Goal: Transaction & Acquisition: Purchase product/service

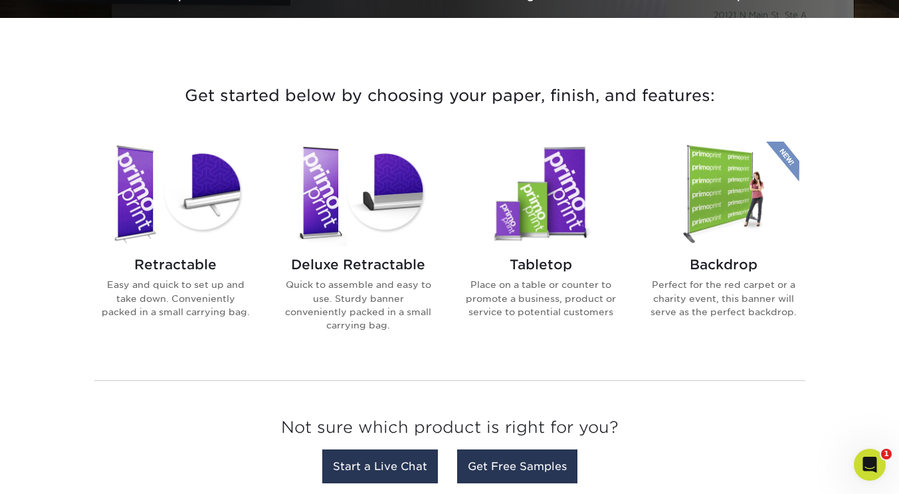
scroll to position [465, 0]
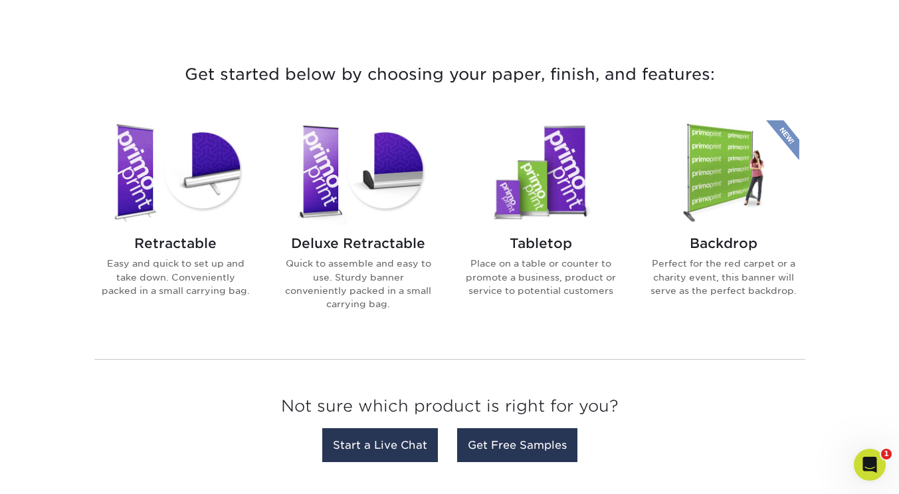
click at [187, 243] on h2 "Retractable" at bounding box center [175, 243] width 151 height 16
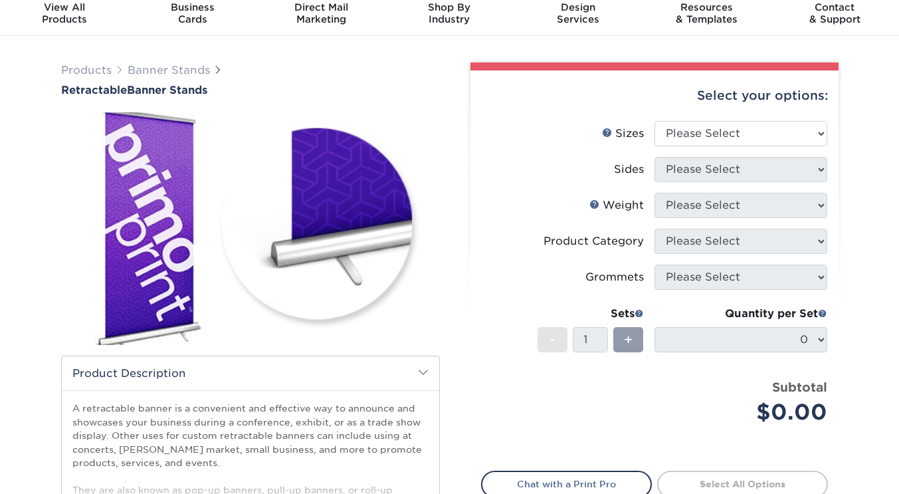
scroll to position [88, 0]
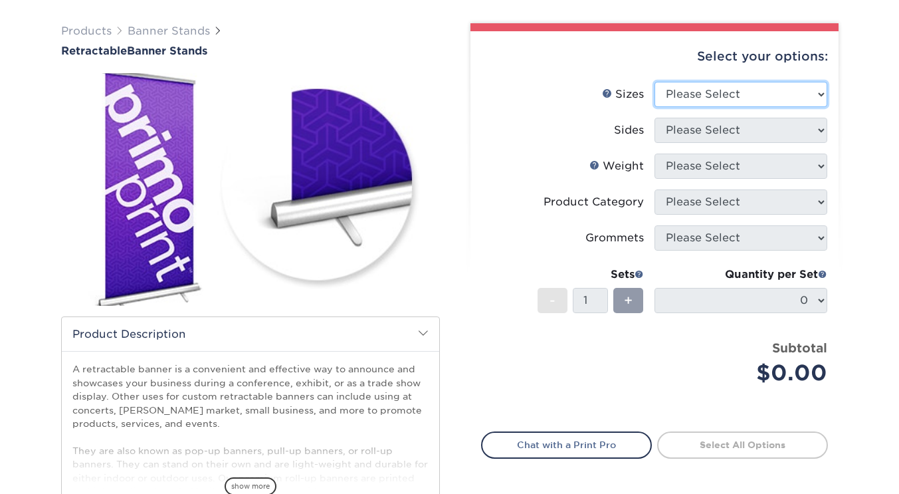
click at [800, 93] on select "Please Select 24" x 60" 33" x 80" 47" x 80"" at bounding box center [741, 94] width 173 height 25
select select "24.00x60.00"
click at [655, 82] on select "Please Select 24" x 60" 33" x 80" 47" x 80"" at bounding box center [741, 94] width 173 height 25
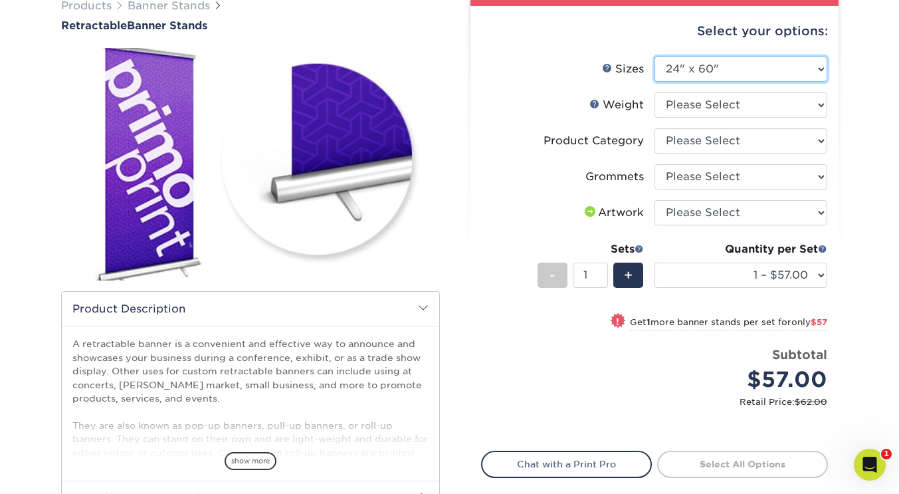
scroll to position [110, 0]
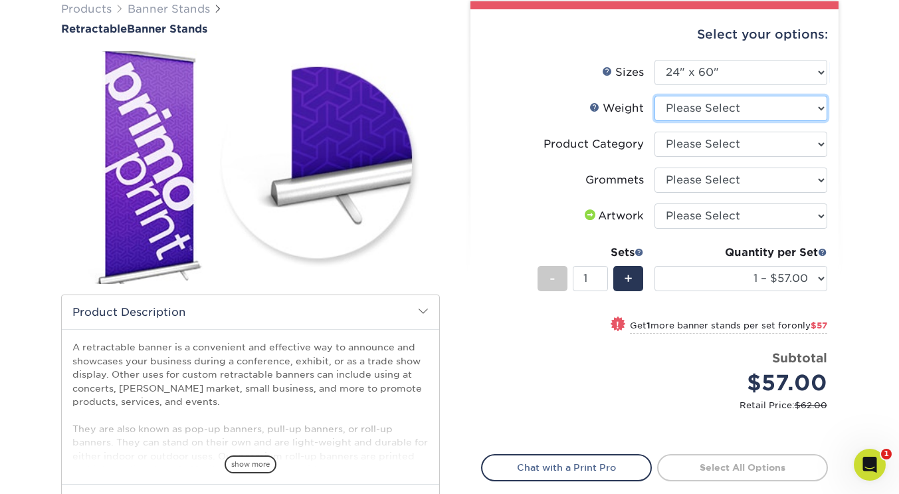
click at [745, 102] on select "Please Select 10MIL" at bounding box center [741, 108] width 173 height 25
select select "10MIL"
click at [655, 96] on select "Please Select 10MIL" at bounding box center [741, 108] width 173 height 25
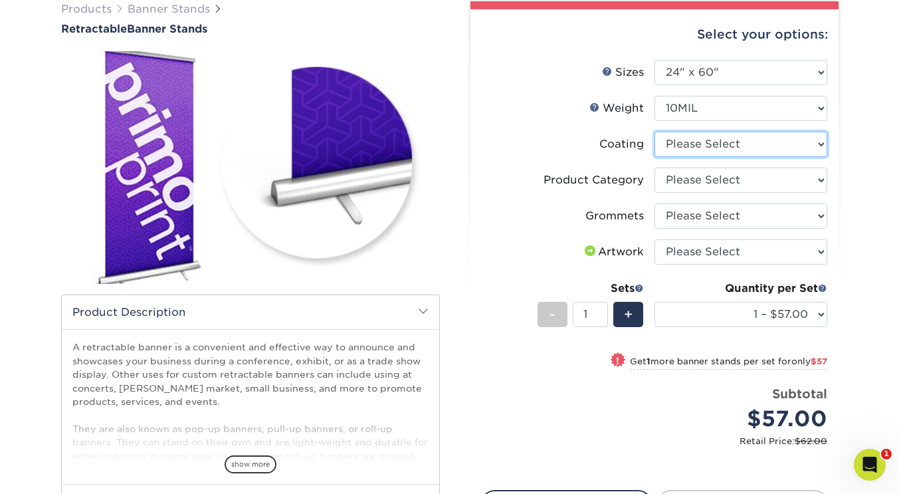
click at [743, 146] on select at bounding box center [741, 144] width 173 height 25
select select "3e7618de-abca-4bda-9f97-8b9129e913d8"
click at [655, 132] on select at bounding box center [741, 144] width 173 height 25
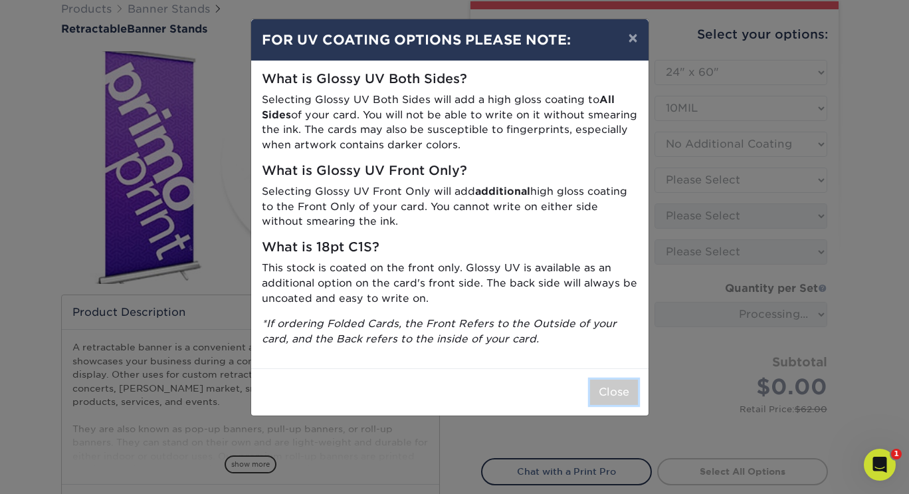
click at [597, 396] on button "Close" at bounding box center [614, 392] width 48 height 25
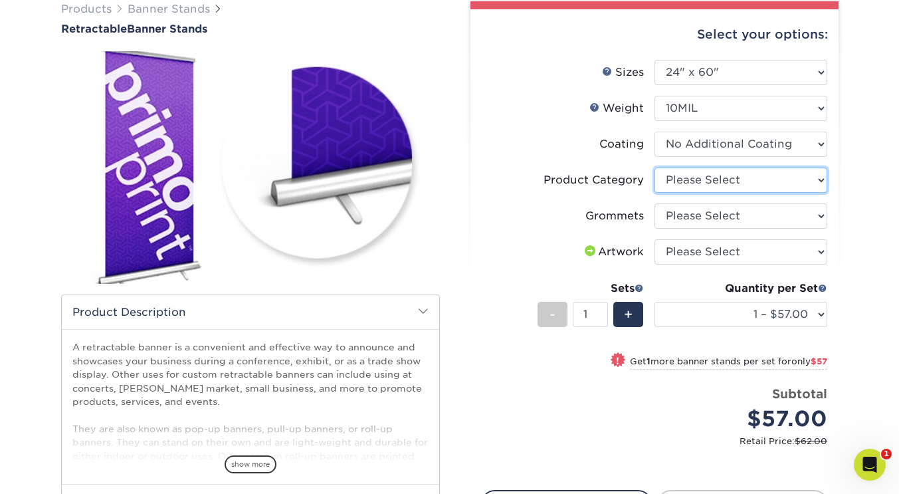
click at [745, 178] on select "Please Select Economy Collapsible Banner Stand" at bounding box center [741, 180] width 173 height 25
select select "04d2fd70-9dfc-4e71-b811-ad8e877b92c4"
click at [655, 168] on select "Please Select Economy Collapsible Banner Stand" at bounding box center [741, 180] width 173 height 25
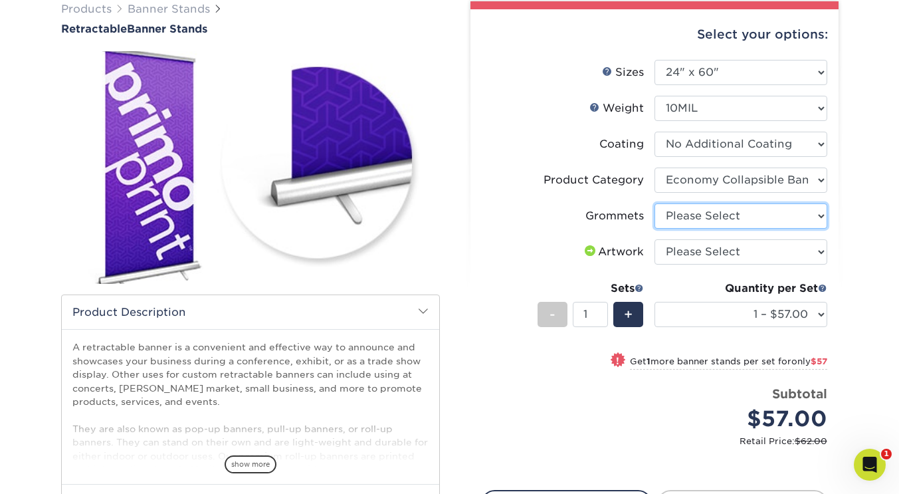
click at [731, 218] on select "Please Select Yes, Grommet All 4 Corners" at bounding box center [741, 215] width 173 height 25
select select "ce33bba6-a87b-4293-934d-6f372bdce3e6"
click at [655, 203] on select "Please Select Yes, Grommet All 4 Corners" at bounding box center [741, 215] width 173 height 25
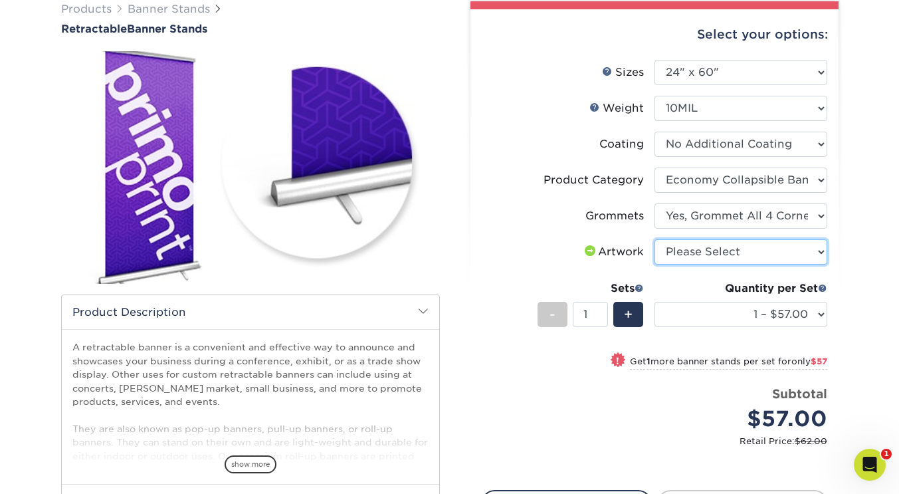
click at [708, 255] on select "Please Select I will upload files I need a design - $50" at bounding box center [741, 251] width 173 height 25
select select "upload"
click at [655, 239] on select "Please Select I will upload files I need a design - $50" at bounding box center [741, 251] width 173 height 25
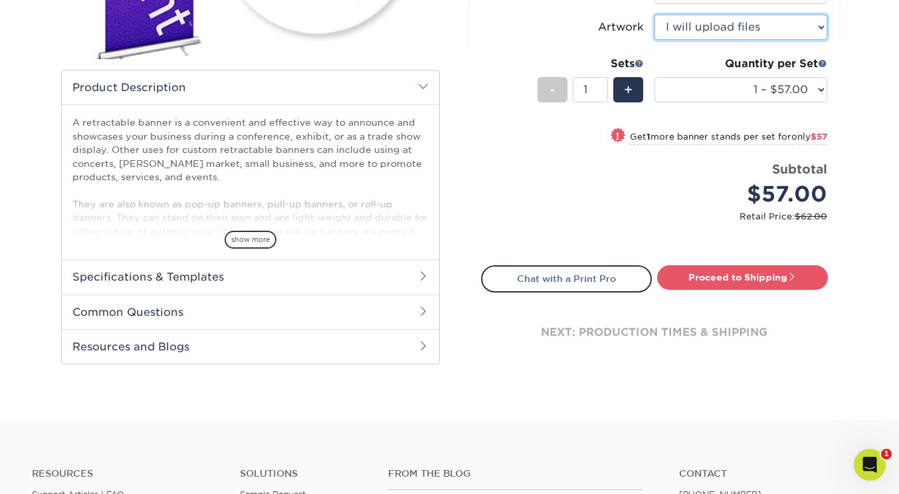
scroll to position [354, 0]
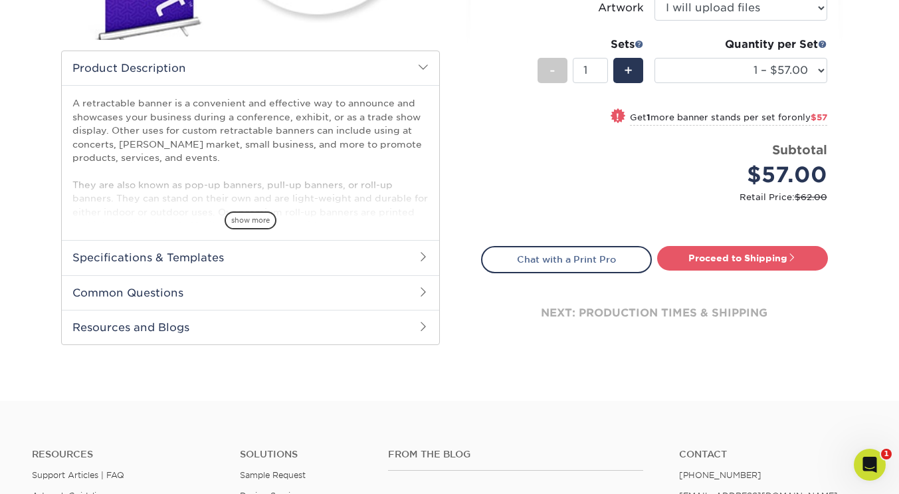
drag, startPoint x: 776, startPoint y: 261, endPoint x: 765, endPoint y: 267, distance: 13.4
click at [776, 261] on link "Proceed to Shipping" at bounding box center [742, 258] width 171 height 24
type input "Set 1"
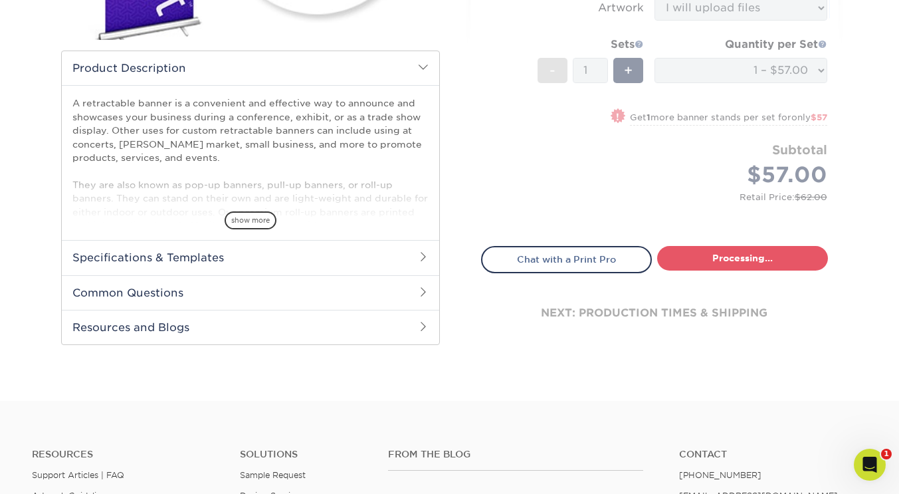
select select "43b76ee0-9185-400d-aacc-4df0303027e8"
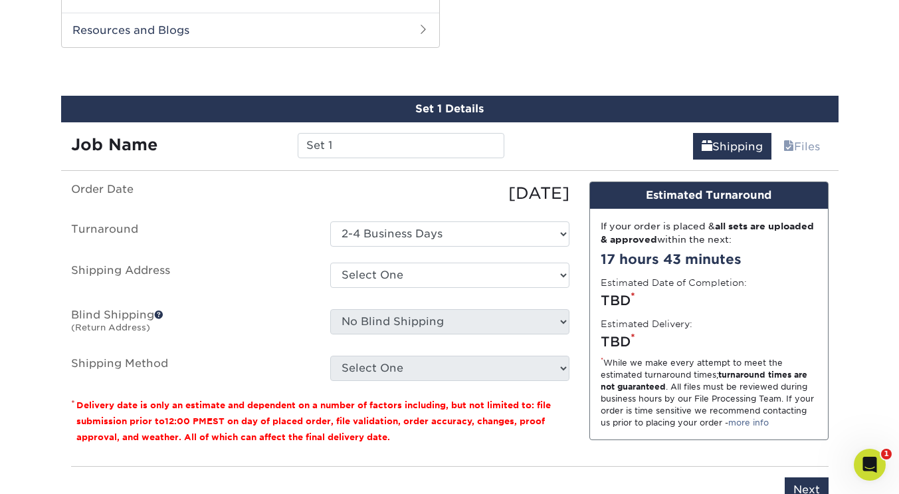
scroll to position [658, 0]
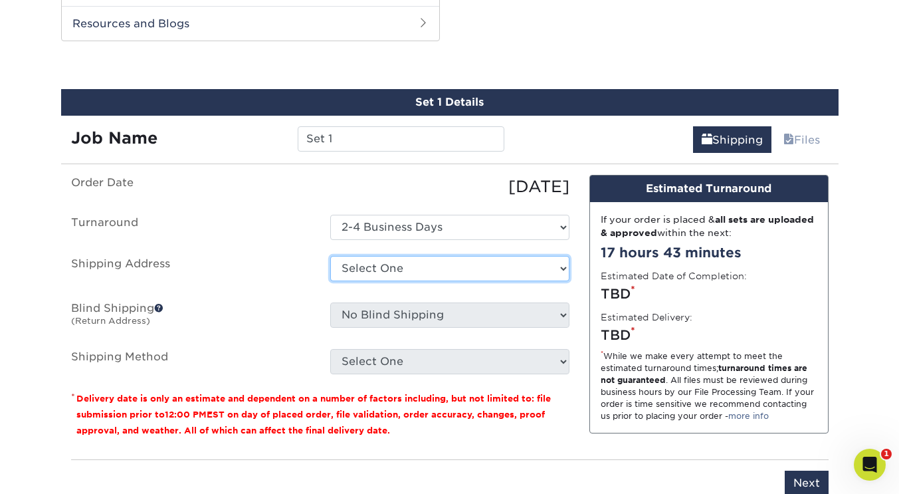
click at [424, 271] on select "Select One AMIR TRENDZ Ms. Snardy + Add New Address" at bounding box center [449, 268] width 239 height 25
select select "285803"
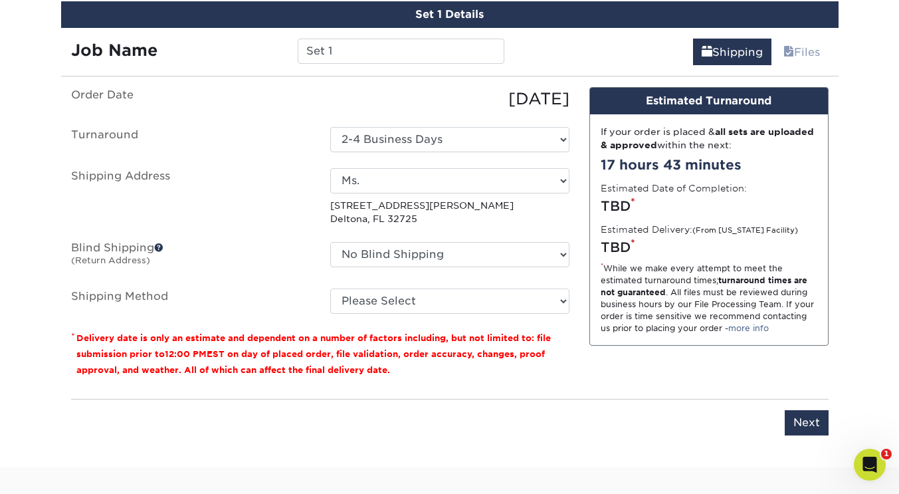
scroll to position [747, 0]
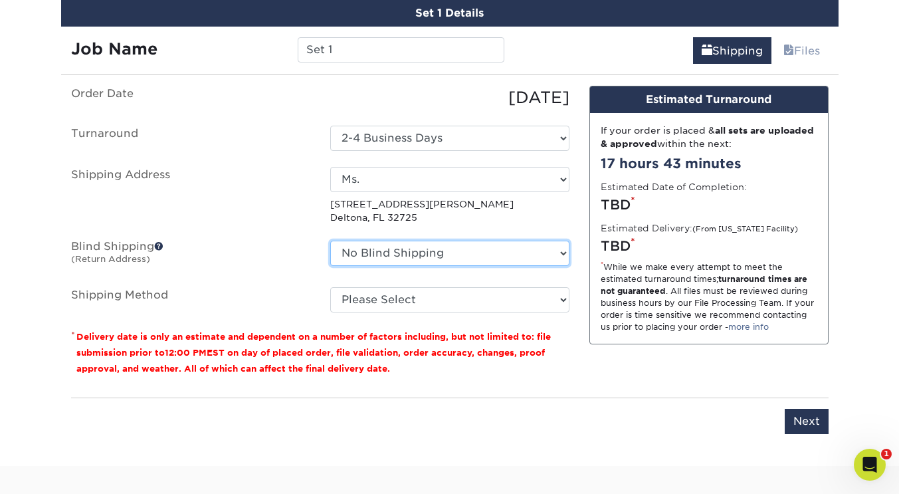
click at [465, 253] on select "No Blind Shipping AMIR TRENDZ Ms. Snardy + Add New Address" at bounding box center [449, 253] width 239 height 25
click at [560, 413] on div "Please enter job name and select desired turnaround time, shipping address and …" at bounding box center [450, 416] width 758 height 37
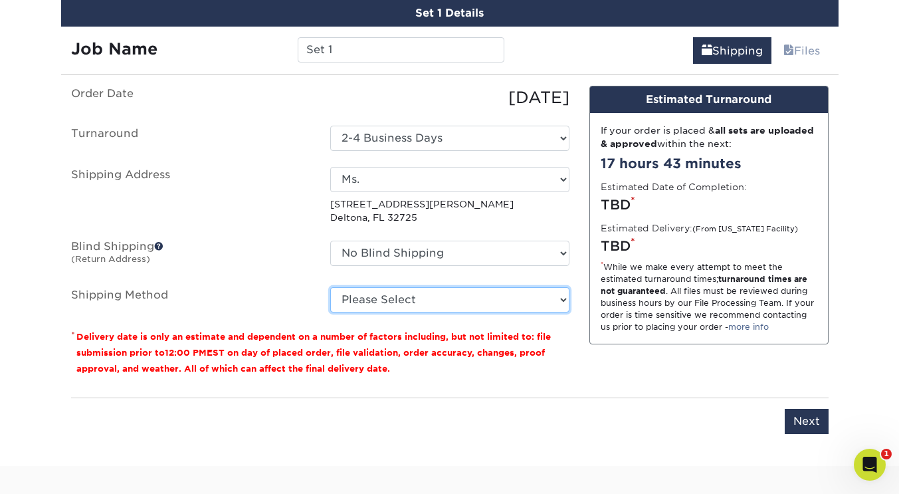
click at [465, 305] on select "Please Select Ground Shipping (+$20.34) 3 Day Shipping Service (+$23.70) 2 Day …" at bounding box center [449, 299] width 239 height 25
click at [330, 287] on select "Please Select Ground Shipping (+$20.34) 3 Day Shipping Service (+$23.70) 2 Day …" at bounding box center [449, 299] width 239 height 25
click at [446, 300] on select "Please Select Ground Shipping (+$20.34) 3 Day Shipping Service (+$23.70) 2 Day …" at bounding box center [449, 299] width 239 height 25
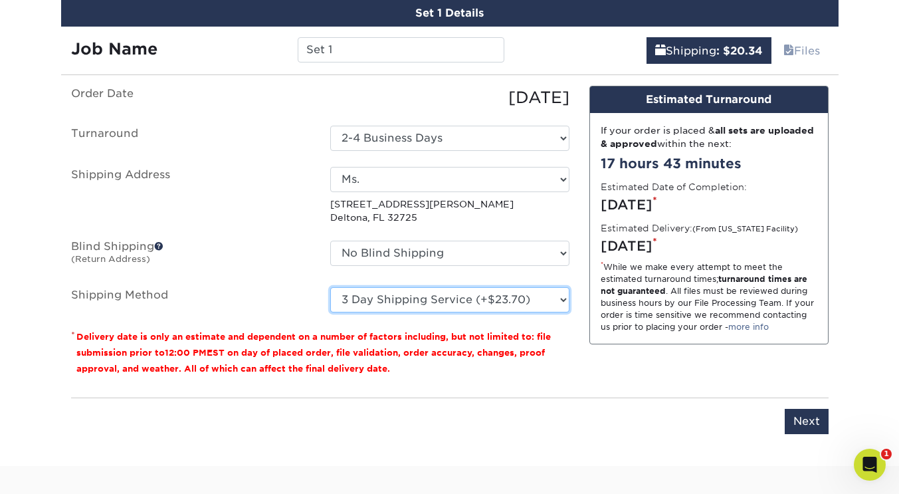
click at [330, 287] on select "Please Select Ground Shipping (+$20.34) 3 Day Shipping Service (+$23.70) 2 Day …" at bounding box center [449, 299] width 239 height 25
click at [434, 302] on select "Please Select Ground Shipping (+$20.34) 3 Day Shipping Service (+$23.70) 2 Day …" at bounding box center [449, 299] width 239 height 25
click at [330, 287] on select "Please Select Ground Shipping (+$20.34) 3 Day Shipping Service (+$23.70) 2 Day …" at bounding box center [449, 299] width 239 height 25
drag, startPoint x: 433, startPoint y: 295, endPoint x: 432, endPoint y: 302, distance: 8.0
click at [433, 295] on select "Please Select Ground Shipping (+$20.34) 3 Day Shipping Service (+$23.70) 2 Day …" at bounding box center [449, 299] width 239 height 25
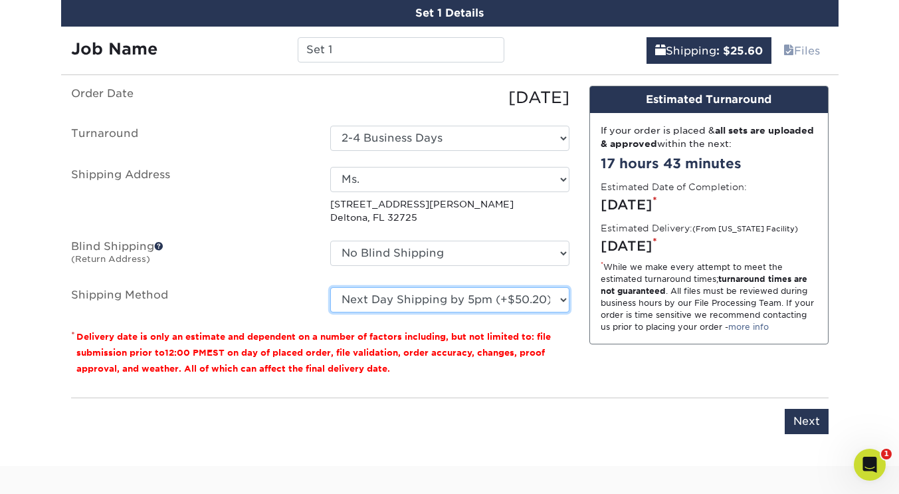
click at [330, 287] on select "Please Select Ground Shipping (+$20.34) 3 Day Shipping Service (+$23.70) 2 Day …" at bounding box center [449, 299] width 239 height 25
click at [443, 301] on select "Please Select Ground Shipping (+$20.34) 3 Day Shipping Service (+$23.70) 2 Day …" at bounding box center [449, 299] width 239 height 25
select select "03"
click at [330, 287] on select "Please Select Ground Shipping (+$20.34) 3 Day Shipping Service (+$23.70) 2 Day …" at bounding box center [449, 299] width 239 height 25
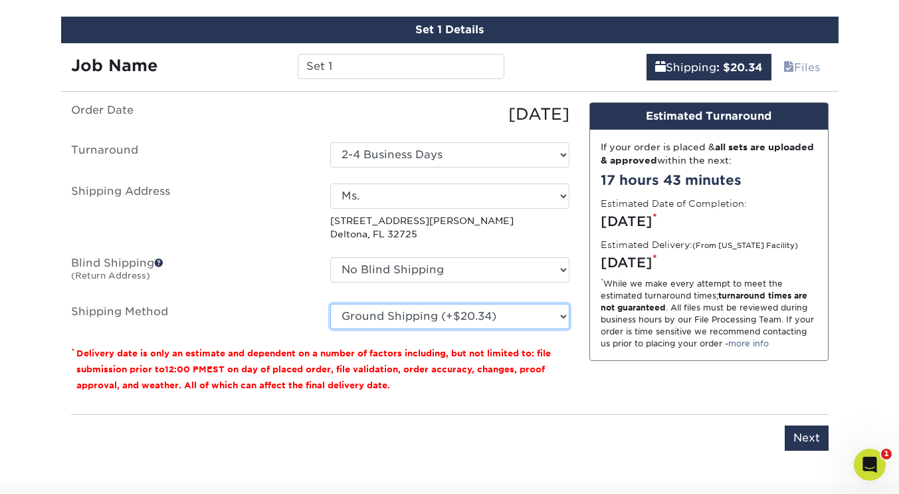
scroll to position [703, 0]
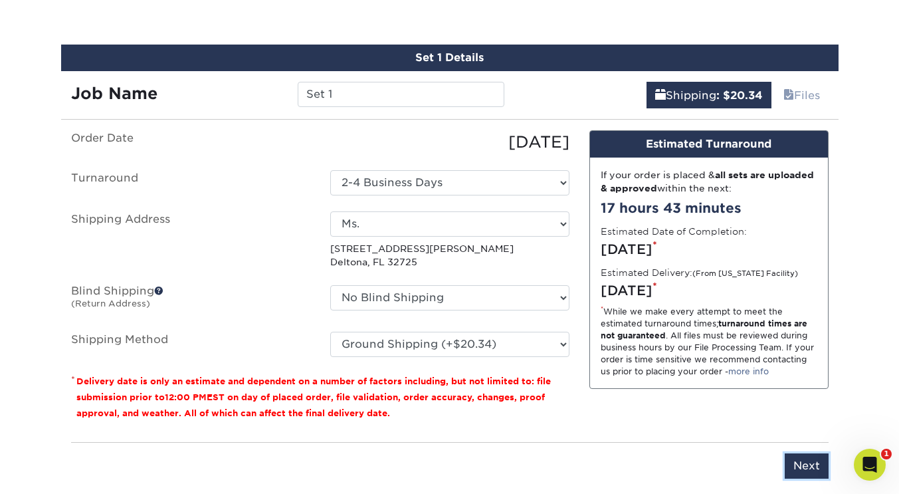
click at [800, 465] on input "Next" at bounding box center [807, 465] width 44 height 25
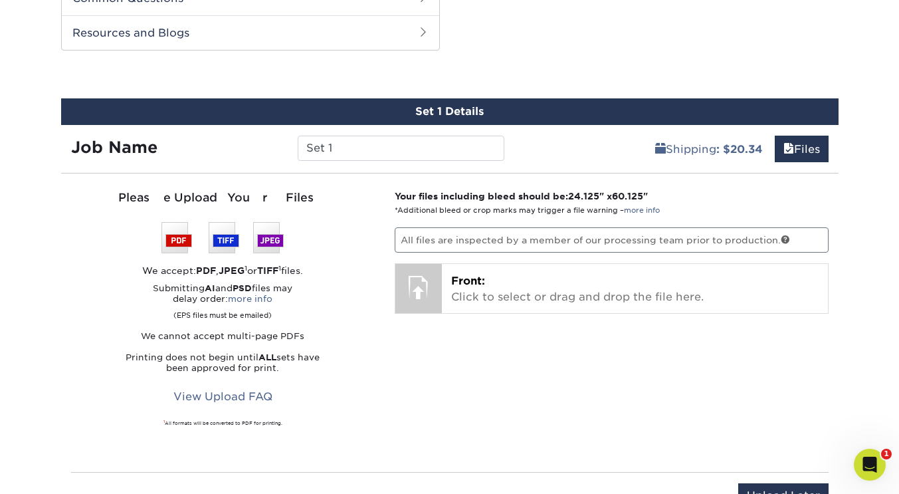
scroll to position [636, 0]
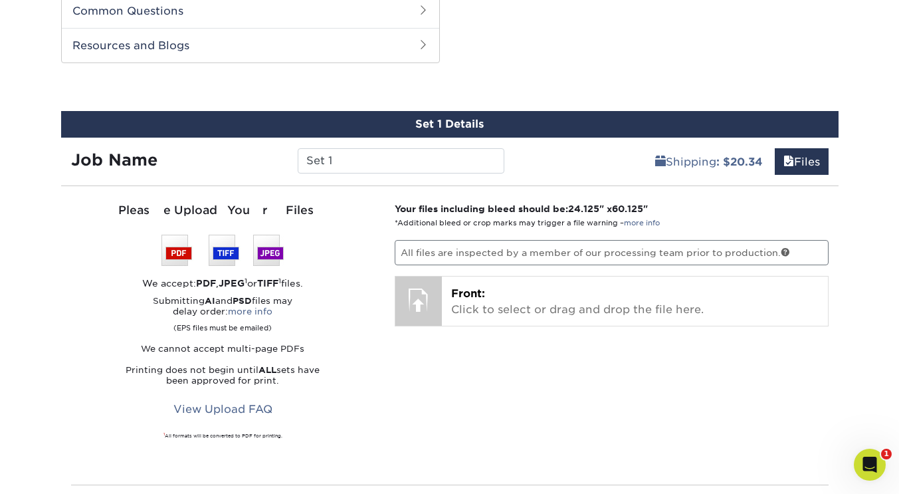
click at [632, 317] on p "Front: Click to select or drag and drop the file here." at bounding box center [635, 302] width 368 height 32
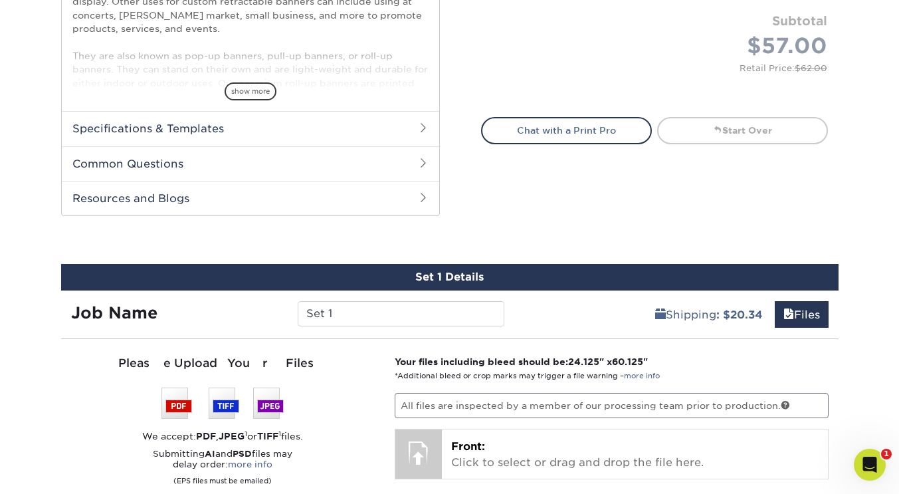
scroll to position [481, 0]
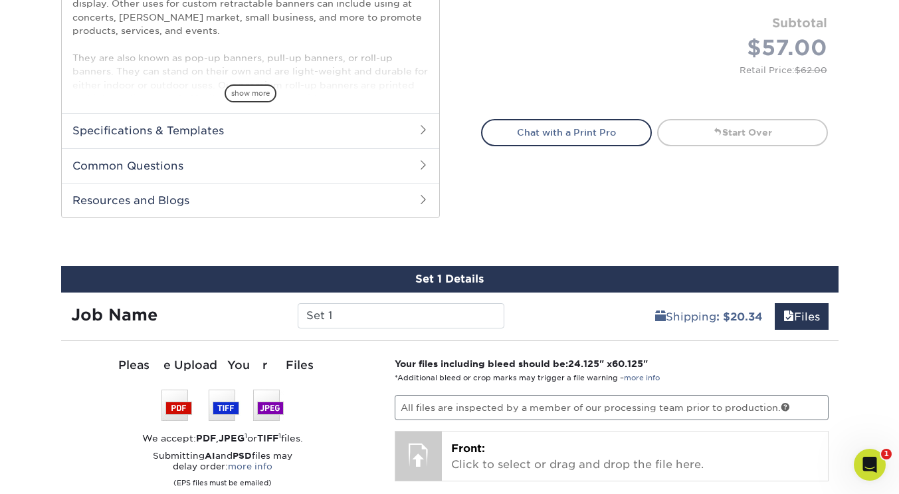
click at [162, 136] on h2 "Specifications & Templates" at bounding box center [251, 130] width 378 height 35
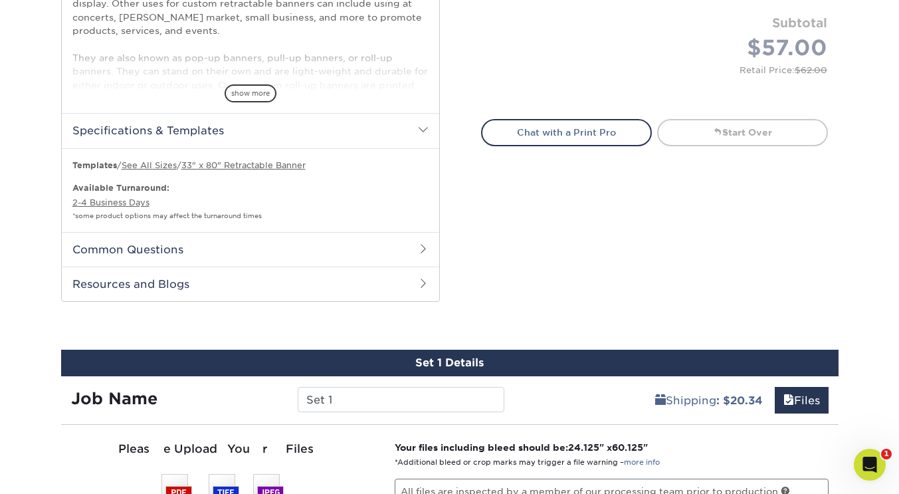
click at [263, 166] on link "33" x 80" Retractable Banner" at bounding box center [243, 165] width 124 height 10
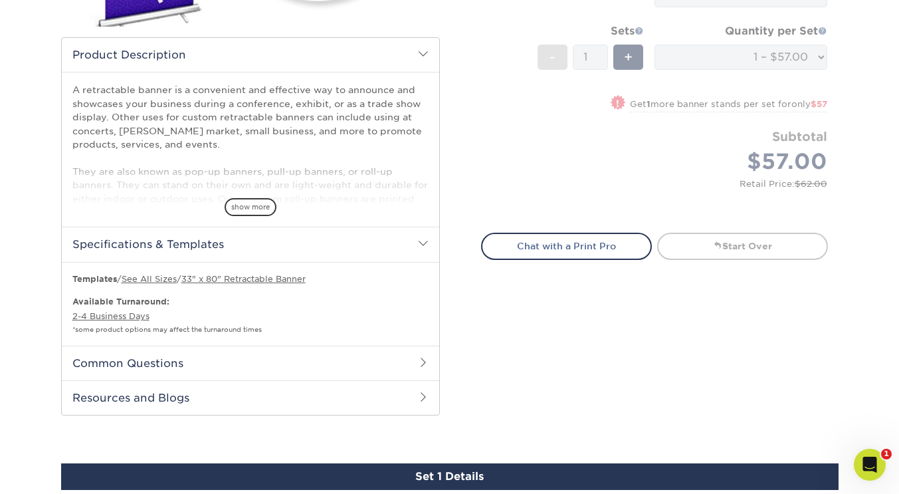
scroll to position [415, 0]
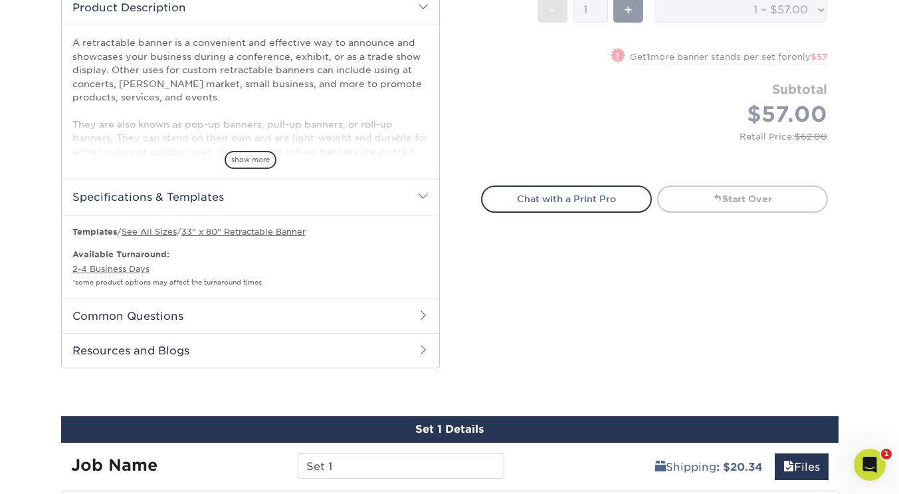
click at [161, 233] on link "See All Sizes" at bounding box center [149, 232] width 55 height 10
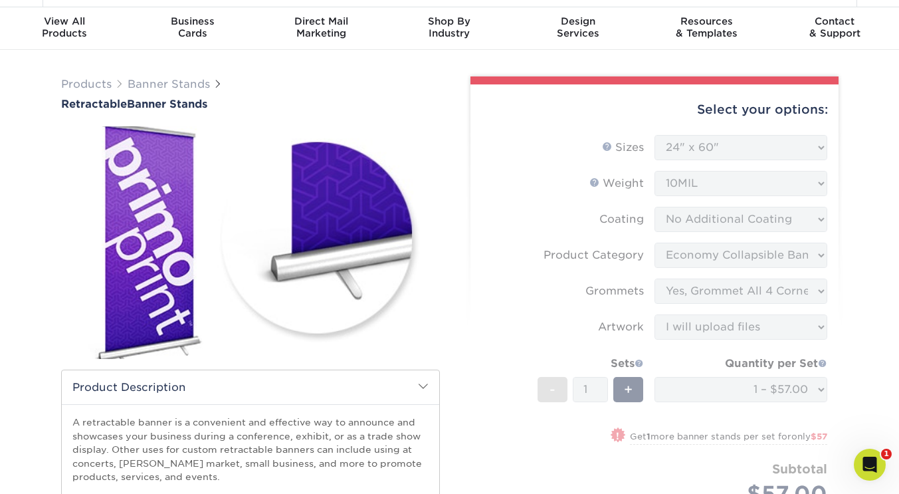
scroll to position [0, 0]
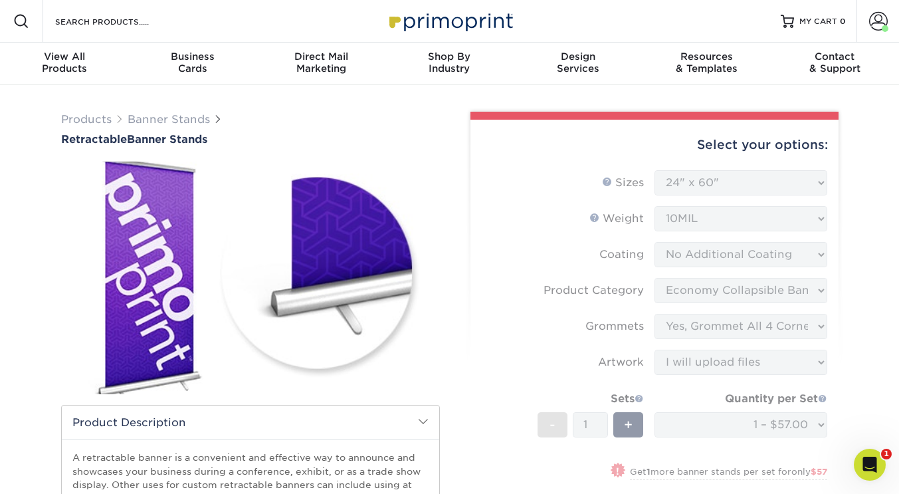
click at [730, 191] on form "Sizes Help Sizes Please Select 24" x 60" 33" x 80" 47" x 80" - 1" at bounding box center [654, 377] width 347 height 415
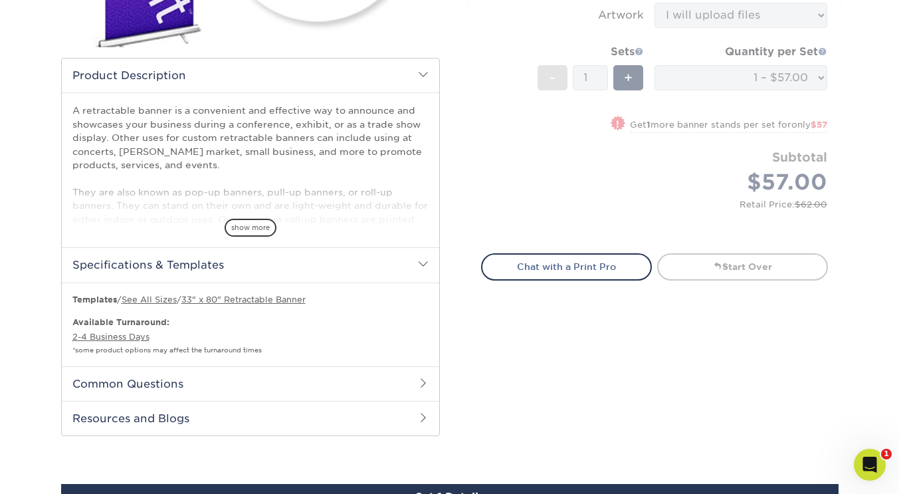
scroll to position [332, 0]
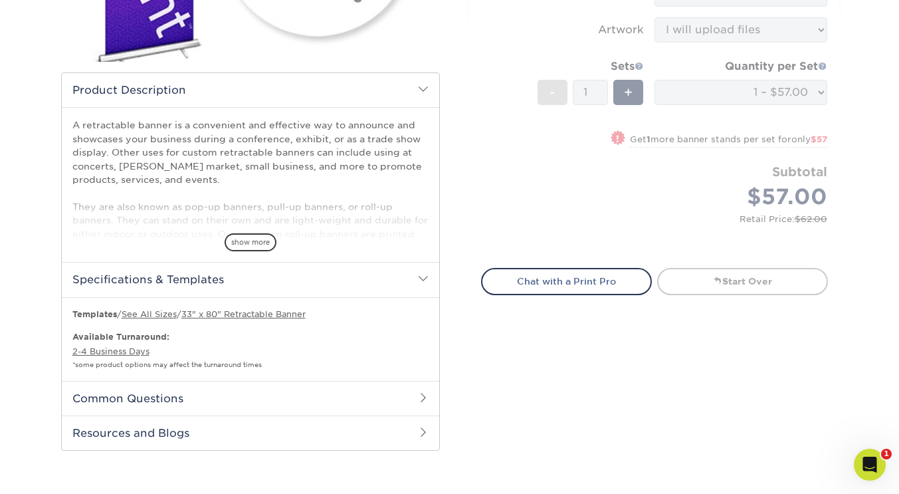
click at [424, 94] on span at bounding box center [423, 89] width 11 height 11
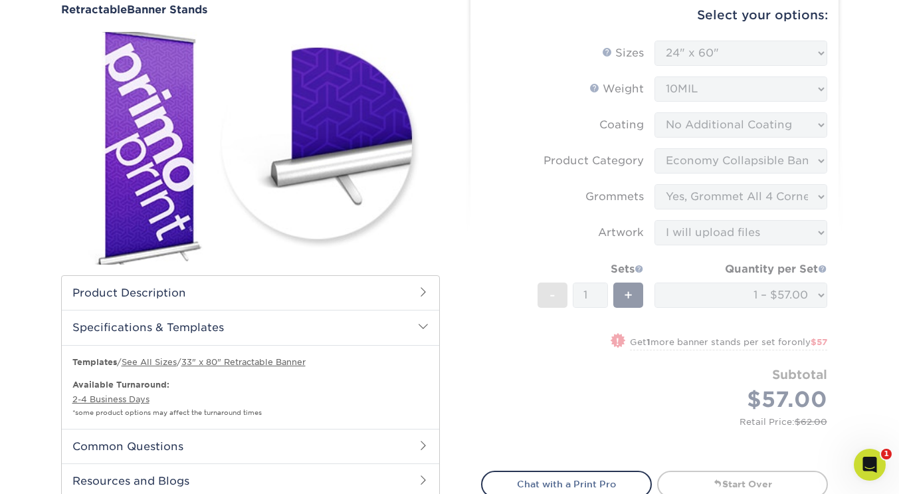
scroll to position [66, 0]
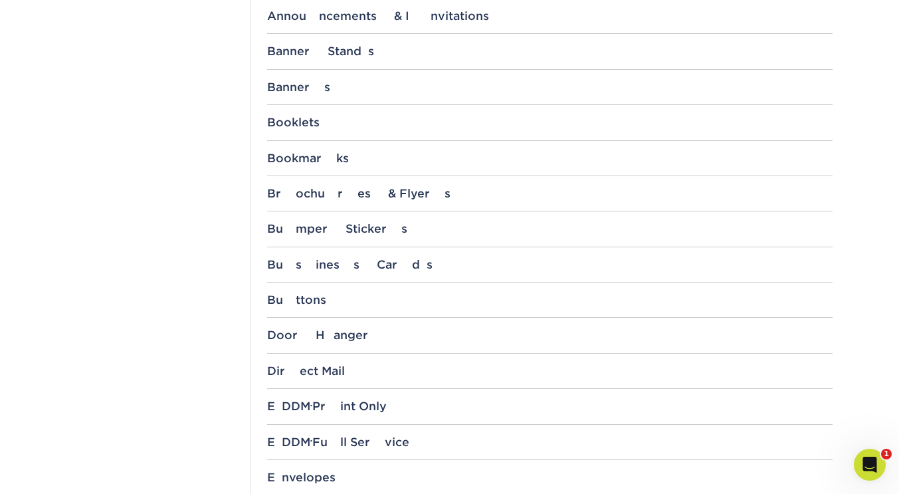
scroll to position [554, 0]
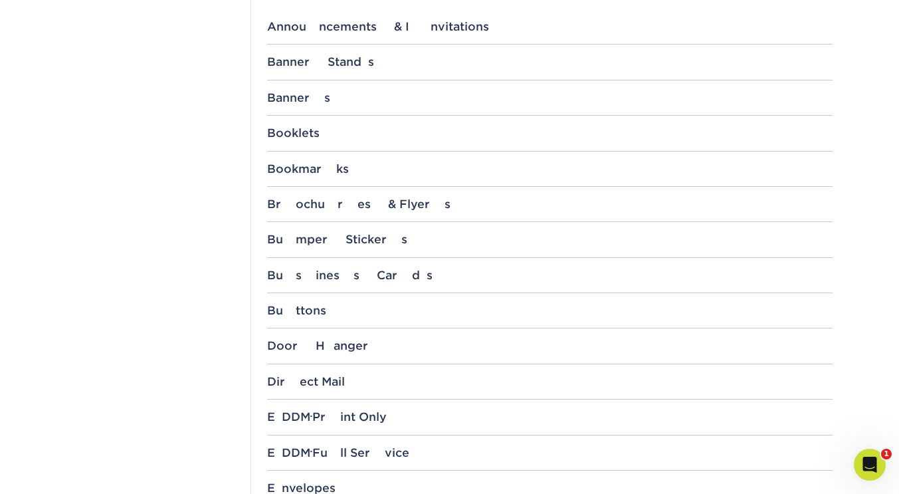
click at [314, 96] on div "Banners" at bounding box center [550, 97] width 566 height 13
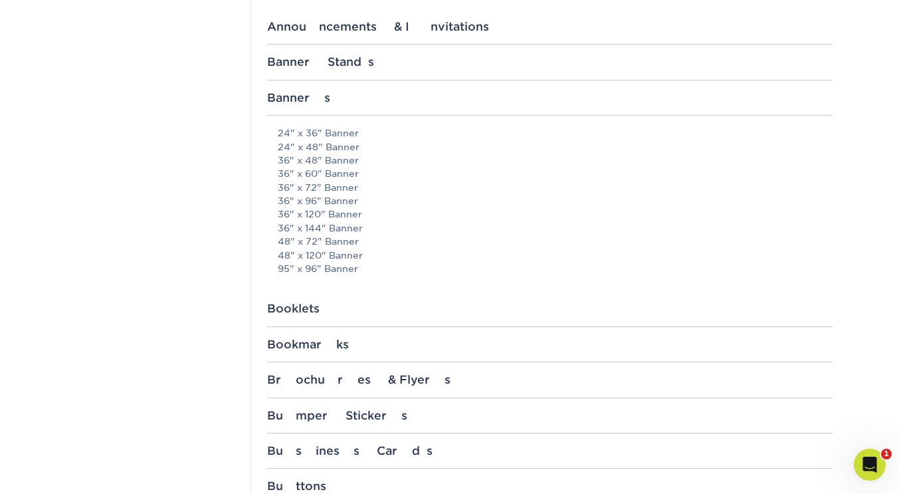
click at [315, 61] on div "Banner Stands" at bounding box center [550, 61] width 566 height 13
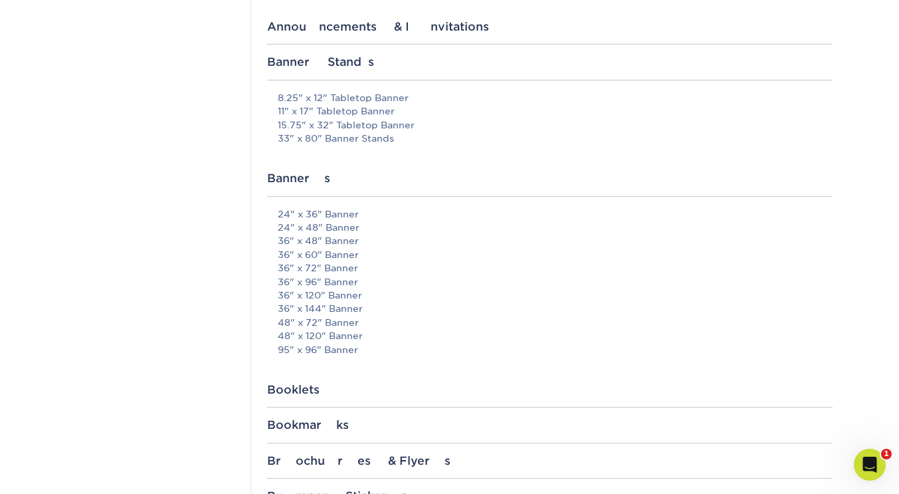
click at [315, 61] on div "Banner Stands" at bounding box center [550, 61] width 566 height 13
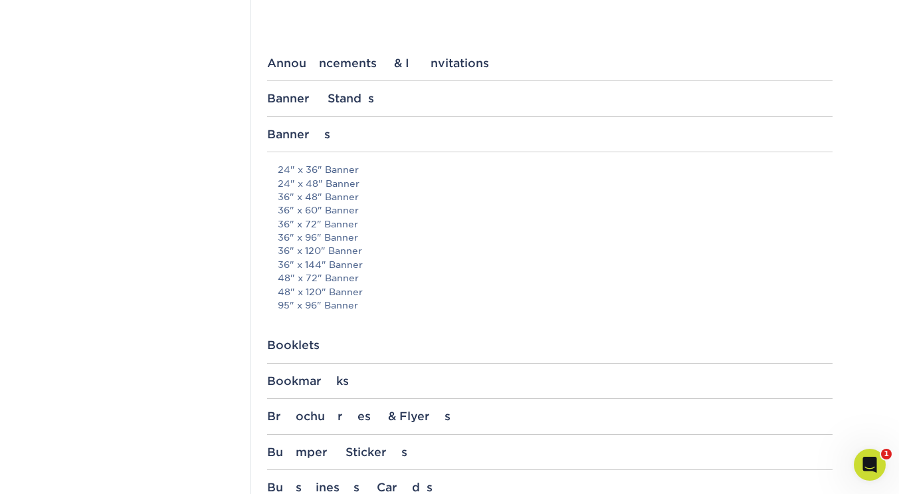
scroll to position [509, 0]
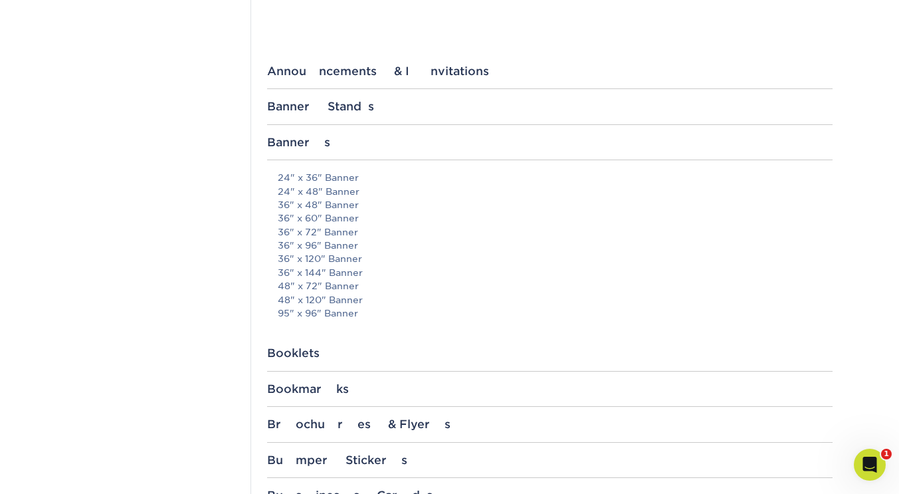
click at [309, 138] on div "Banners" at bounding box center [550, 142] width 566 height 13
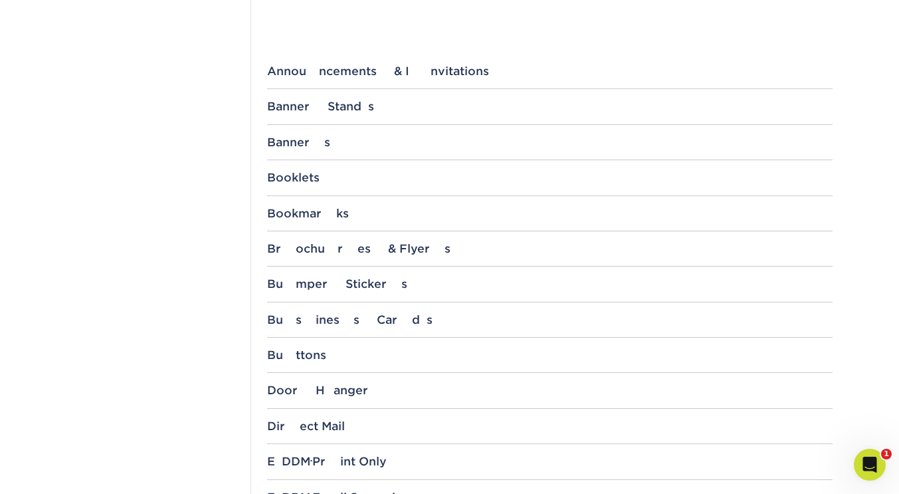
click at [313, 99] on div "File Templates Using Primoprint "Certified Templates" ensures proper, speedy, a…" at bounding box center [550, 470] width 598 height 1674
click at [314, 106] on div "Banner Stands" at bounding box center [550, 106] width 566 height 13
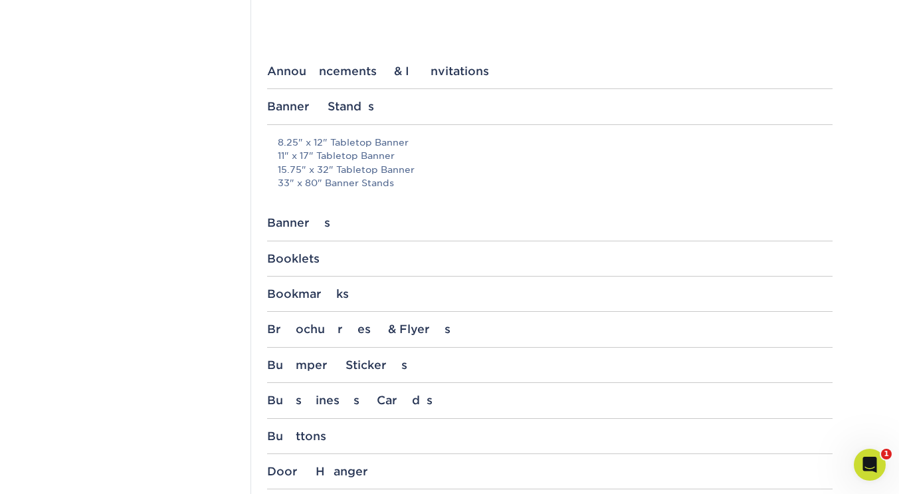
click at [314, 106] on div "Banner Stands" at bounding box center [550, 106] width 566 height 13
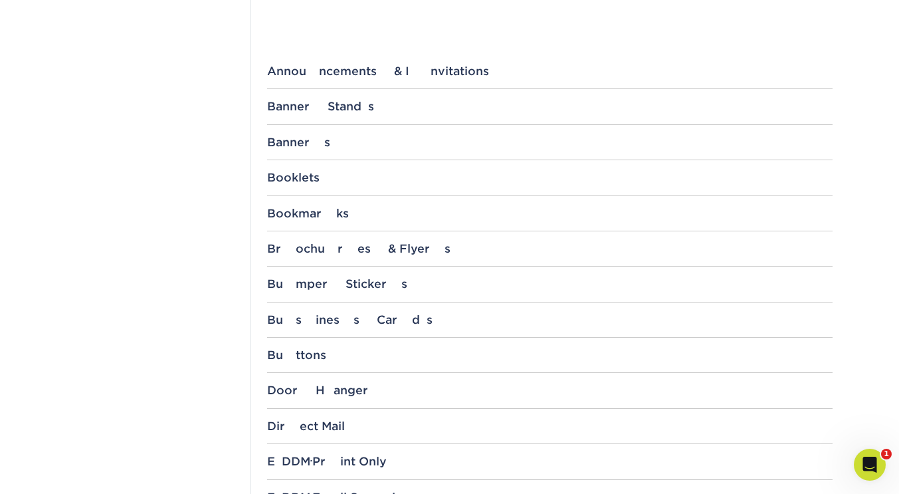
click at [326, 67] on div "Announcements & Invitations" at bounding box center [550, 70] width 566 height 13
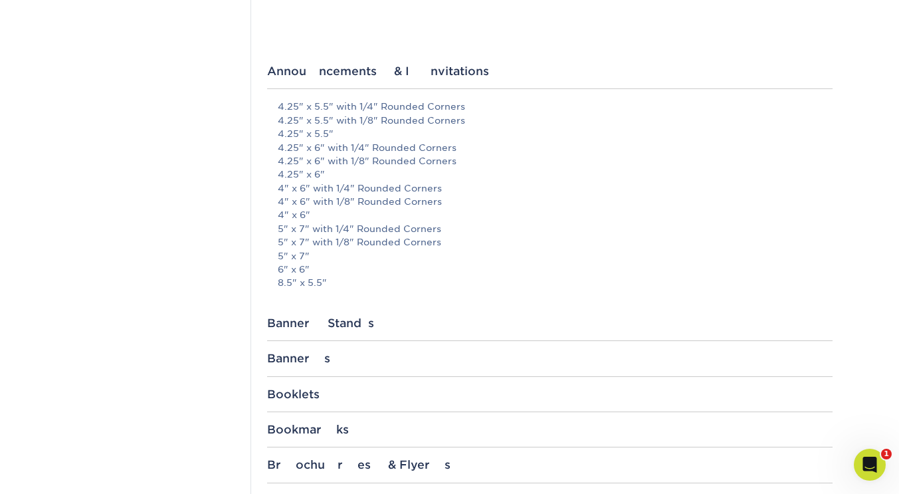
click at [326, 67] on div "Announcements & Invitations" at bounding box center [550, 70] width 566 height 13
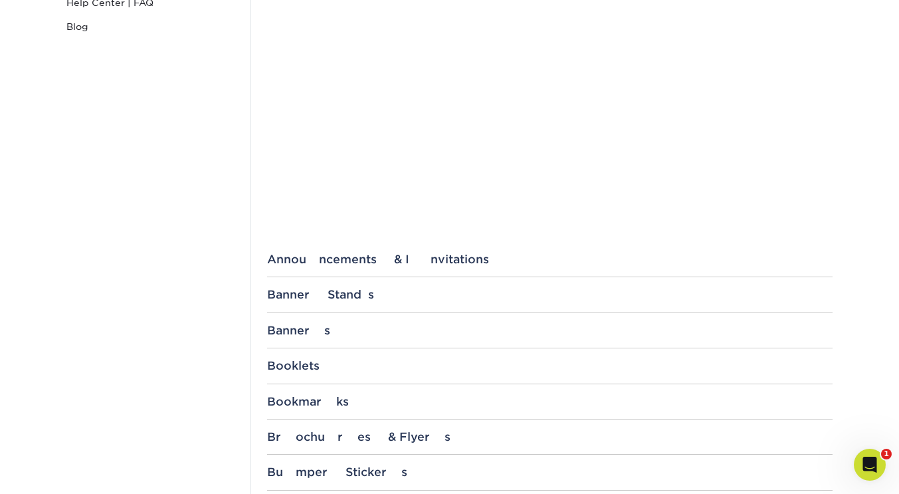
scroll to position [354, 0]
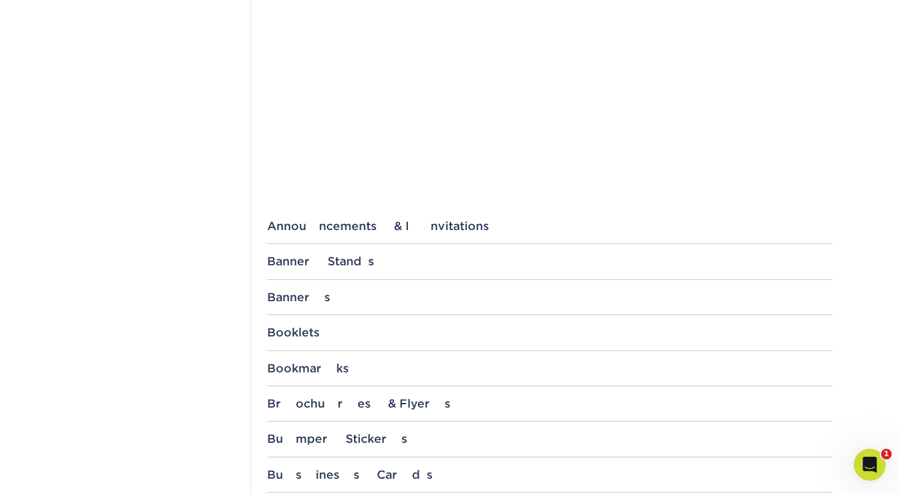
click at [314, 263] on div "Banner Stands" at bounding box center [550, 261] width 566 height 13
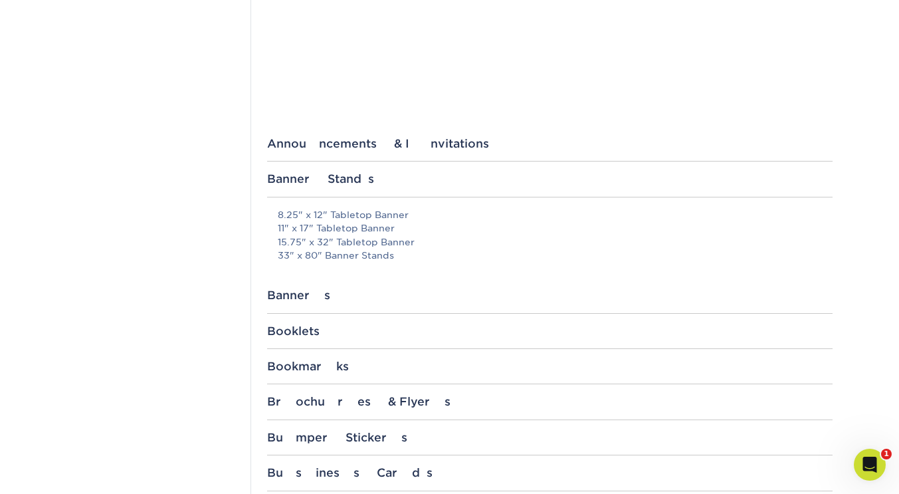
scroll to position [465, 0]
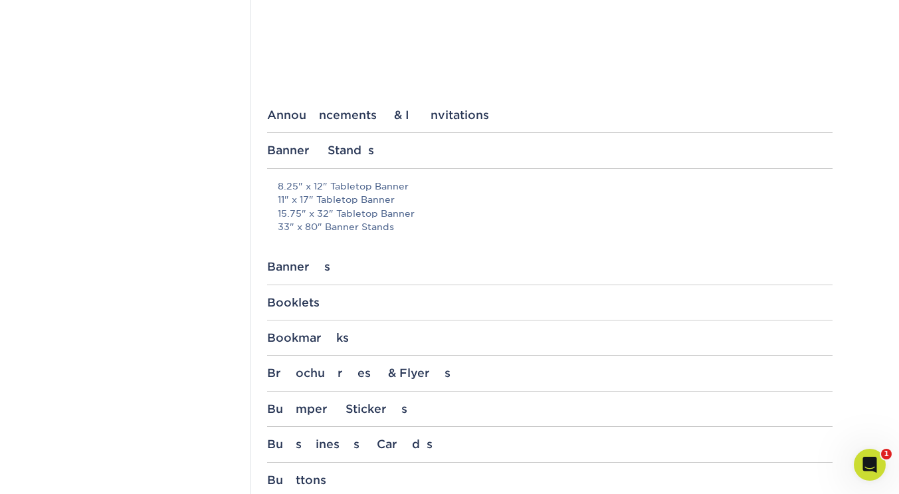
click at [292, 271] on div "Banners" at bounding box center [550, 266] width 566 height 13
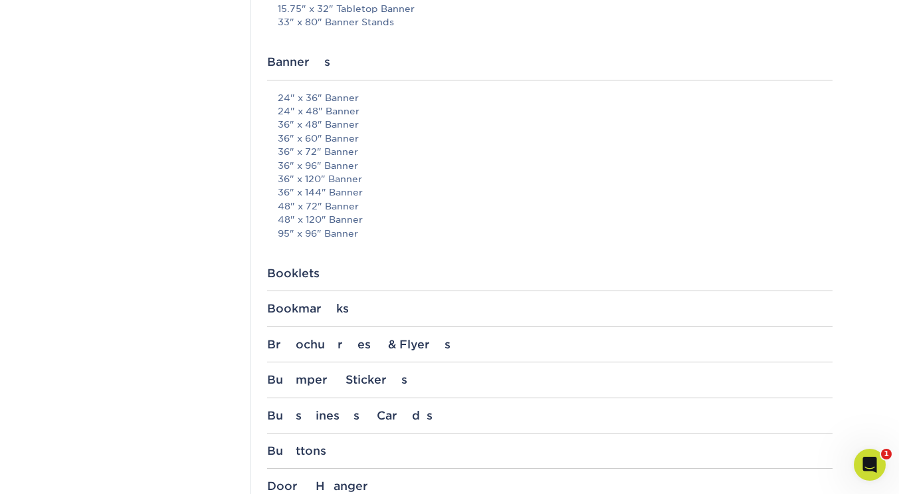
scroll to position [493, 0]
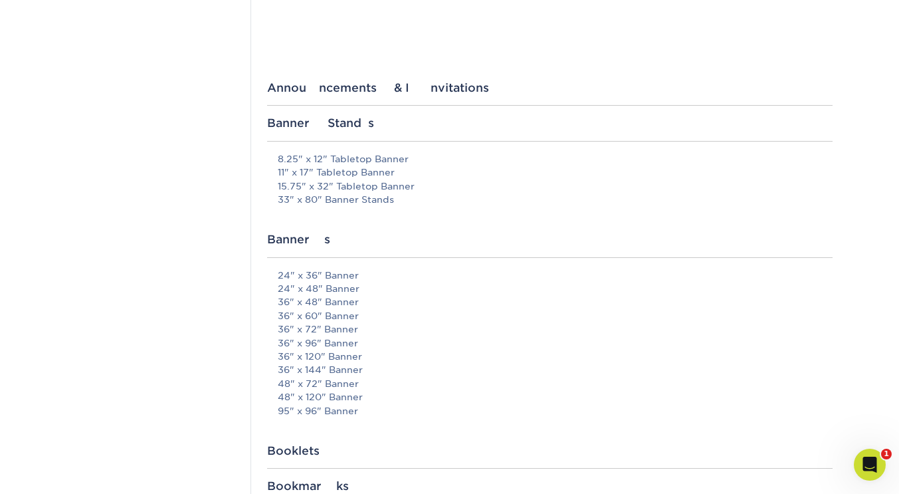
drag, startPoint x: 287, startPoint y: 247, endPoint x: 289, endPoint y: 239, distance: 8.2
click at [287, 247] on div "Banners 24" x 36" Banner 24" x 48" Banner 36" x 48" Banner 36" x 60" Banner 36"…" at bounding box center [550, 338] width 566 height 211
click at [291, 129] on div "Banner Stands" at bounding box center [550, 122] width 566 height 13
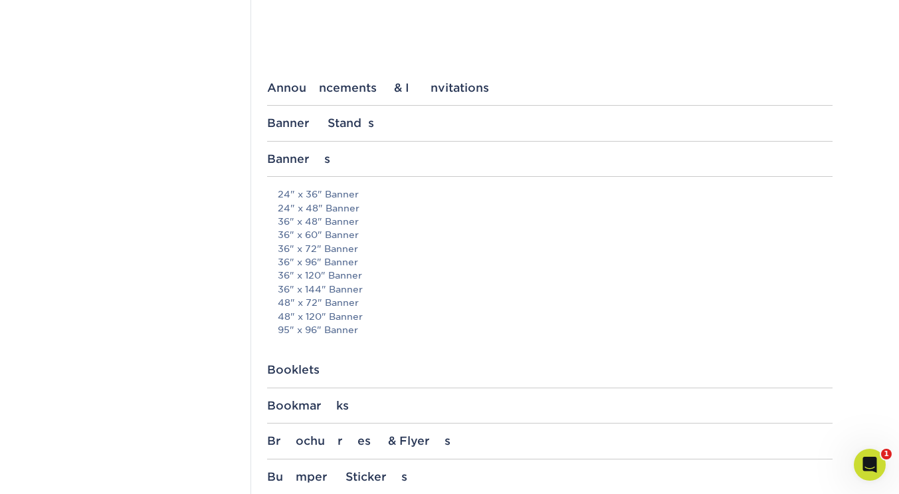
click at [295, 157] on div "Banners" at bounding box center [550, 158] width 566 height 13
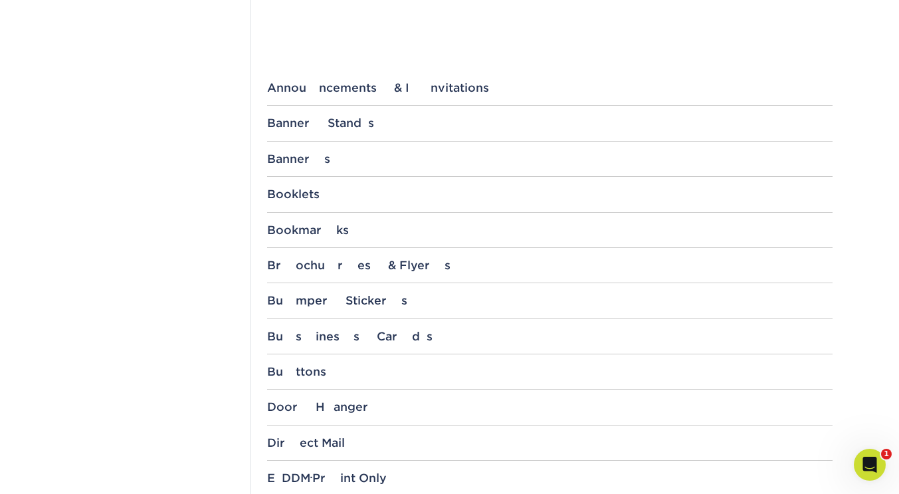
click at [303, 153] on div "Banners" at bounding box center [550, 158] width 566 height 13
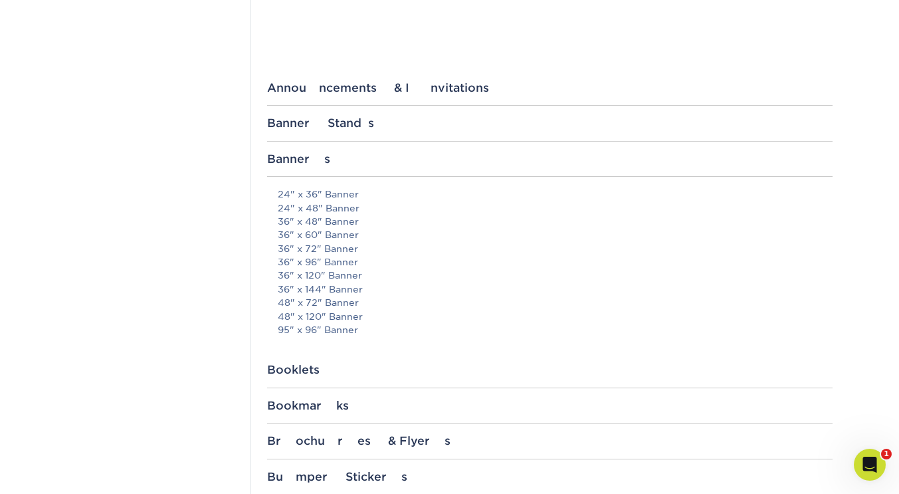
click at [303, 153] on div "Banners" at bounding box center [550, 158] width 566 height 13
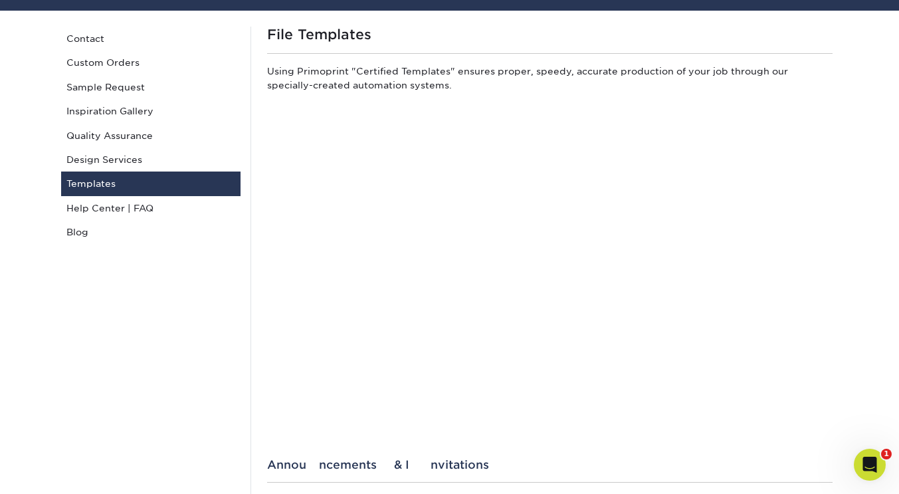
scroll to position [0, 0]
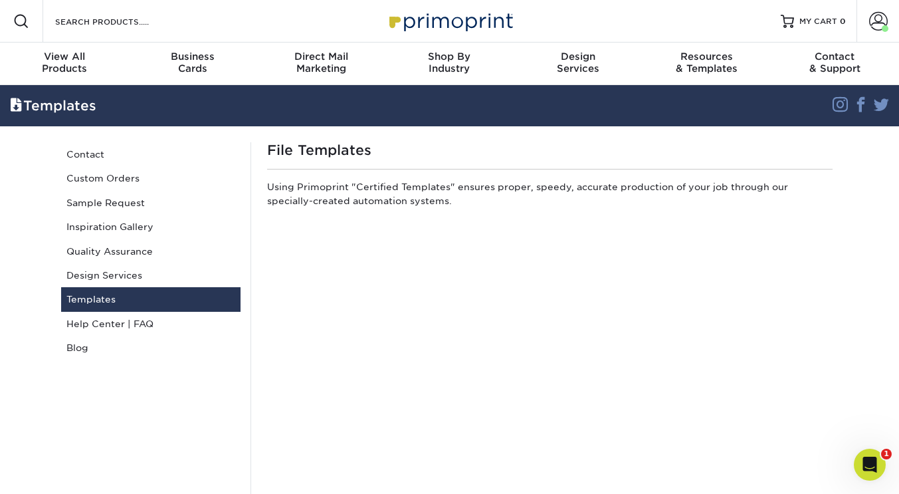
click at [870, 21] on span at bounding box center [879, 21] width 19 height 19
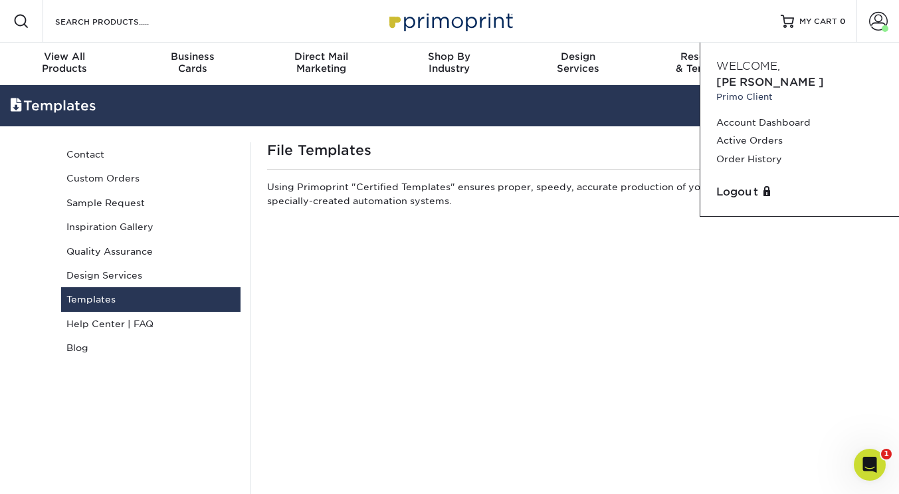
click at [743, 150] on link "Order History" at bounding box center [800, 159] width 167 height 18
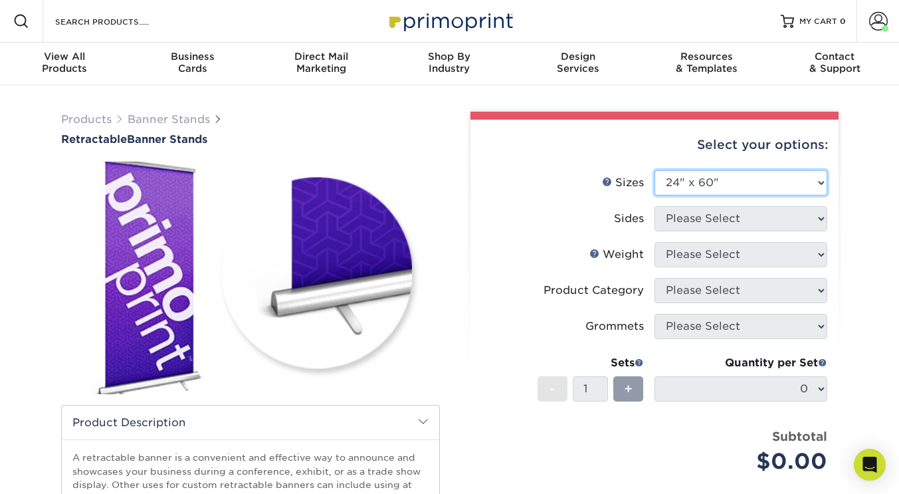
click at [732, 184] on select "Please Select 24" x 60" 33" x 80" 47" x 80"" at bounding box center [741, 182] width 173 height 25
select select "33.00x80.00"
click at [655, 170] on select "Please Select 24" x 60" 33" x 80" 47" x 80"" at bounding box center [741, 182] width 173 height 25
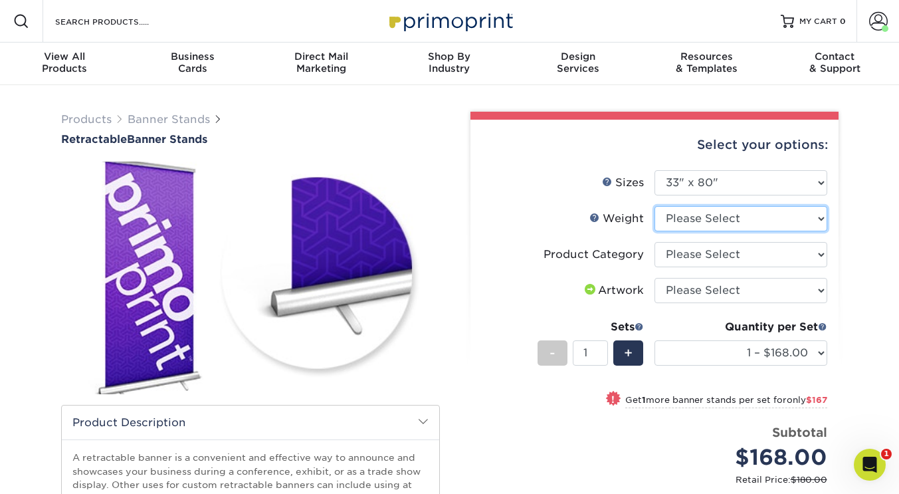
click at [715, 218] on select "Please Select 10MIL" at bounding box center [741, 218] width 173 height 25
select select "10MIL"
click at [655, 206] on select "Please Select 10MIL" at bounding box center [741, 218] width 173 height 25
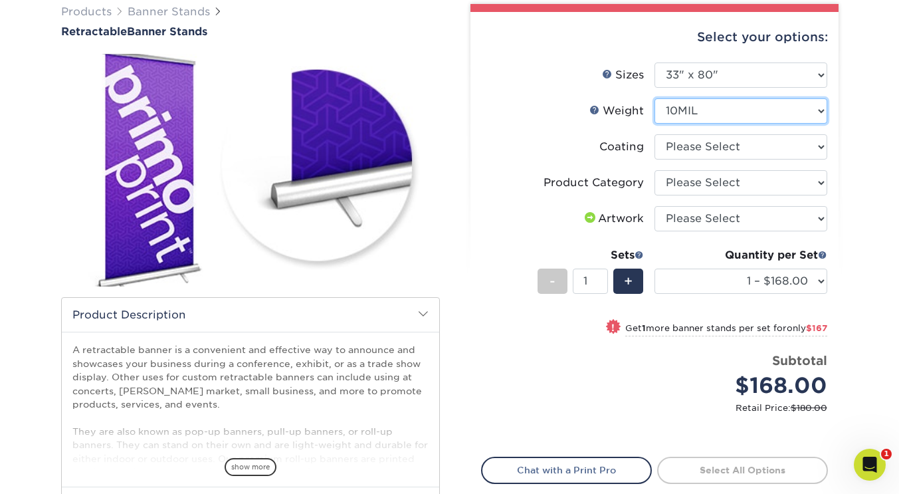
scroll to position [110, 0]
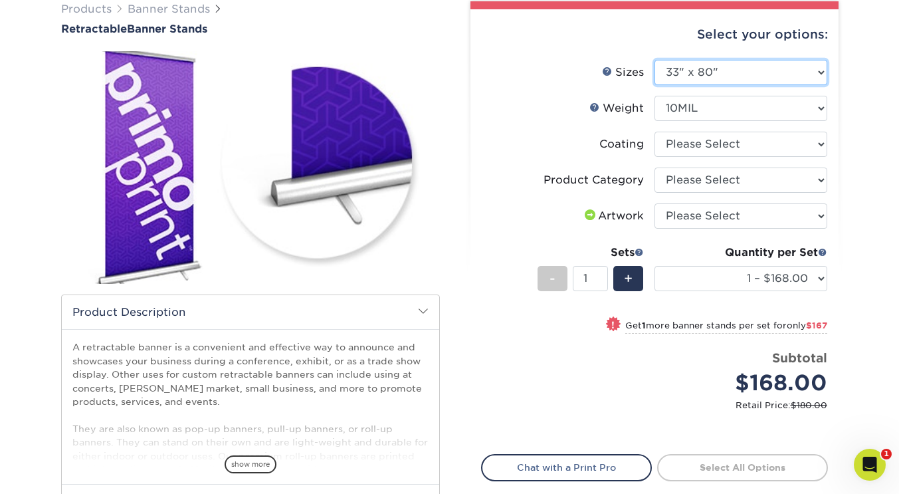
click at [692, 72] on select "Please Select 24" x 60" 33" x 80" 47" x 80"" at bounding box center [741, 72] width 173 height 25
select select "24.00x60.00"
click at [655, 60] on select "Please Select 24" x 60" 33" x 80" 47" x 80"" at bounding box center [741, 72] width 173 height 25
select select "-1"
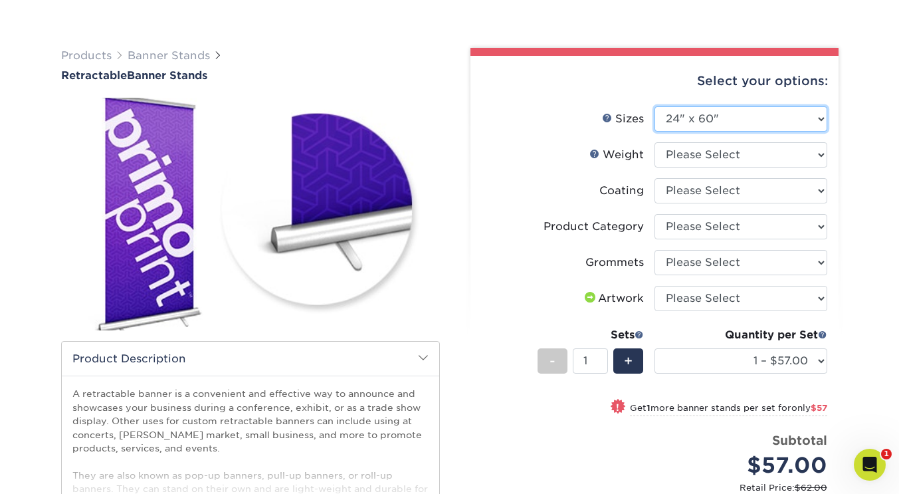
scroll to position [0, 0]
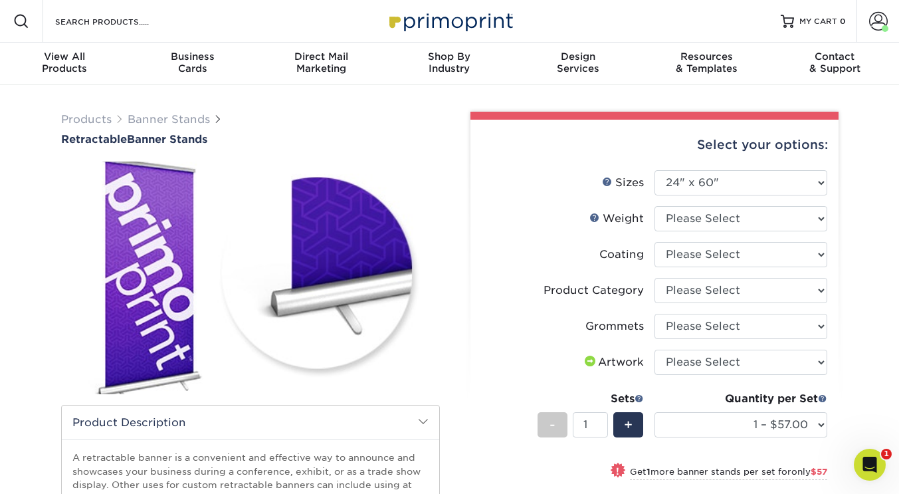
click at [100, 139] on span "Retractable" at bounding box center [94, 139] width 66 height 13
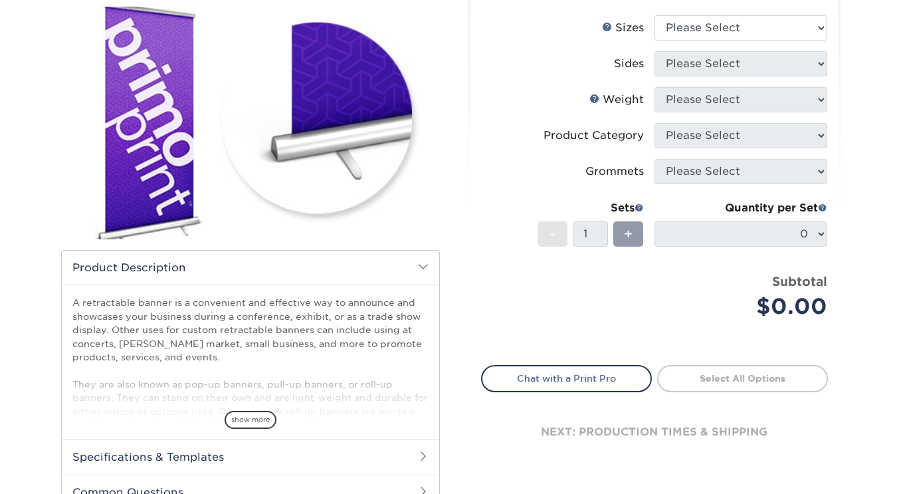
copy p "retractable"
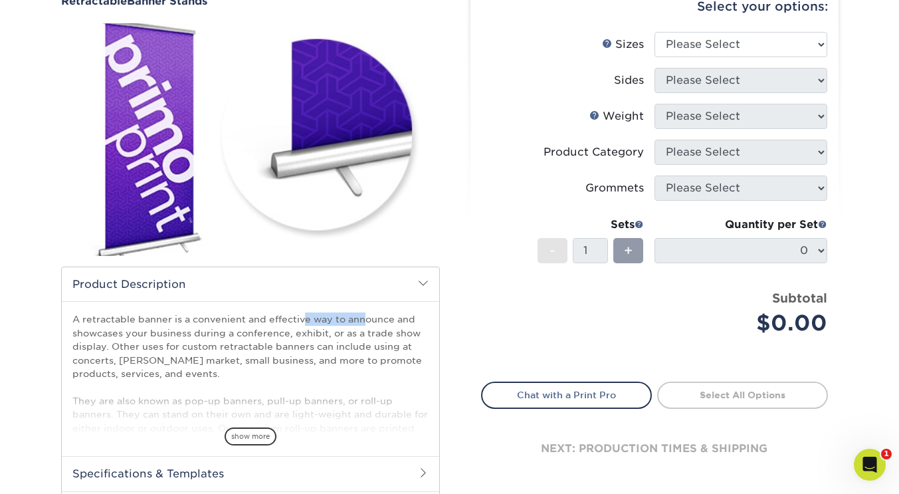
scroll to position [44, 0]
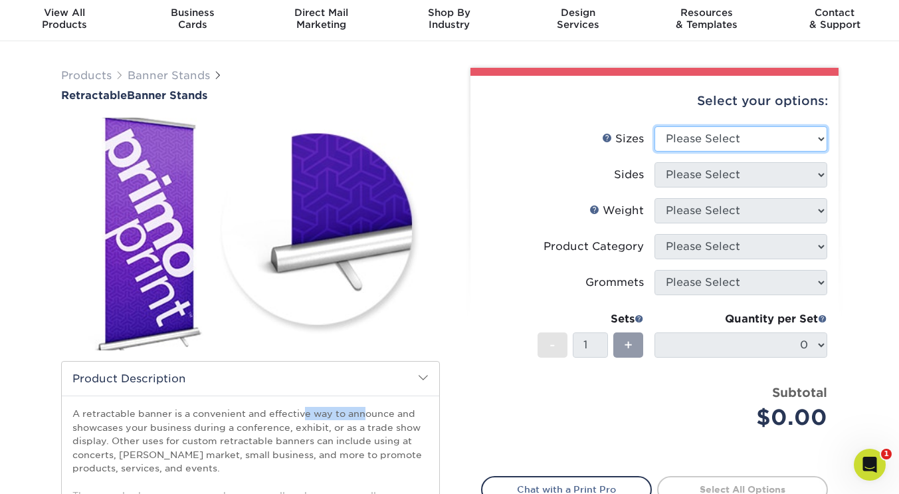
click at [682, 134] on select "Please Select 24" x 60" 33" x 80" 47" x 80"" at bounding box center [741, 138] width 173 height 25
click at [610, 134] on link "Sizes Help" at bounding box center [607, 137] width 11 height 11
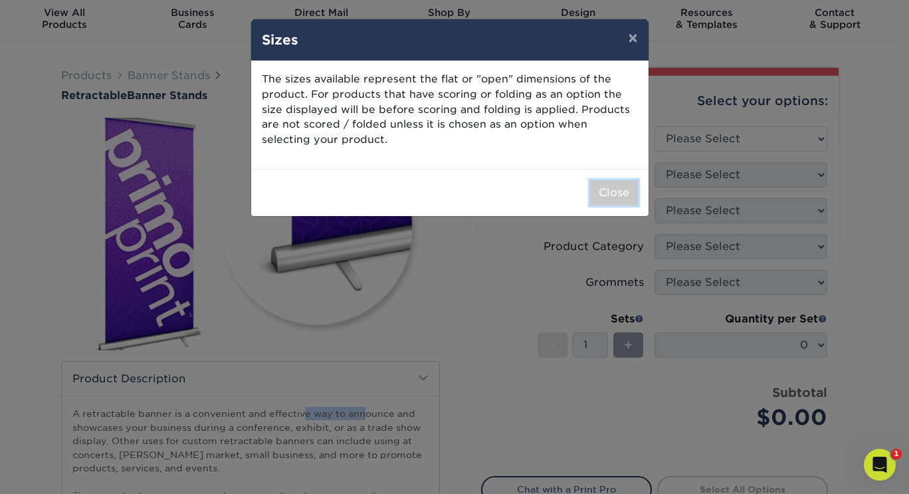
click at [608, 192] on button "Close" at bounding box center [614, 192] width 48 height 25
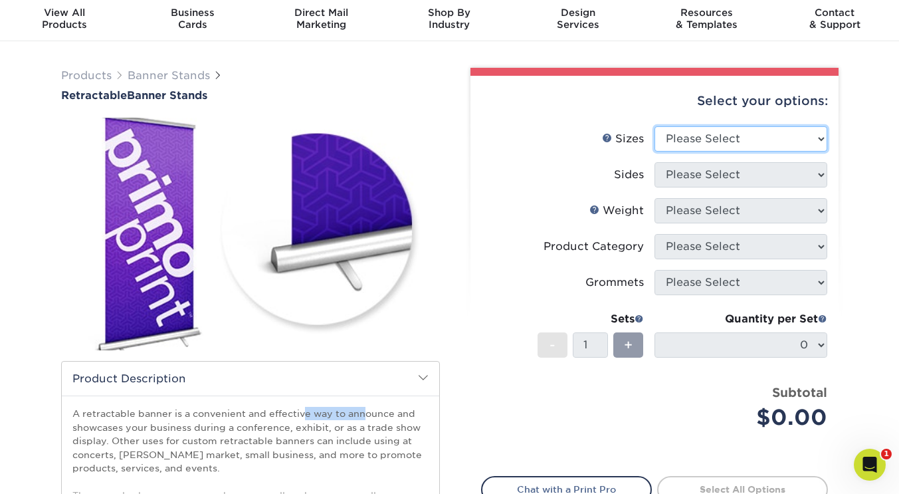
click at [681, 144] on select "Please Select 24" x 60" 33" x 80" 47" x 80"" at bounding box center [741, 138] width 173 height 25
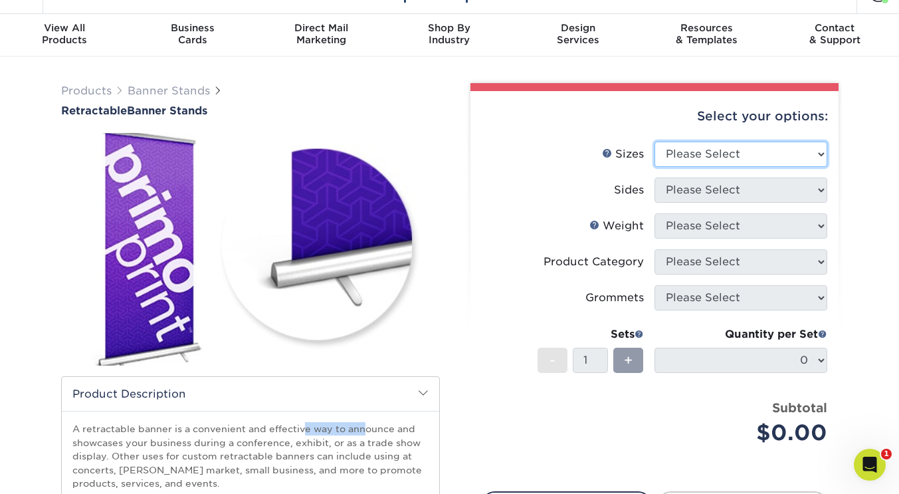
scroll to position [22, 0]
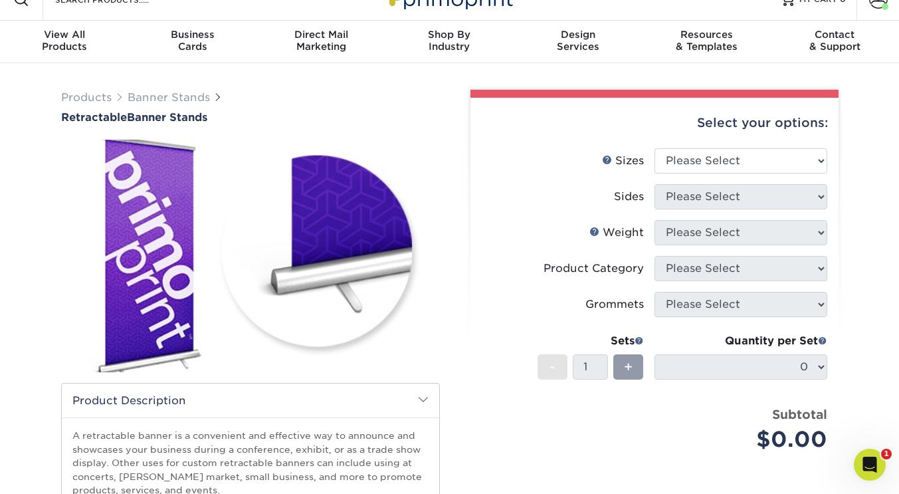
click at [681, 144] on div "Select your options:" at bounding box center [654, 123] width 347 height 51
click at [681, 161] on select "Please Select 24" x 60" 33" x 80" 47" x 80"" at bounding box center [741, 160] width 173 height 25
select select "24.00x60.00"
click at [655, 148] on select "Please Select 24" x 60" 33" x 80" 47" x 80"" at bounding box center [741, 160] width 173 height 25
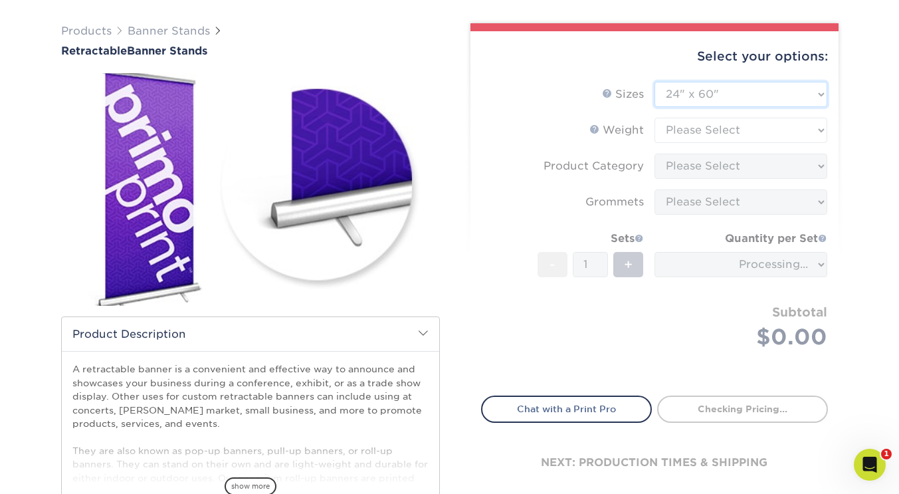
scroll to position [88, 0]
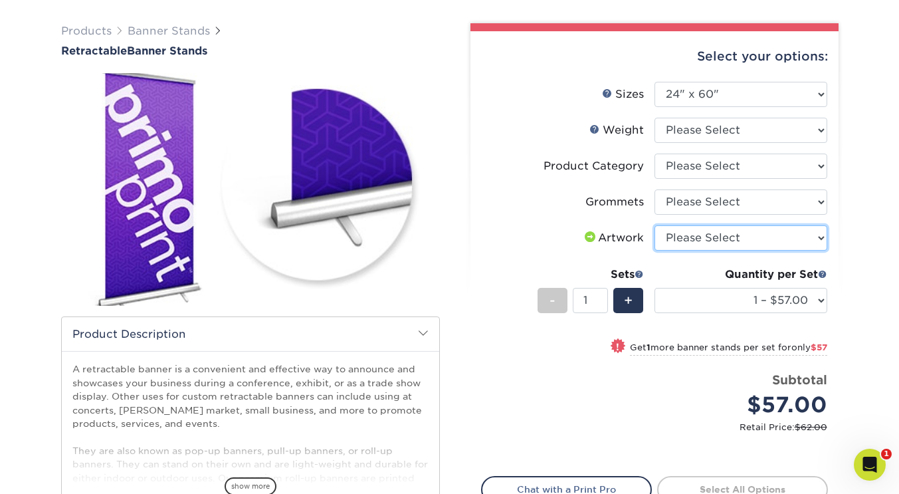
click at [690, 235] on select "Please Select I will upload files I need a design - $50" at bounding box center [741, 237] width 173 height 25
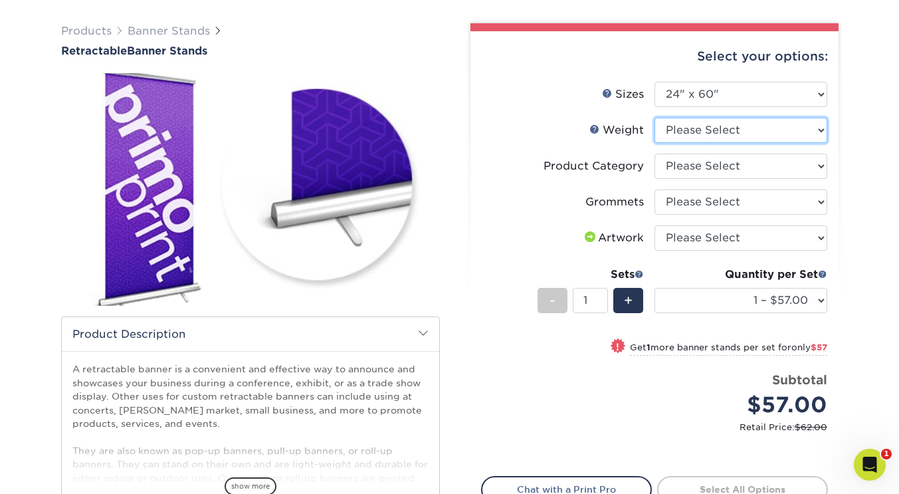
click at [686, 131] on select "Please Select 10MIL" at bounding box center [741, 130] width 173 height 25
click at [687, 135] on select "Please Select 10MIL" at bounding box center [741, 130] width 173 height 25
select select "10MIL"
click at [655, 118] on select "Please Select 10MIL" at bounding box center [741, 130] width 173 height 25
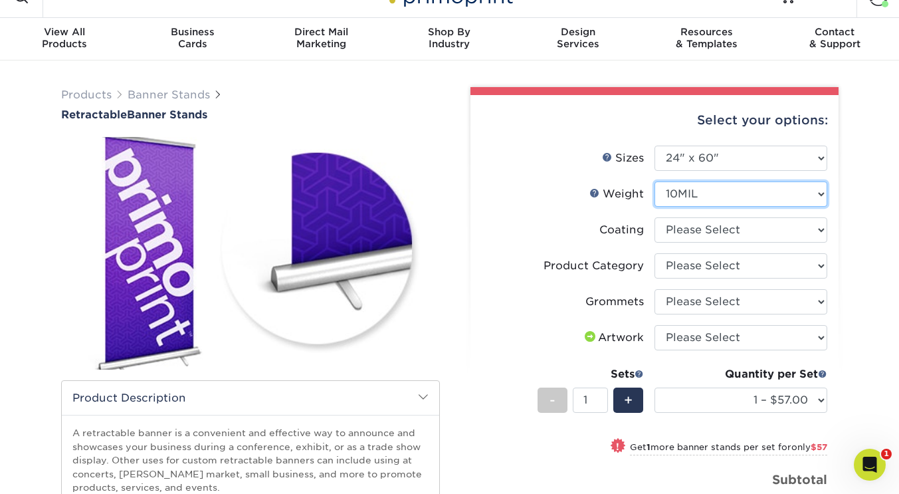
scroll to position [0, 0]
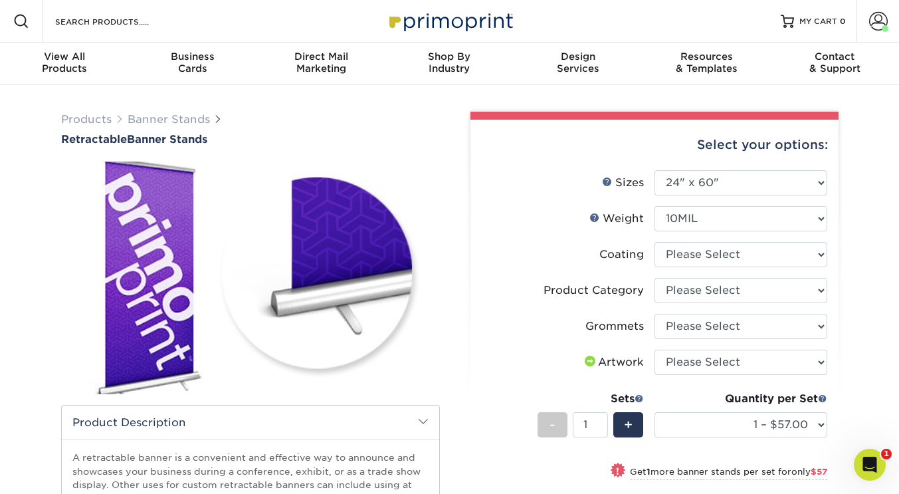
click at [874, 17] on span at bounding box center [879, 21] width 19 height 19
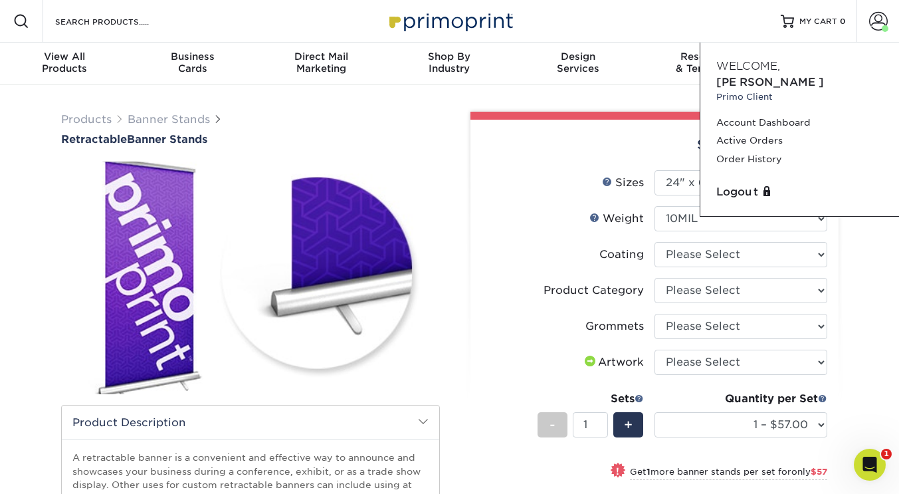
click at [753, 132] on link "Active Orders" at bounding box center [800, 141] width 167 height 18
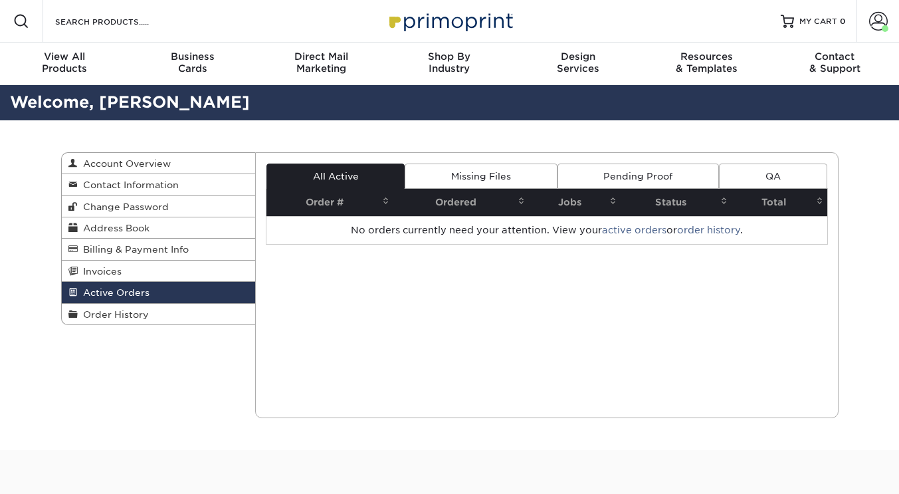
click at [880, 26] on span at bounding box center [879, 21] width 19 height 19
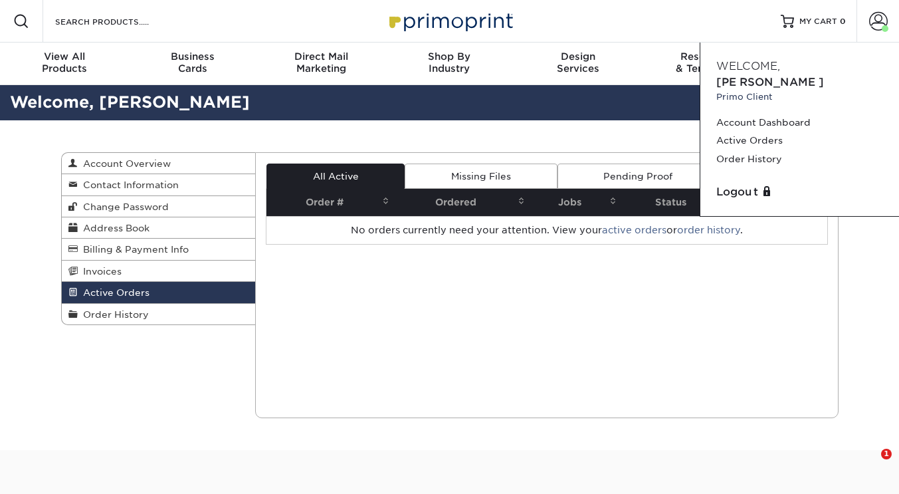
click at [763, 150] on link "Order History" at bounding box center [800, 159] width 167 height 18
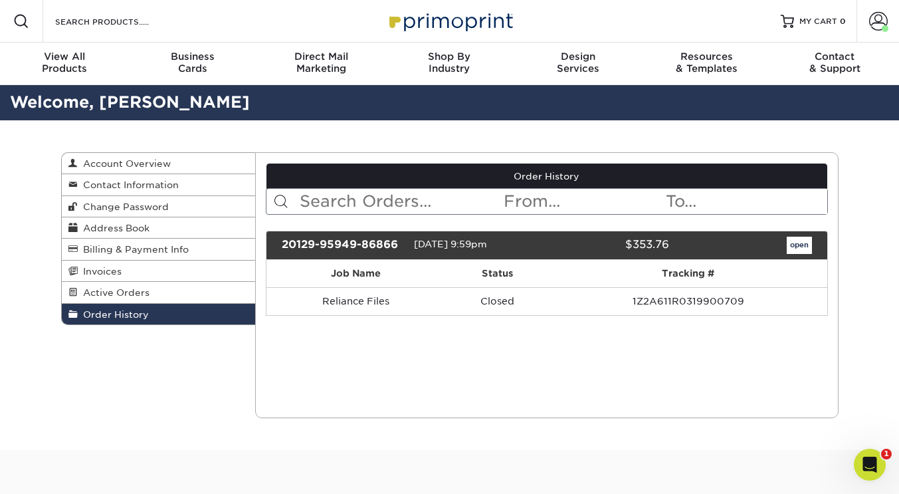
click at [343, 298] on td "Reliance Files" at bounding box center [356, 301] width 179 height 28
click at [640, 298] on td "1Z2A611R0319900709" at bounding box center [688, 301] width 277 height 28
click at [372, 303] on td "Reliance Files" at bounding box center [356, 301] width 179 height 28
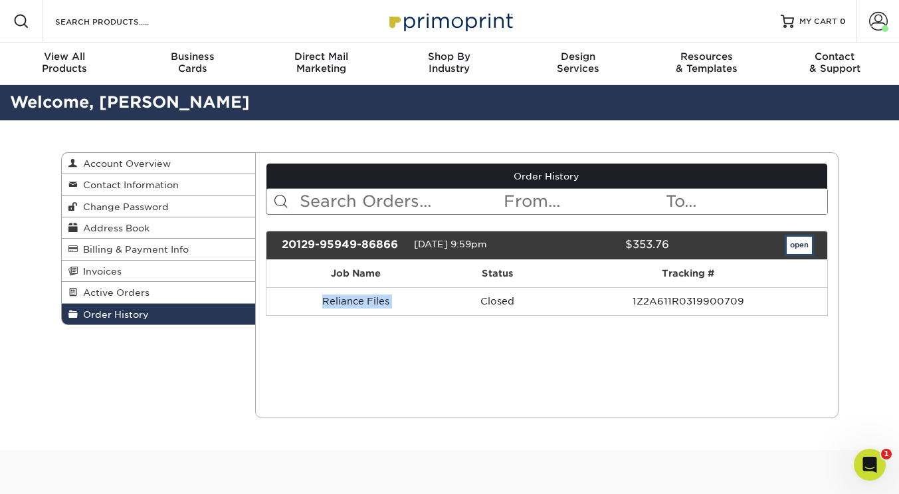
click at [807, 242] on link "open" at bounding box center [799, 245] width 25 height 17
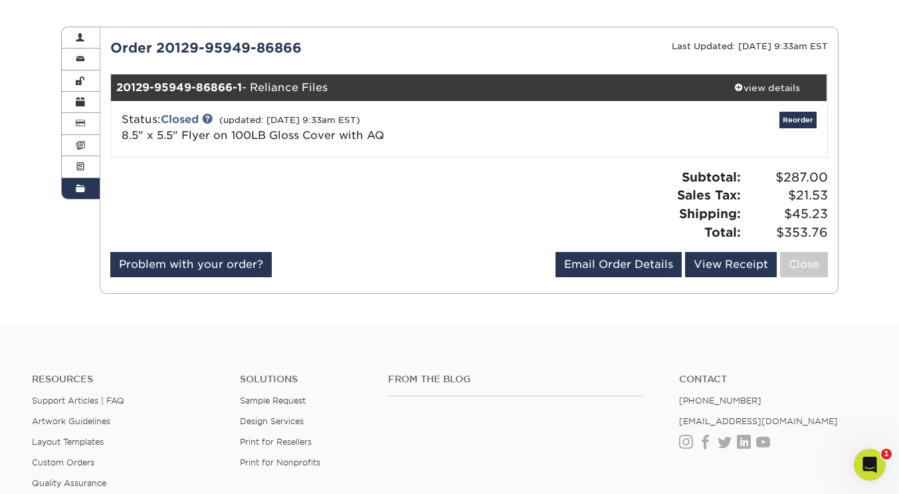
scroll to position [133, 0]
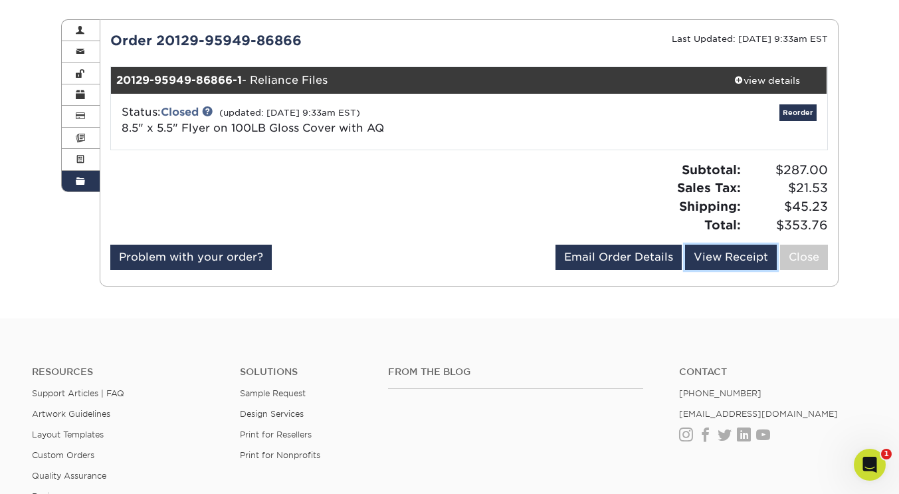
click at [754, 263] on link "View Receipt" at bounding box center [731, 257] width 92 height 25
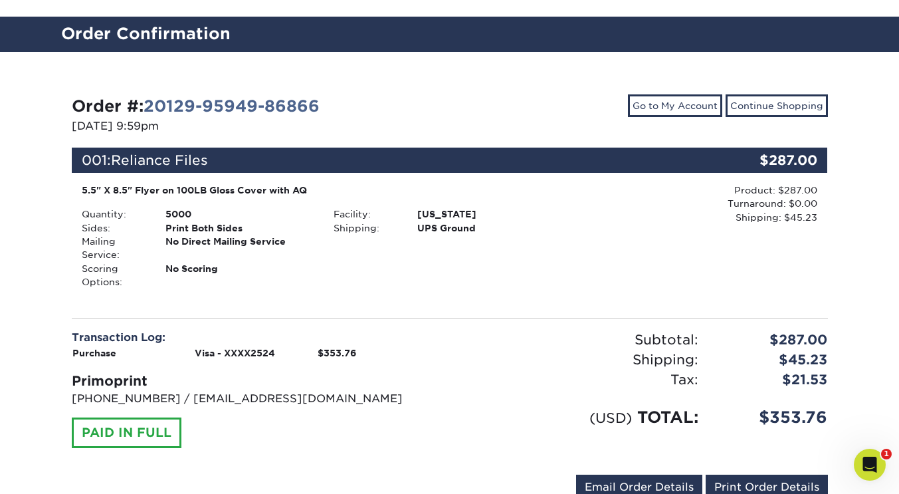
scroll to position [88, 0]
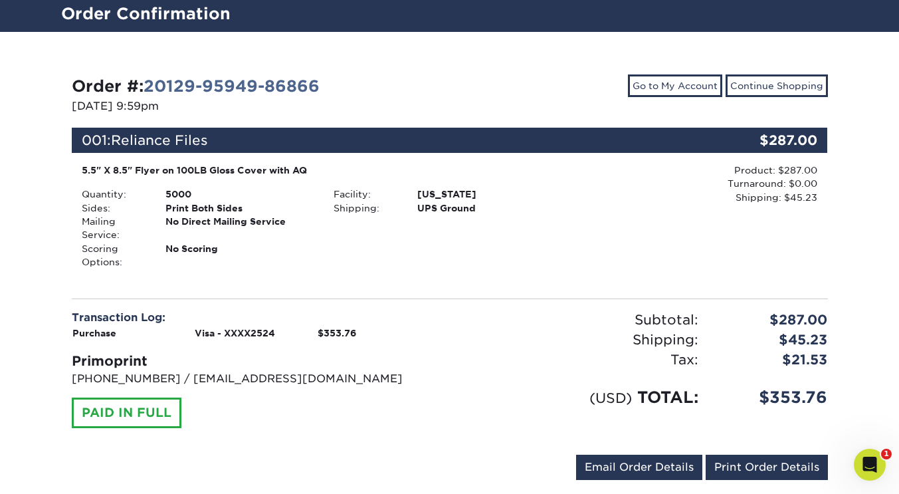
click at [184, 168] on div "5.5" X 8.5" Flyer on 100LB Gloss Cover with AQ" at bounding box center [324, 170] width 485 height 13
drag, startPoint x: 184, startPoint y: 168, endPoint x: 295, endPoint y: 167, distance: 111.0
click at [295, 167] on div "5.5" X 8.5" Flyer on 100LB Gloss Cover with AQ" at bounding box center [324, 170] width 485 height 13
copy div "100LB Gloss Cover with AQ"
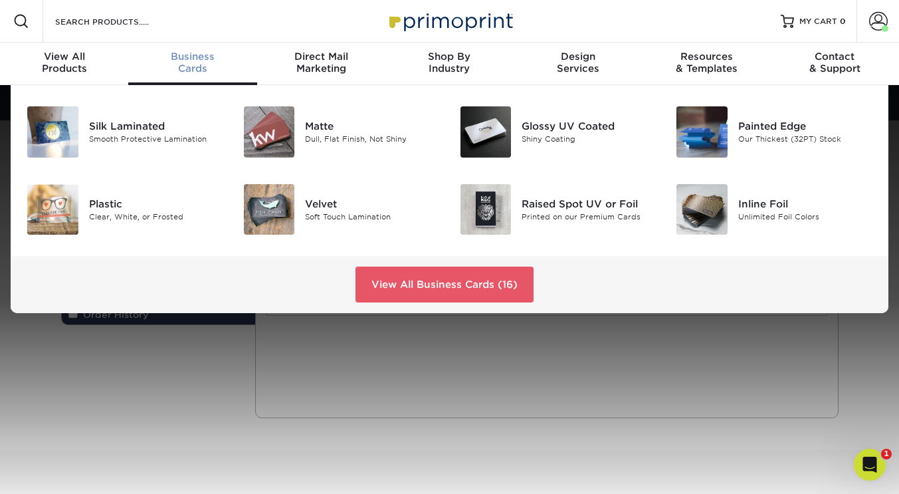
click at [185, 58] on span "Business" at bounding box center [192, 57] width 128 height 12
click at [458, 216] on div at bounding box center [486, 209] width 72 height 51
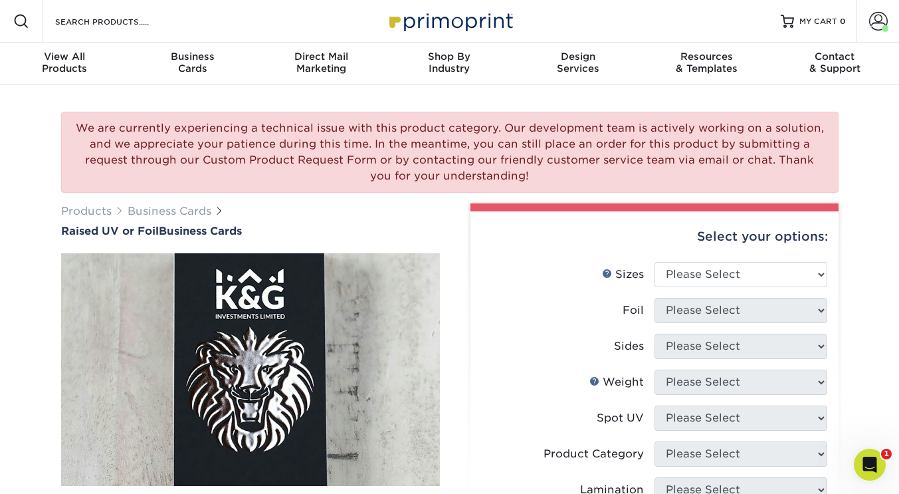
click at [64, 64] on div "View All Products" at bounding box center [64, 63] width 128 height 24
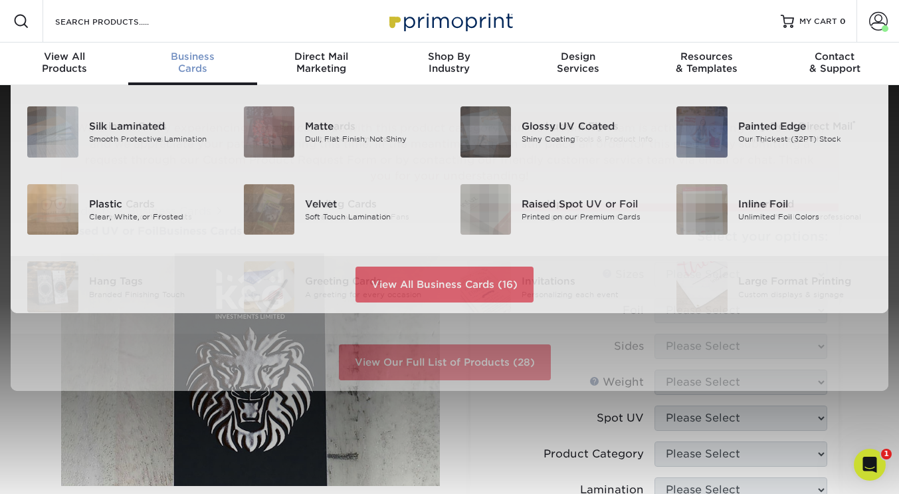
click at [180, 64] on div "Business Cards" at bounding box center [192, 63] width 128 height 24
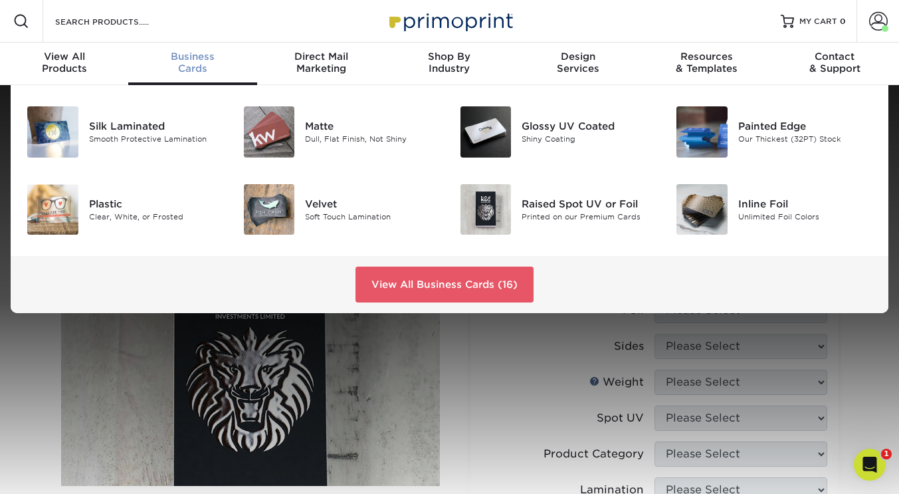
click at [417, 287] on link "View All Business Cards (16)" at bounding box center [445, 285] width 178 height 36
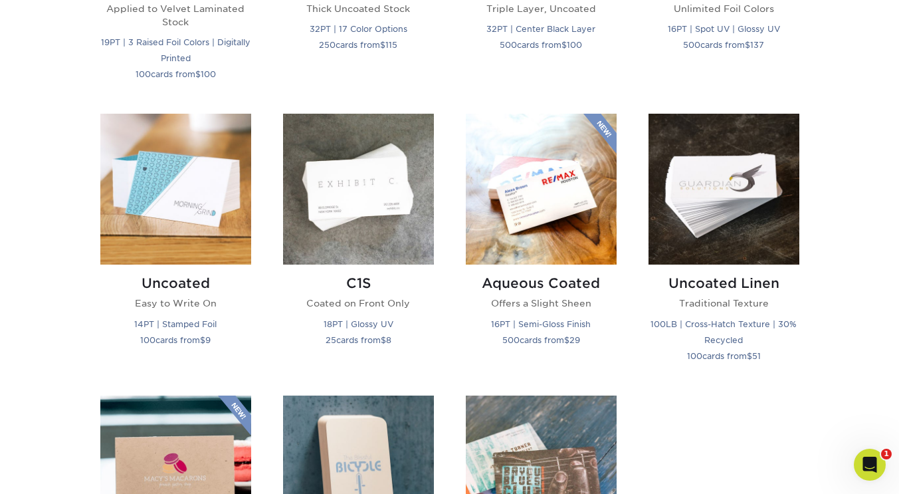
scroll to position [1129, 0]
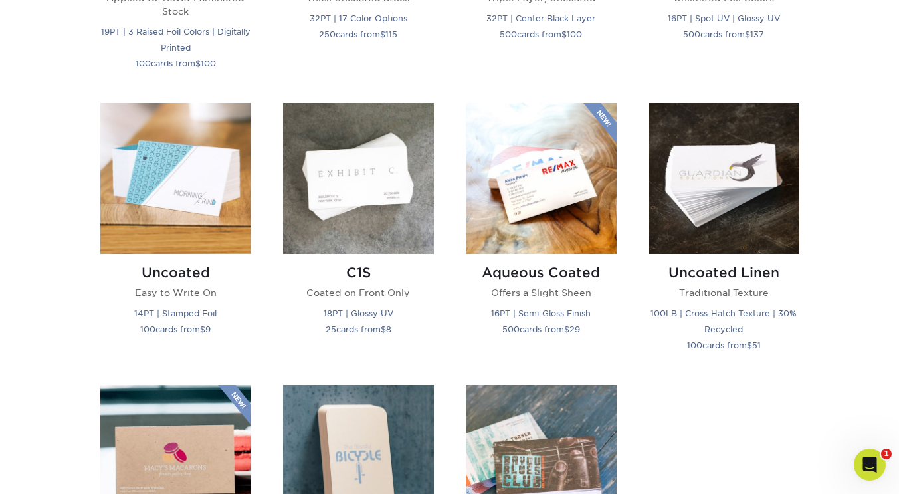
click at [707, 313] on small "100LB | Cross-Hatch Texture | 30% Recycled" at bounding box center [724, 321] width 146 height 26
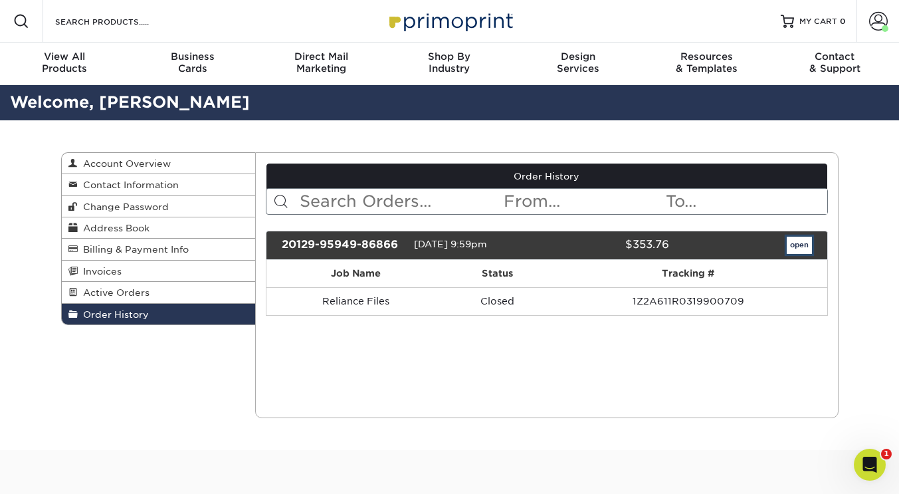
click at [788, 244] on link "open" at bounding box center [799, 245] width 25 height 17
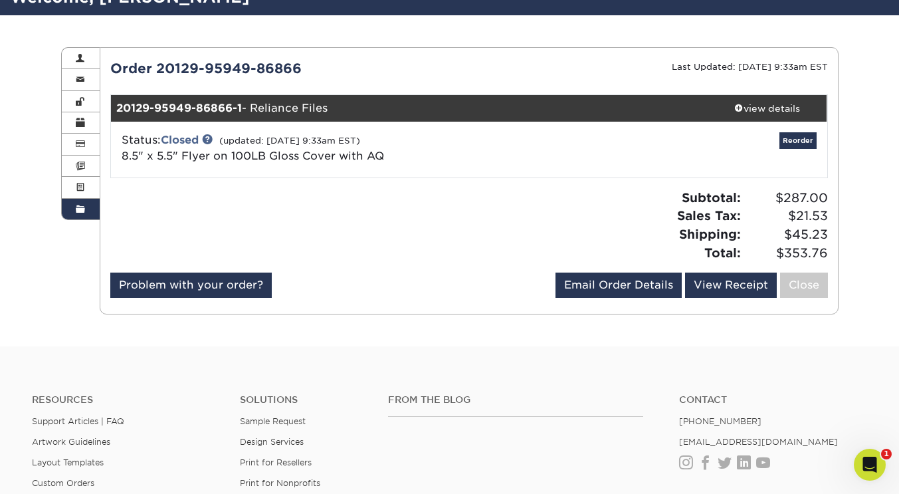
scroll to position [110, 0]
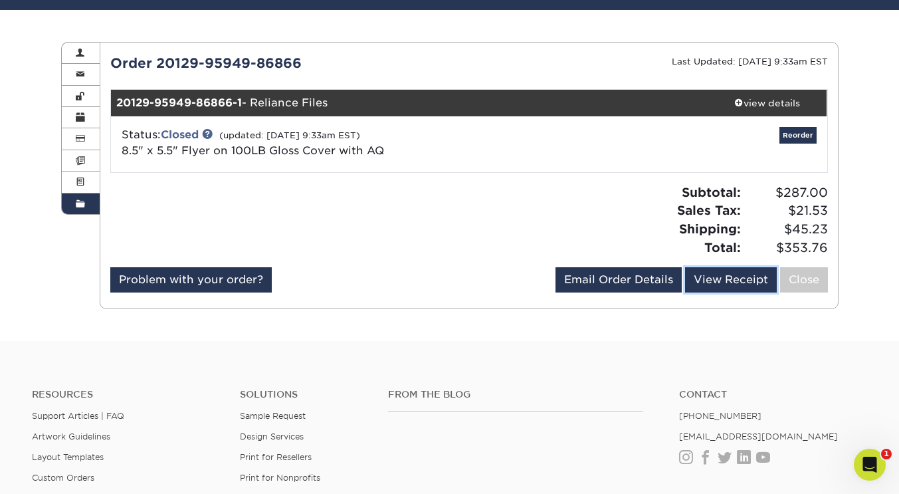
click at [743, 281] on link "View Receipt" at bounding box center [731, 279] width 92 height 25
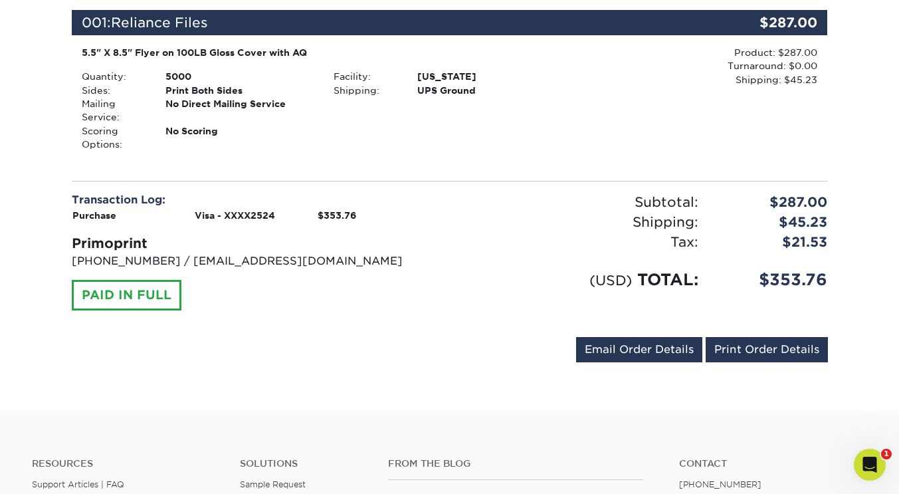
scroll to position [221, 0]
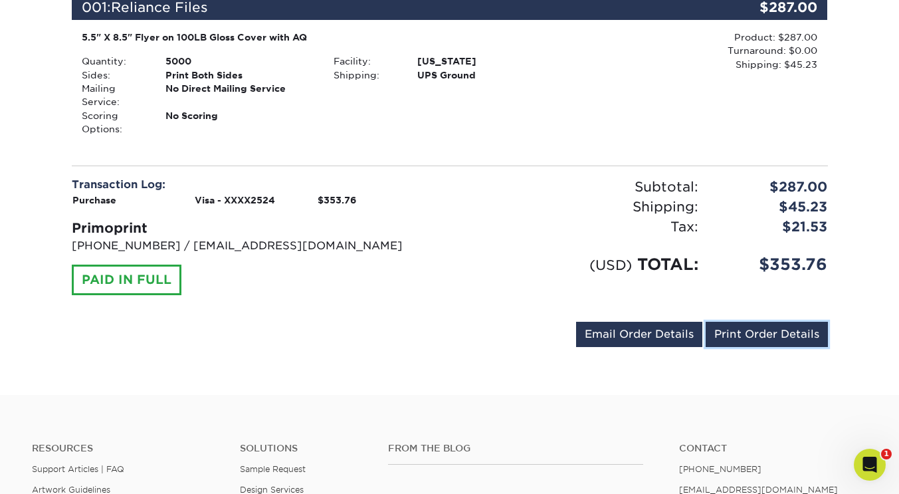
click at [769, 332] on link "Print Order Details" at bounding box center [767, 334] width 122 height 25
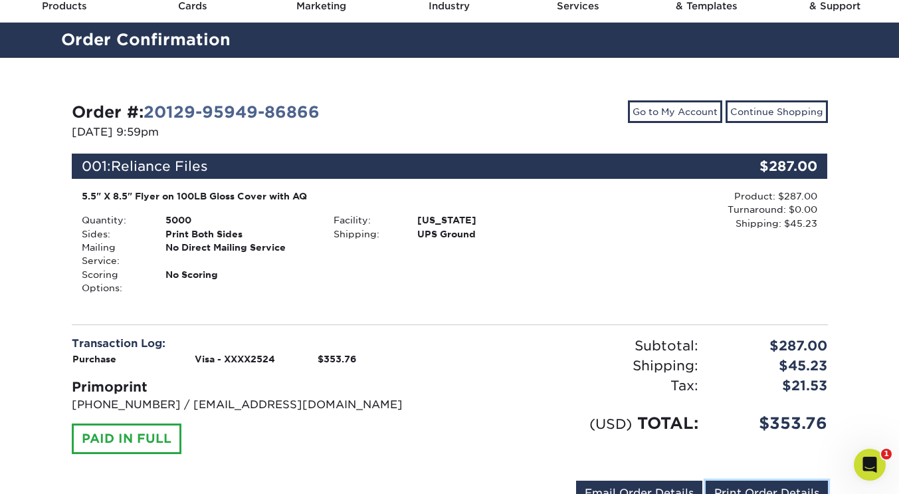
scroll to position [0, 0]
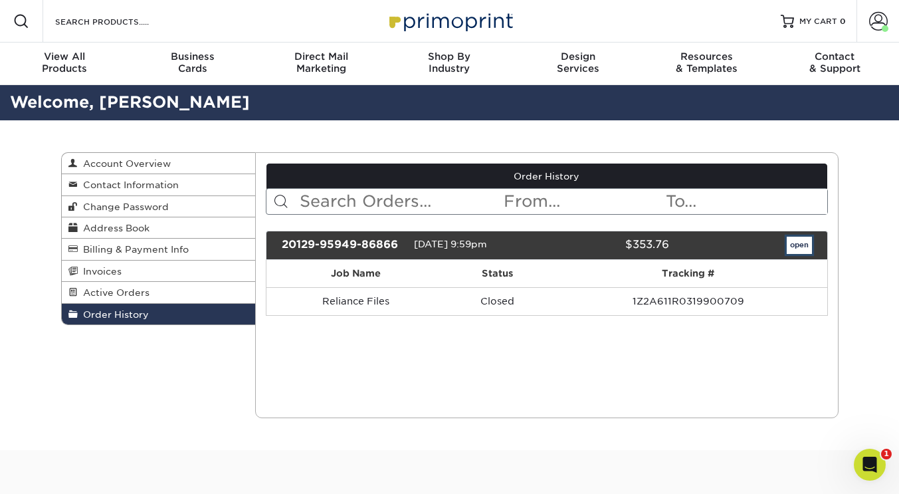
click at [806, 246] on link "open" at bounding box center [799, 245] width 25 height 17
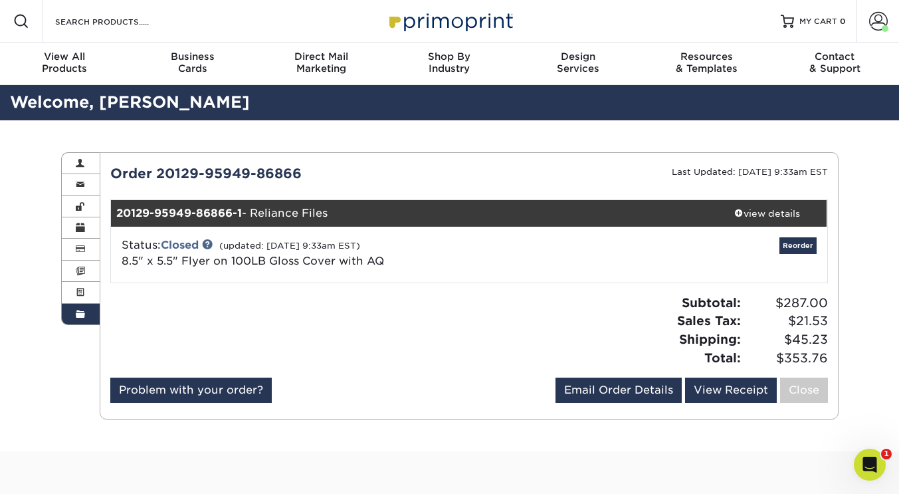
click at [772, 213] on div "view details" at bounding box center [768, 213] width 120 height 13
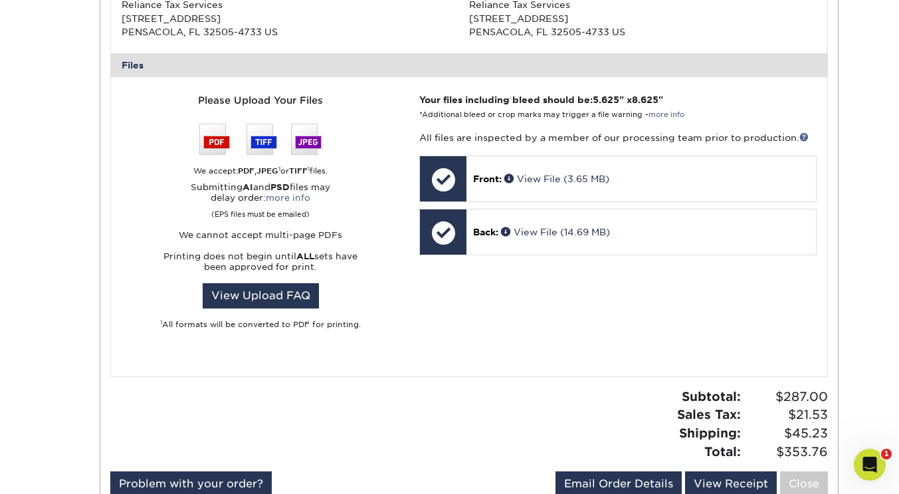
scroll to position [532, 0]
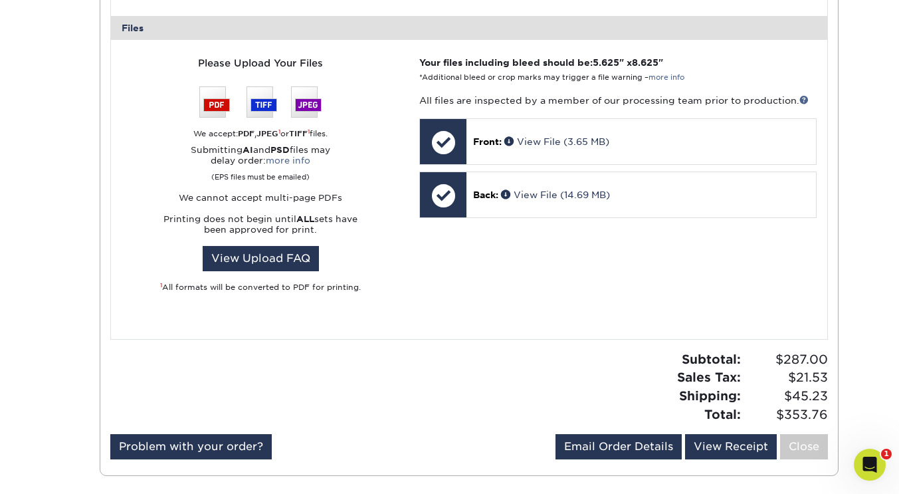
click at [610, 148] on p "Front: View File (3.65 MB)" at bounding box center [641, 141] width 336 height 13
click at [579, 136] on link "View File (3.65 MB)" at bounding box center [557, 141] width 105 height 11
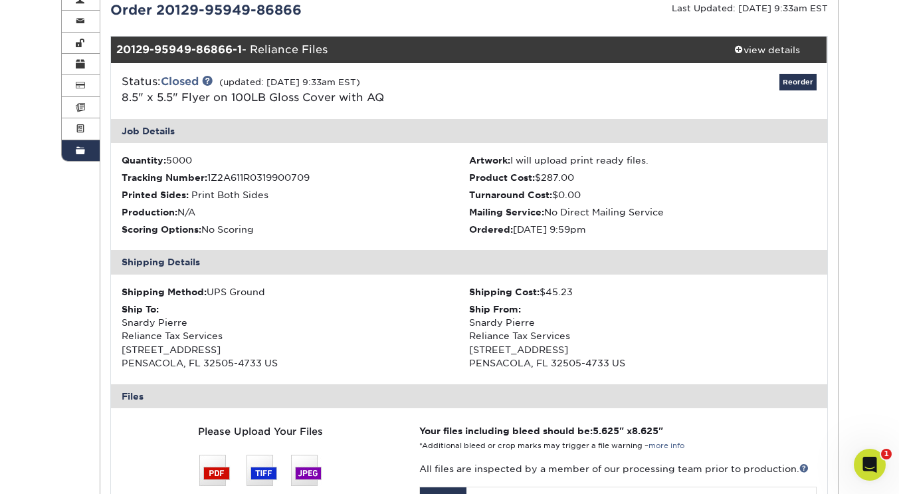
scroll to position [155, 0]
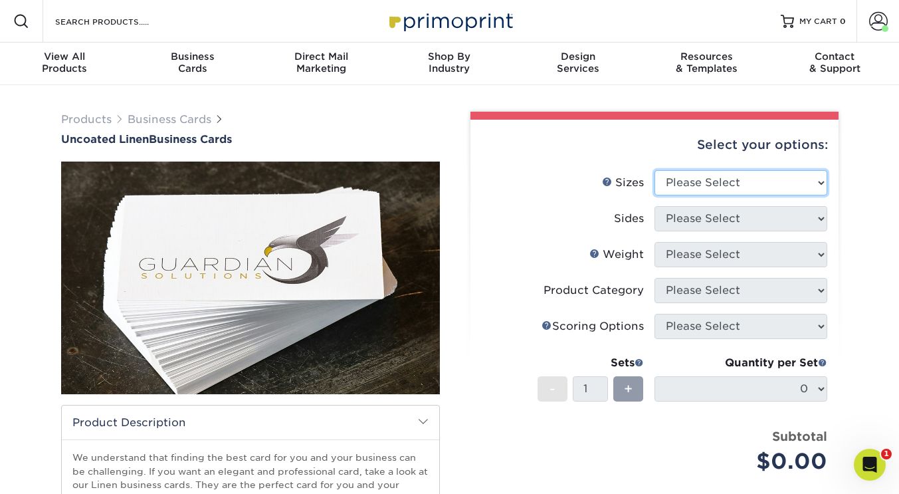
click at [741, 180] on select "Please Select 2" x 3.5" - Standard 2" x 7" - Foldover Card 2.125" x 3.375" - Eu…" at bounding box center [741, 182] width 173 height 25
select select "2.00x3.50"
click at [655, 170] on select "Please Select 2" x 3.5" - Standard 2" x 7" - Foldover Card 2.125" x 3.375" - Eu…" at bounding box center [741, 182] width 173 height 25
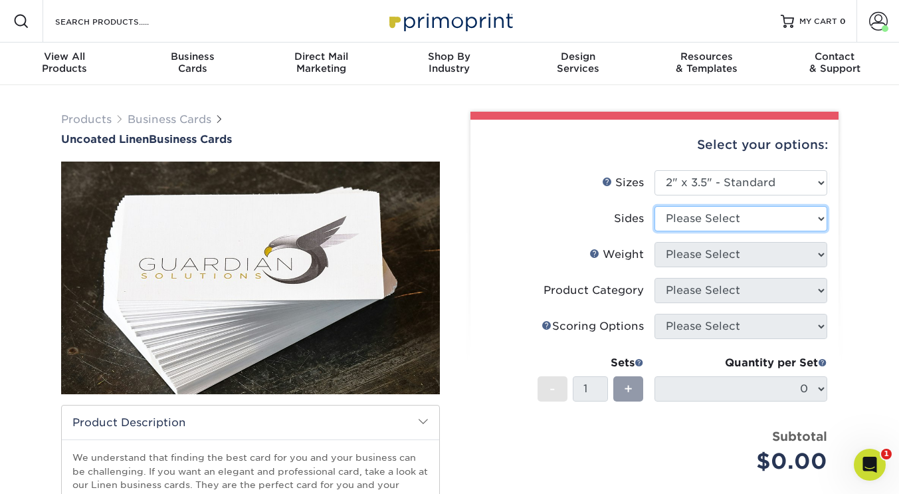
click at [703, 227] on select "Please Select Print Both Sides Print Front Only" at bounding box center [741, 218] width 173 height 25
select select "32d3c223-f82c-492b-b915-ba065a00862f"
click at [655, 206] on select "Please Select Print Both Sides Print Front Only" at bounding box center [741, 218] width 173 height 25
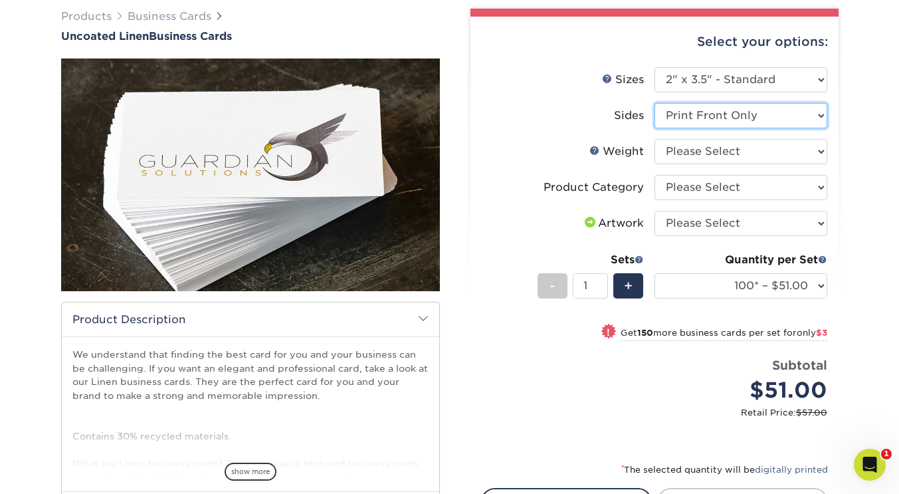
scroll to position [110, 0]
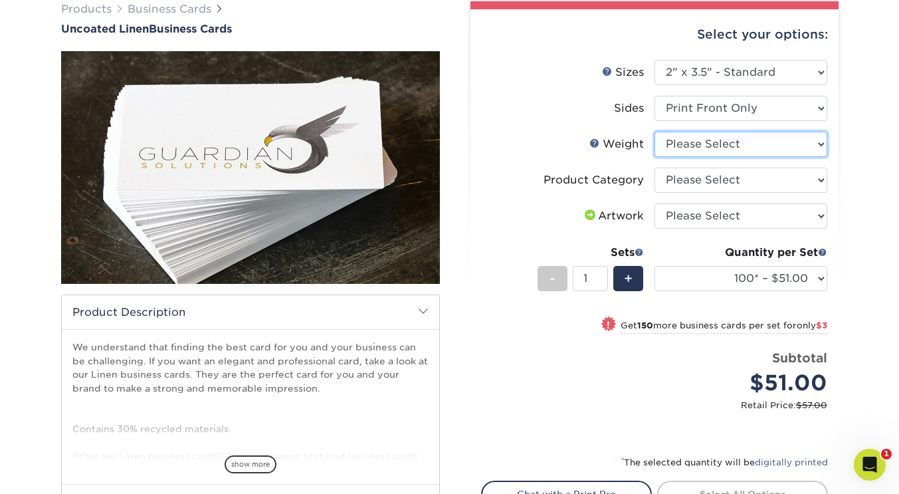
click at [702, 142] on select "Please Select 100LB" at bounding box center [741, 144] width 173 height 25
select select "100LB"
click at [655, 132] on select "Please Select 100LB" at bounding box center [741, 144] width 173 height 25
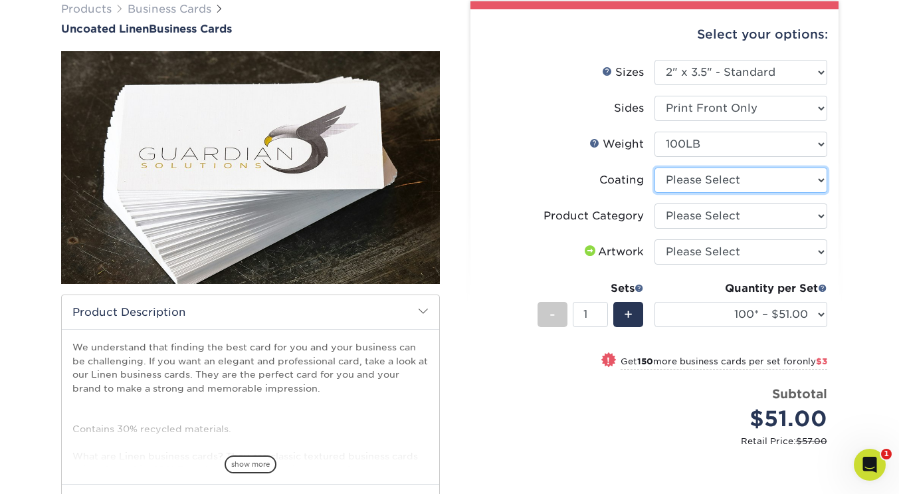
click at [699, 183] on select at bounding box center [741, 180] width 173 height 25
select select "3e7618de-abca-4bda-9f97-8b9129e913d8"
click at [655, 168] on select at bounding box center [741, 180] width 173 height 25
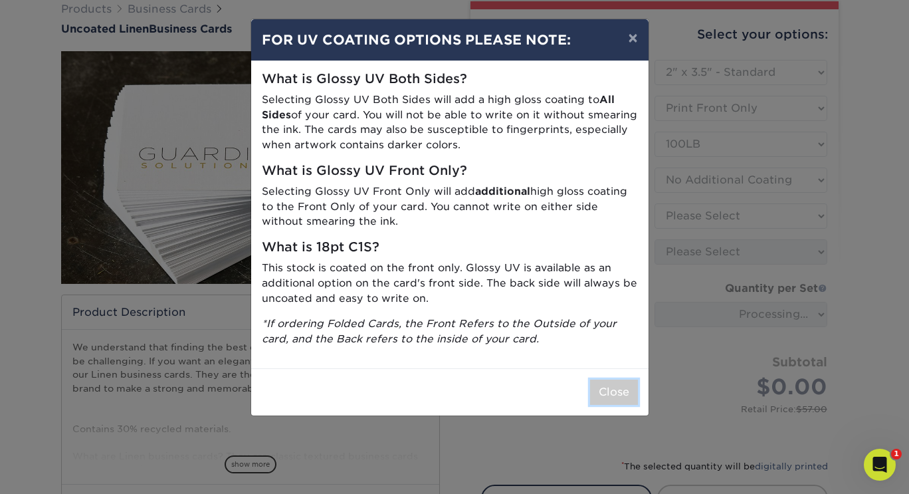
click at [606, 394] on button "Close" at bounding box center [614, 392] width 48 height 25
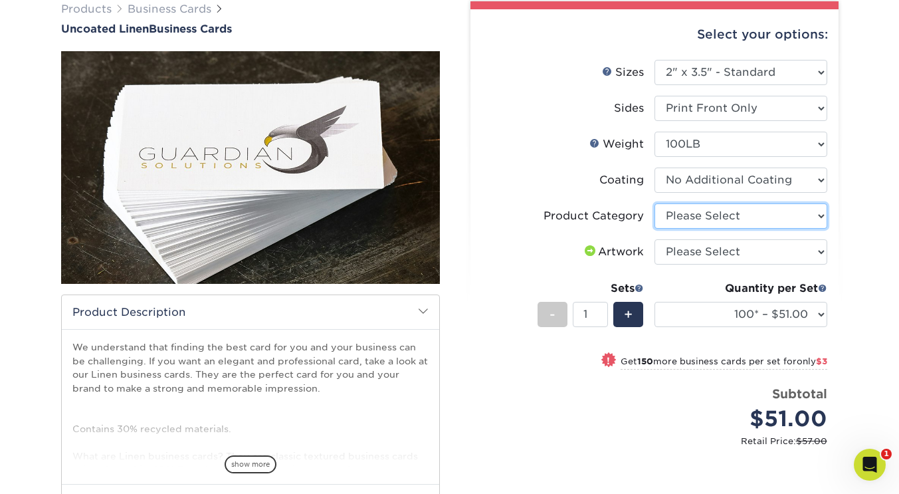
click at [707, 219] on select "Please Select Business Cards" at bounding box center [741, 215] width 173 height 25
select select "3b5148f1-0588-4f88-a218-97bcfdce65c1"
click at [655, 203] on select "Please Select Business Cards" at bounding box center [741, 215] width 173 height 25
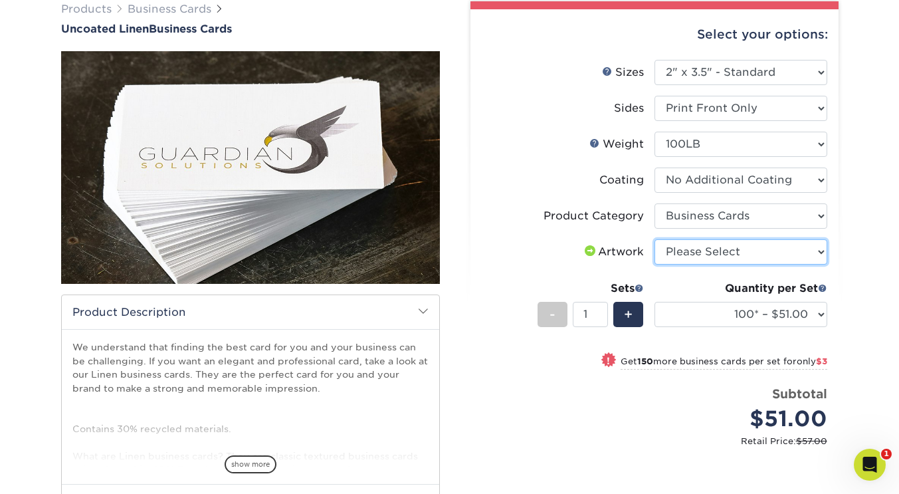
click at [707, 261] on select "Please Select I will upload files I need a design - $100" at bounding box center [741, 251] width 173 height 25
select select "upload"
click at [655, 239] on select "Please Select I will upload files I need a design - $100" at bounding box center [741, 251] width 173 height 25
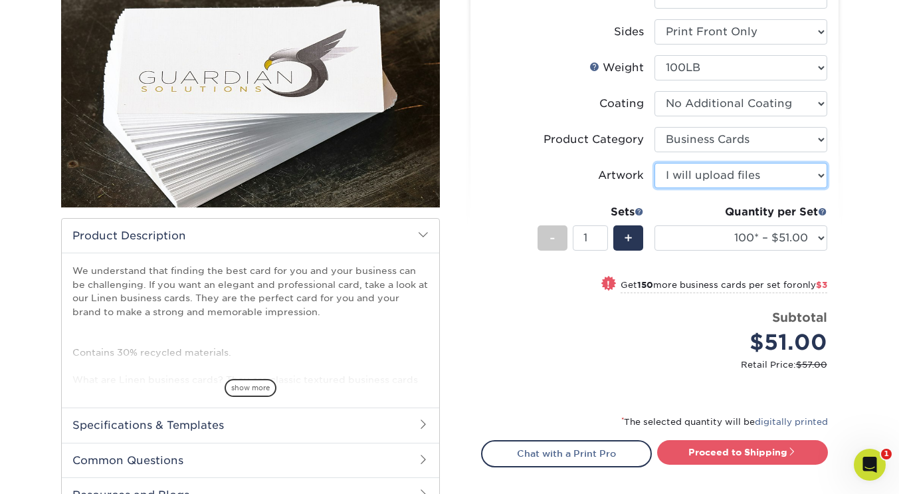
scroll to position [199, 0]
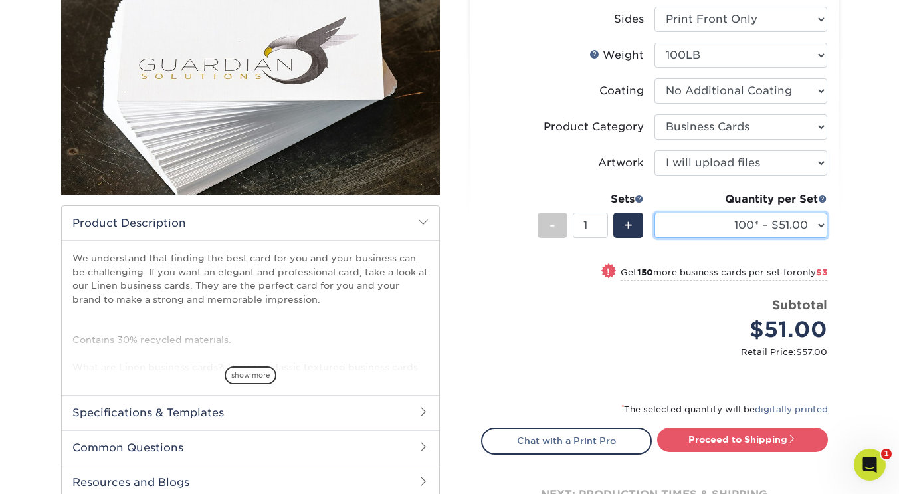
click at [825, 225] on select "100* – $51.00 250* – $54.00 500* – $61.00 1000 – $64.00 2500 – $101.00 5000 – $…" at bounding box center [741, 225] width 173 height 25
select select "500* – $61.00"
click at [655, 213] on select "100* – $51.00 250* – $54.00 500* – $61.00 1000 – $64.00 2500 – $101.00 5000 – $…" at bounding box center [741, 225] width 173 height 25
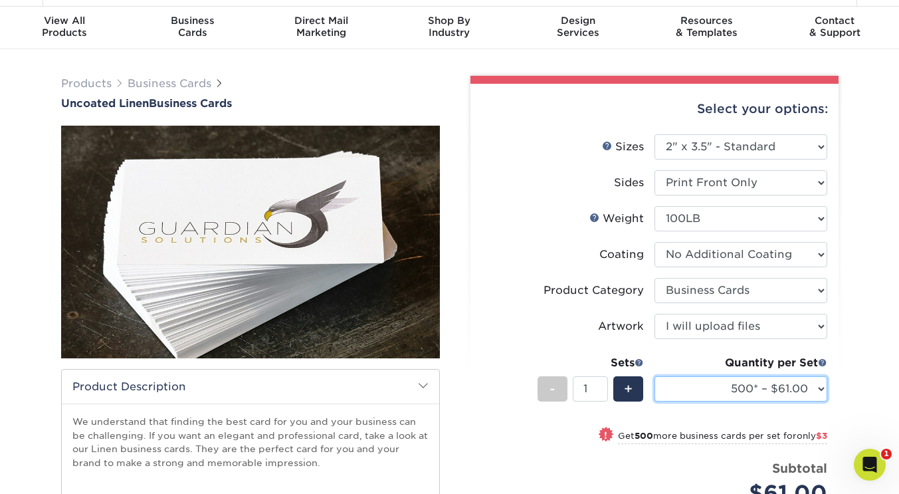
scroll to position [0, 0]
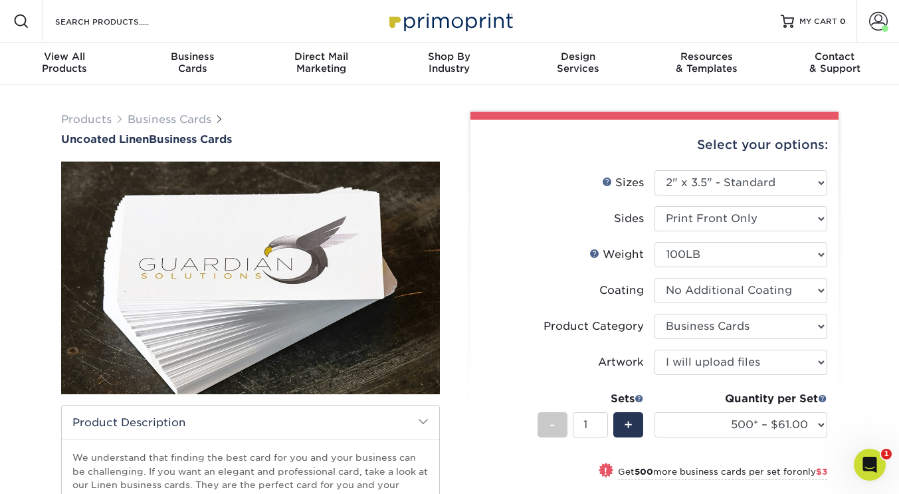
click at [153, 120] on link "Business Cards" at bounding box center [170, 119] width 84 height 13
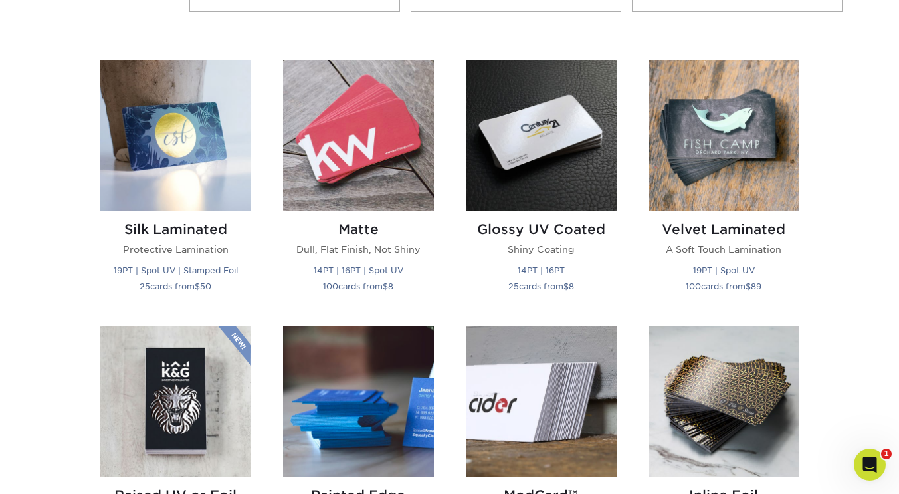
scroll to position [576, 0]
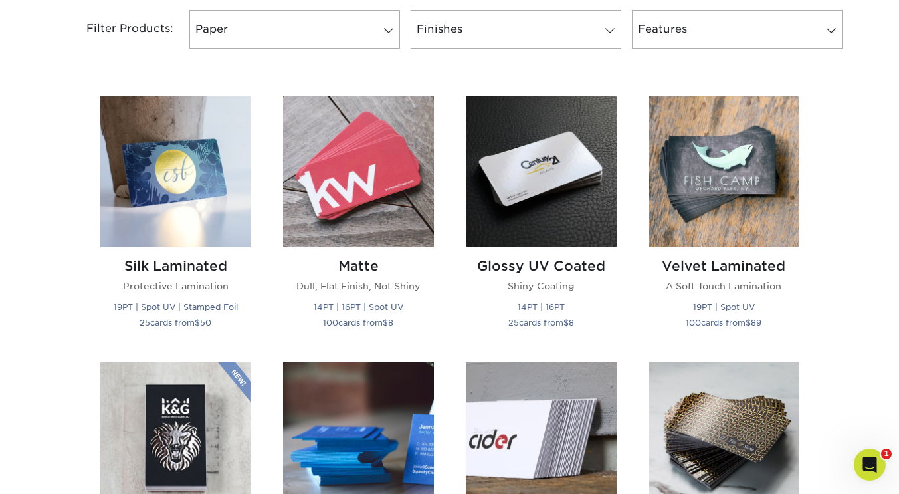
click at [589, 266] on h2 "Glossy UV Coated" at bounding box center [541, 266] width 151 height 16
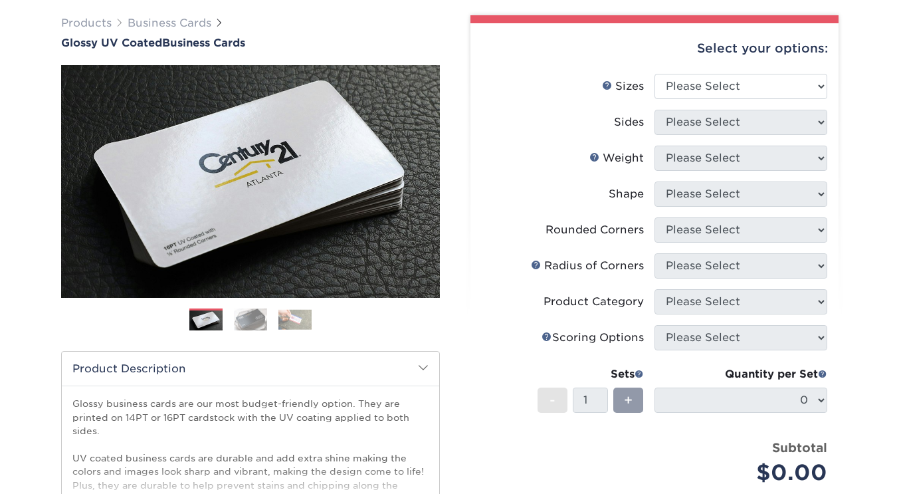
scroll to position [133, 0]
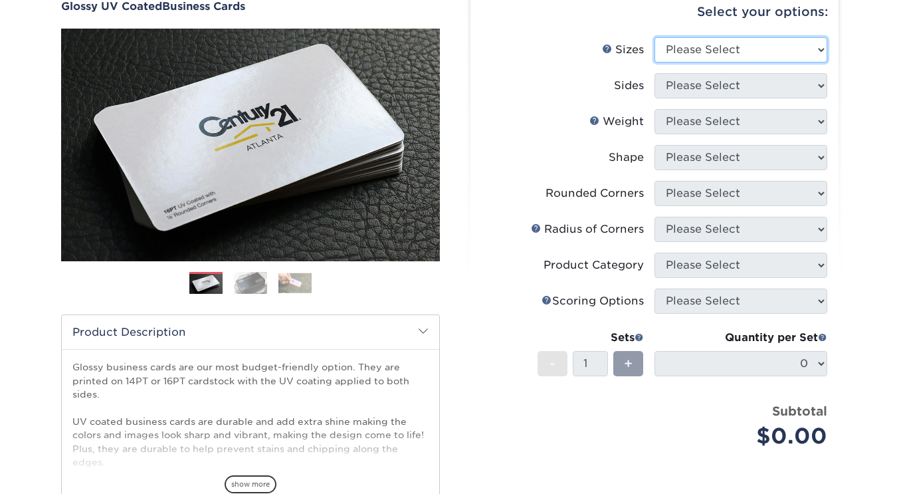
click at [692, 55] on select "Please Select 1.5" x 3.5" - Mini 1.75" x 3.5" - Mini 2" x 2" - Square 2" x 3" -…" at bounding box center [741, 49] width 173 height 25
select select "2.00x3.50"
click at [655, 37] on select "Please Select 1.5" x 3.5" - Mini 1.75" x 3.5" - Mini 2" x 2" - Square 2" x 3" -…" at bounding box center [741, 49] width 173 height 25
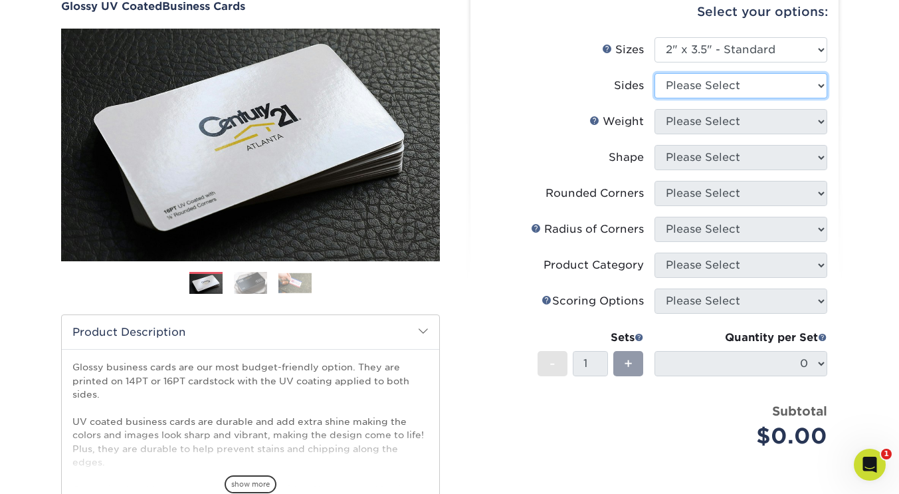
click at [773, 88] on select "Please Select Print Both Sides Print Front Only" at bounding box center [741, 85] width 173 height 25
select select "13abbda7-1d64-4f25-8bb2-c179b224825d"
click at [655, 73] on select "Please Select Print Both Sides Print Front Only" at bounding box center [741, 85] width 173 height 25
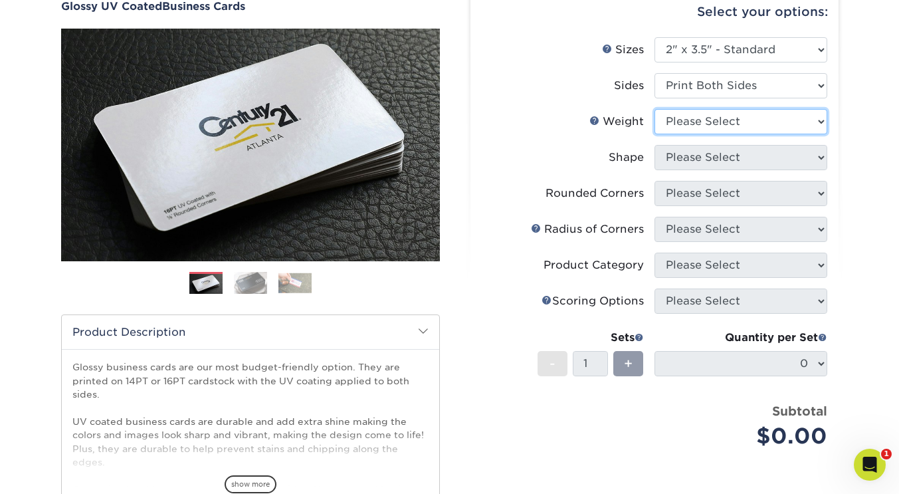
click at [746, 120] on select "Please Select 16PT 14PT" at bounding box center [741, 121] width 173 height 25
select select "16PT"
click at [655, 109] on select "Please Select 16PT 14PT" at bounding box center [741, 121] width 173 height 25
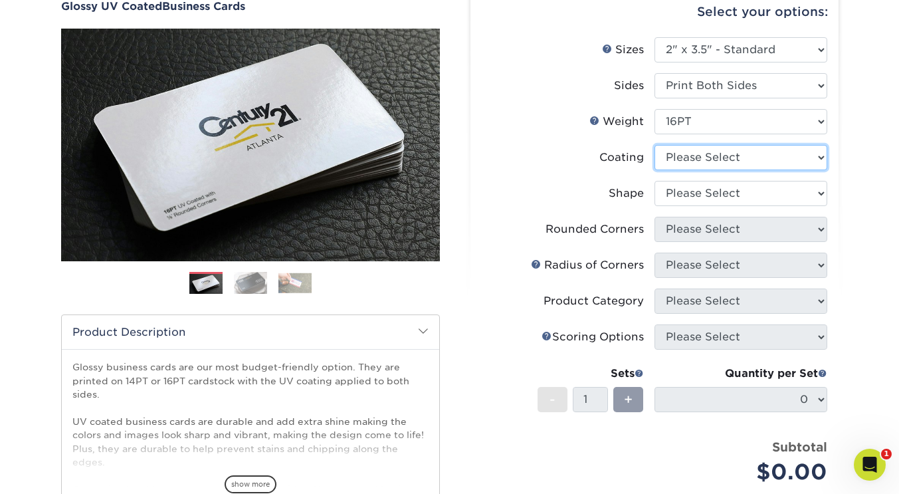
click at [729, 157] on select at bounding box center [741, 157] width 173 height 25
select select "1e8116af-acfc-44b1-83dc-8181aa338834"
click at [655, 145] on select at bounding box center [741, 157] width 173 height 25
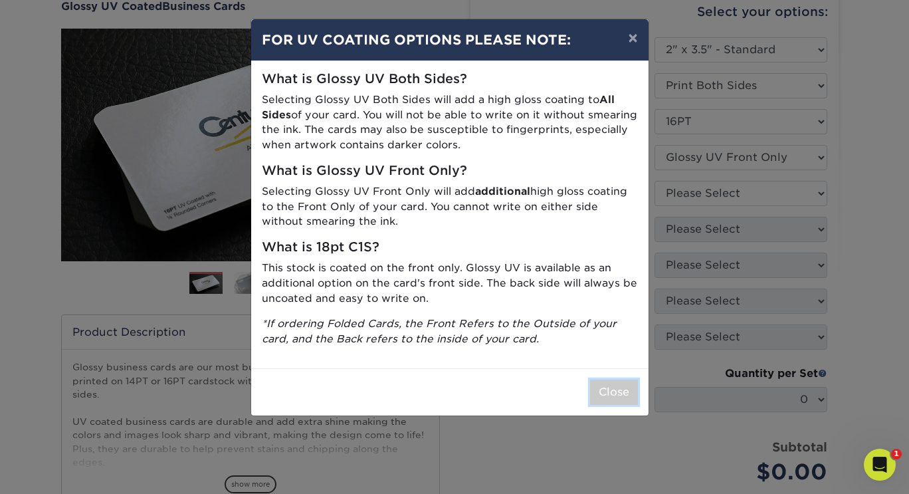
click at [622, 396] on button "Close" at bounding box center [614, 392] width 48 height 25
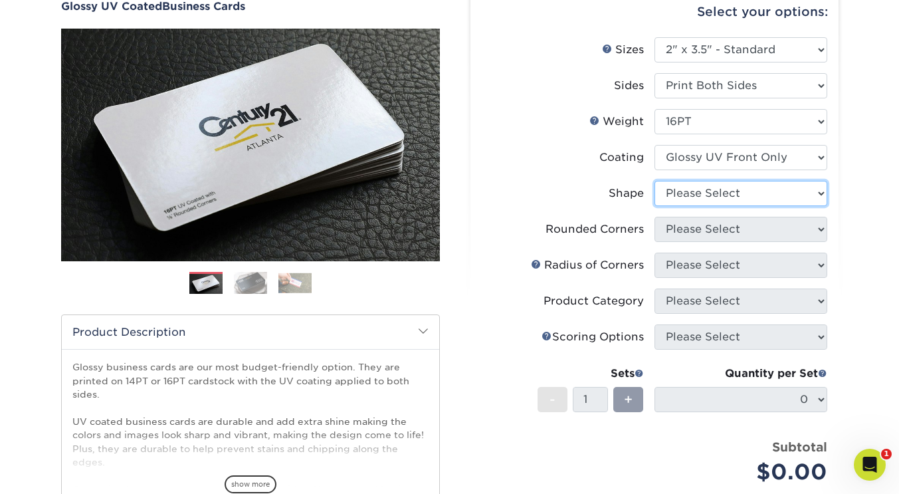
click at [727, 195] on select "Please Select Standard" at bounding box center [741, 193] width 173 height 25
select select "standard"
click at [655, 181] on select "Please Select Standard" at bounding box center [741, 193] width 173 height 25
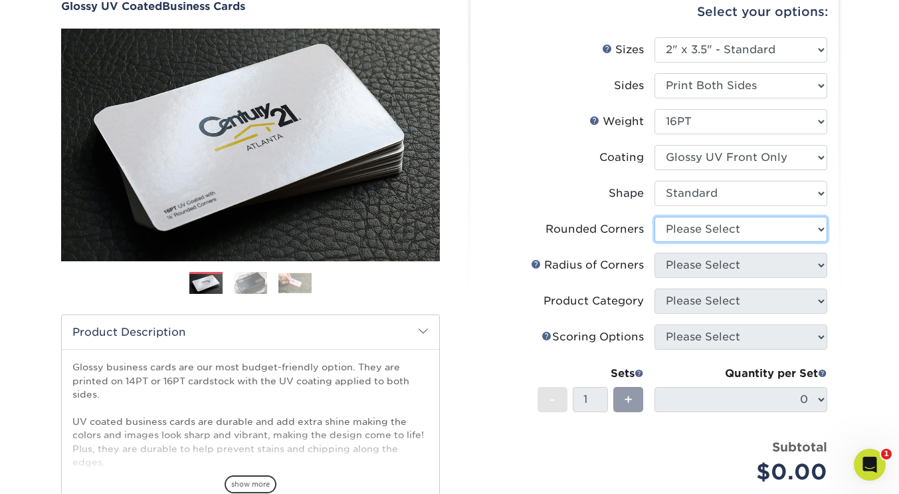
click at [727, 234] on select "Please Select Yes - Round 2 Corners Yes - Round 4 Corners No" at bounding box center [741, 229] width 173 height 25
select select "7672df9e-0e0a-464d-8e1f-920c575e4da3"
click at [655, 217] on select "Please Select Yes - Round 2 Corners Yes - Round 4 Corners No" at bounding box center [741, 229] width 173 height 25
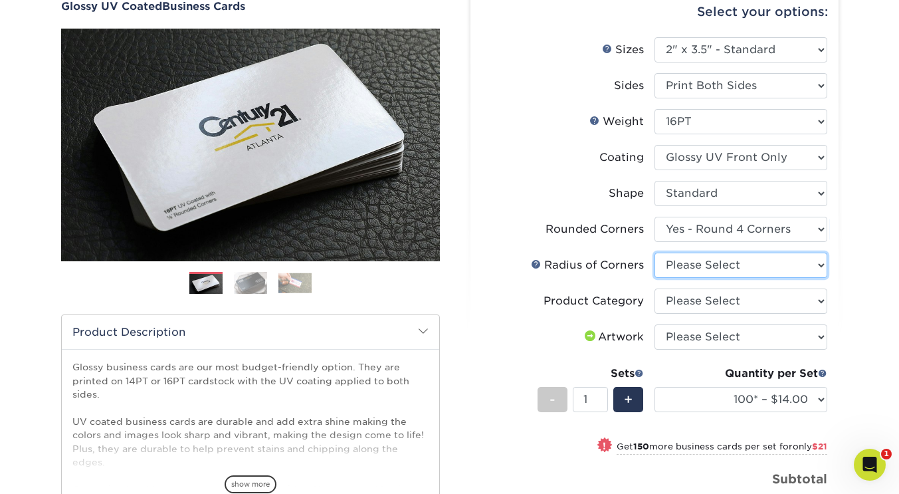
click at [733, 267] on select "Please Select Rounded 1/8" Rounded 1/4"" at bounding box center [741, 265] width 173 height 25
select select "589680c7-ee9a-431b-9d12-d7aeb1386a97"
click at [655, 253] on select "Please Select Rounded 1/8" Rounded 1/4"" at bounding box center [741, 265] width 173 height 25
click at [747, 306] on select "Please Select Business Cards" at bounding box center [741, 301] width 173 height 25
select select "3b5148f1-0588-4f88-a218-97bcfdce65c1"
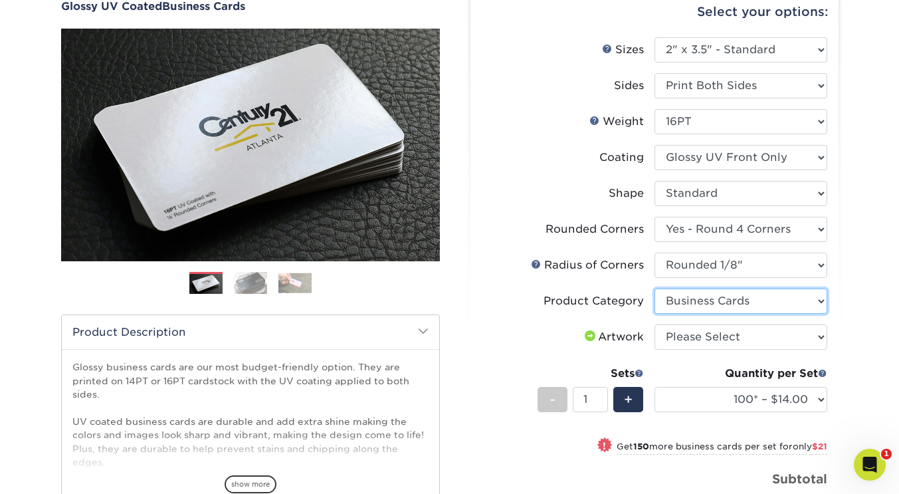
click at [655, 289] on select "Please Select Business Cards" at bounding box center [741, 301] width 173 height 25
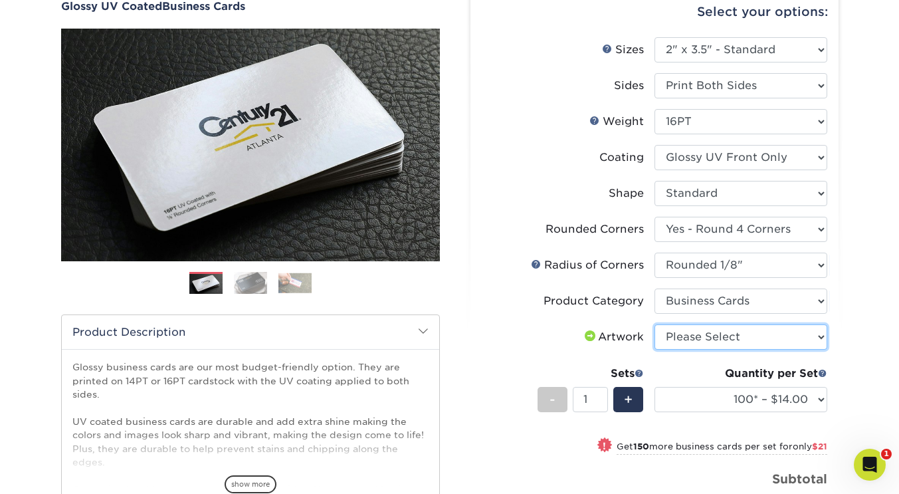
click at [736, 336] on select "Please Select I will upload files I need a design - $100" at bounding box center [741, 336] width 173 height 25
select select "upload"
click at [655, 324] on select "Please Select I will upload files I need a design - $100" at bounding box center [741, 336] width 173 height 25
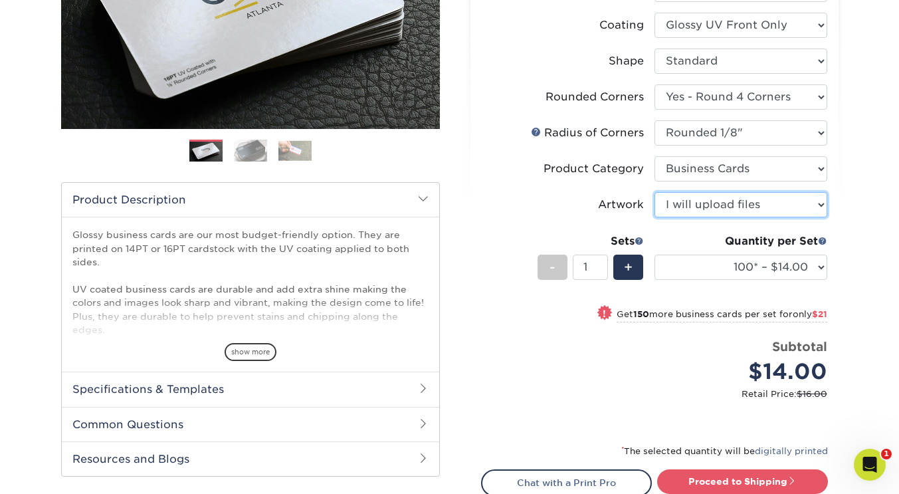
scroll to position [266, 0]
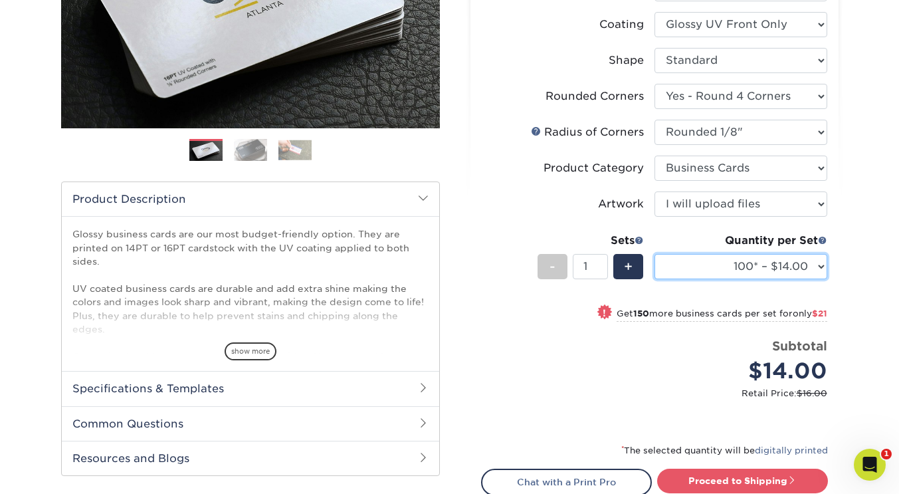
click at [774, 264] on select "100* – $14.00 250* – $35.00 500 – $70.00 1000 – $86.00 2500 – $158.00 5000 – $2…" at bounding box center [741, 266] width 173 height 25
select select "250* – $35.00"
click at [655, 254] on select "100* – $14.00 250* – $35.00 500 – $70.00 1000 – $86.00 2500 – $158.00 5000 – $2…" at bounding box center [741, 266] width 173 height 25
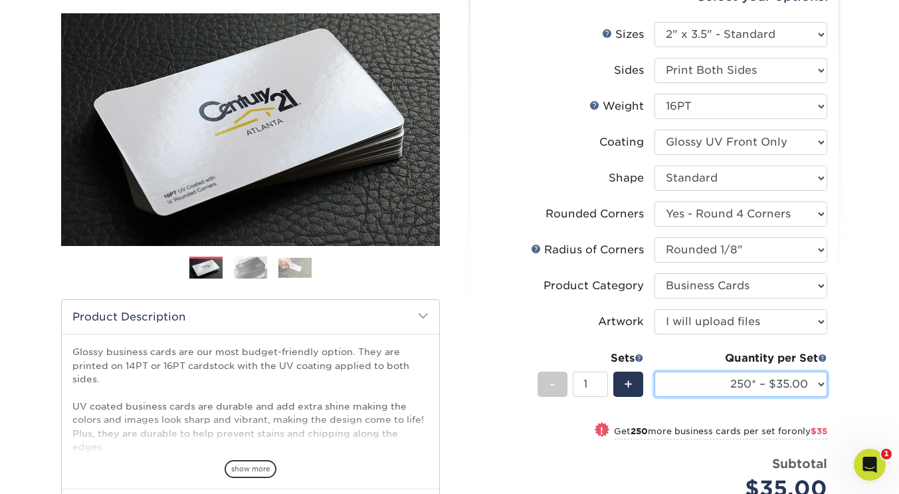
scroll to position [177, 0]
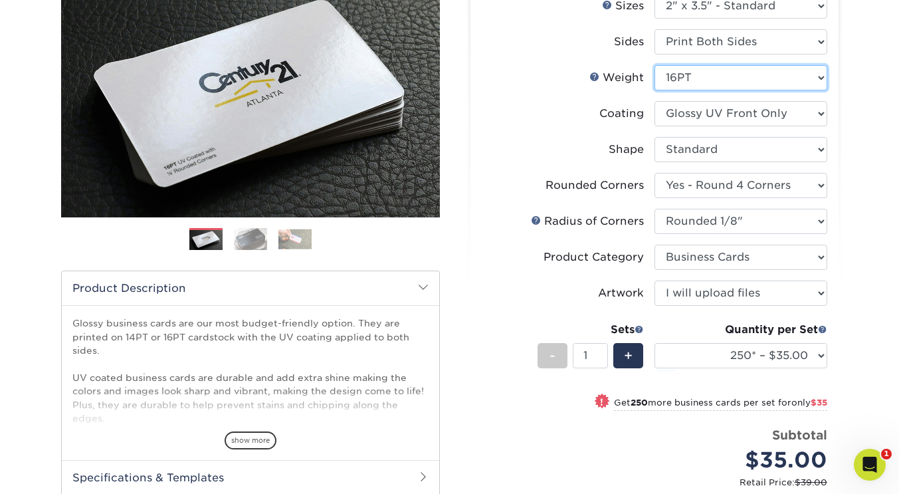
click at [716, 74] on select "Please Select 16PT 14PT" at bounding box center [741, 77] width 173 height 25
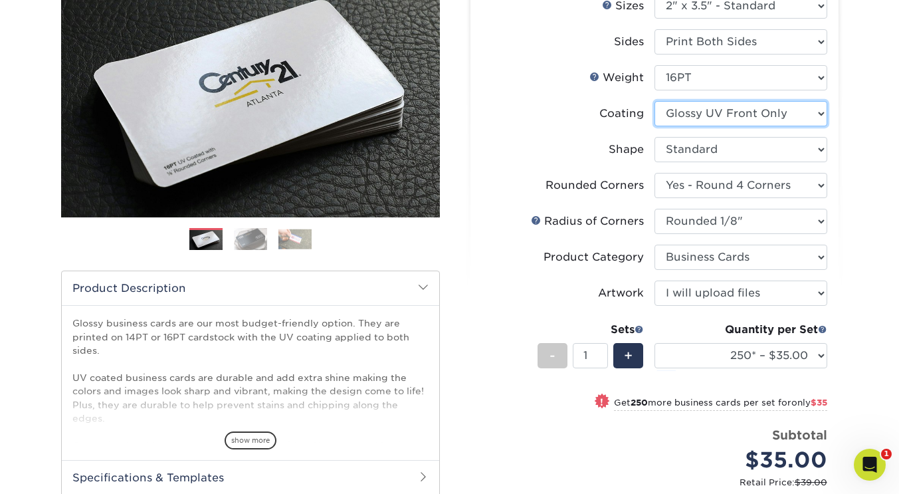
click at [716, 122] on select at bounding box center [741, 113] width 173 height 25
click at [723, 117] on select at bounding box center [741, 113] width 173 height 25
select select "ae367451-b2b8-45df-a344-0f05b6a12993"
click at [655, 101] on select at bounding box center [741, 113] width 173 height 25
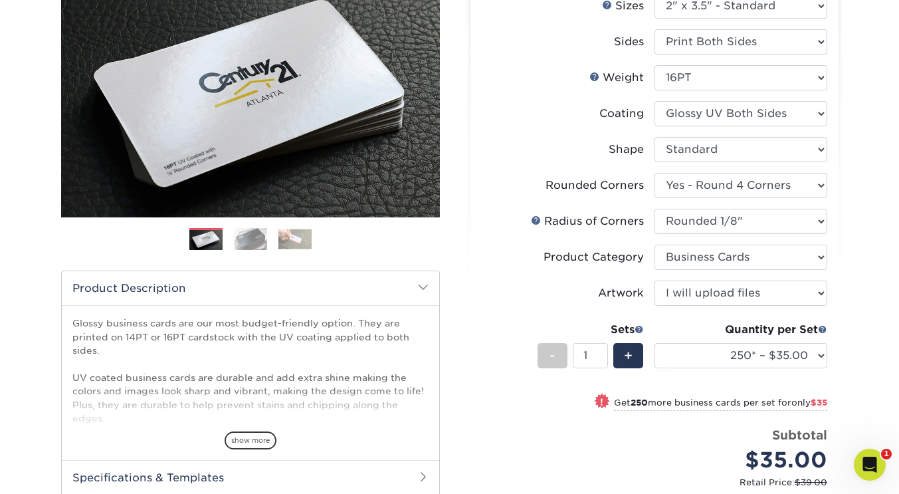
select select "-1"
select select
select select "-1"
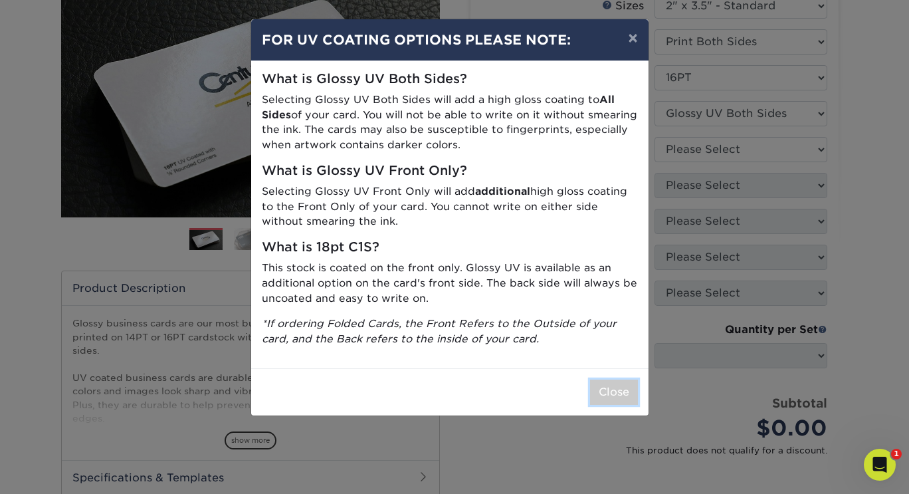
click at [615, 398] on button "Close" at bounding box center [614, 392] width 48 height 25
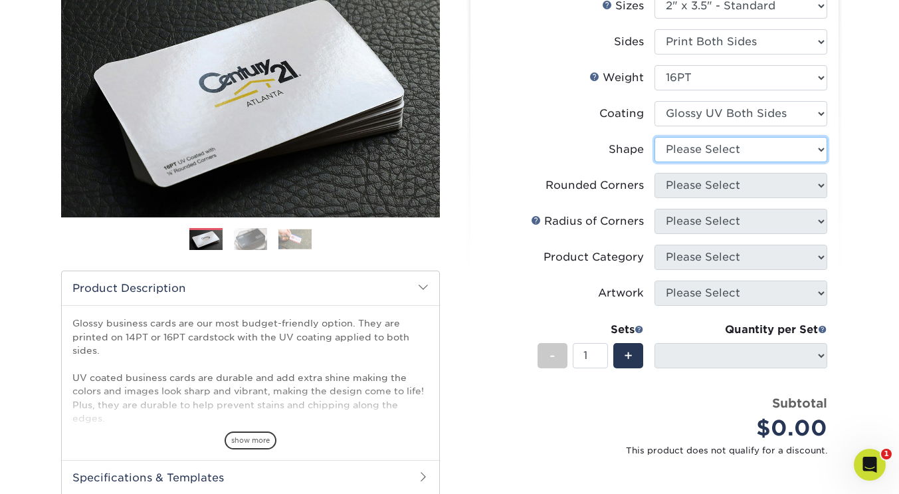
click at [727, 150] on select "Please Select Standard Oval" at bounding box center [741, 149] width 173 height 25
select select "standard"
click at [655, 137] on select "Please Select Standard Oval" at bounding box center [741, 149] width 173 height 25
select select
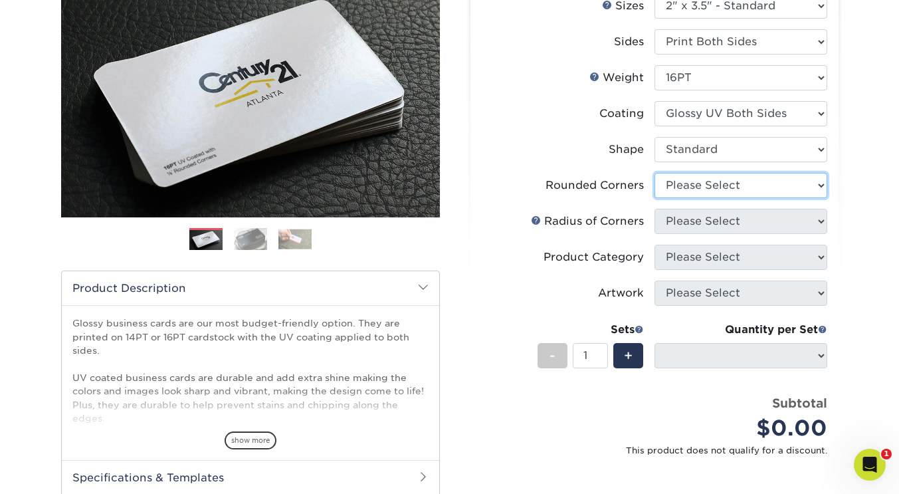
click at [719, 191] on select "Please Select Yes - Round 2 Corners Yes - Round 4 Corners No" at bounding box center [741, 185] width 173 height 25
select select "7672df9e-0e0a-464d-8e1f-920c575e4da3"
click at [655, 173] on select "Please Select Yes - Round 2 Corners Yes - Round 4 Corners No" at bounding box center [741, 185] width 173 height 25
select select "-1"
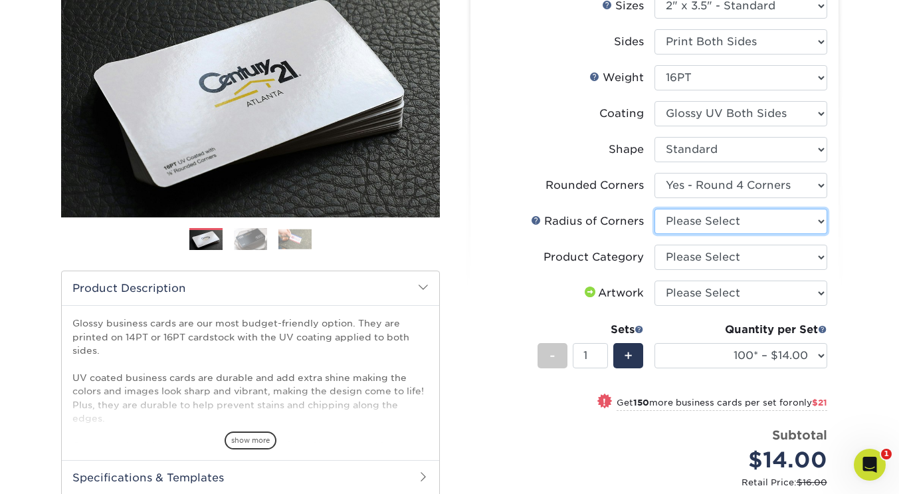
click at [712, 226] on select "Please Select Rounded 1/8" Rounded 1/4"" at bounding box center [741, 221] width 173 height 25
select select "589680c7-ee9a-431b-9d12-d7aeb1386a97"
click at [655, 209] on select "Please Select Rounded 1/8" Rounded 1/4"" at bounding box center [741, 221] width 173 height 25
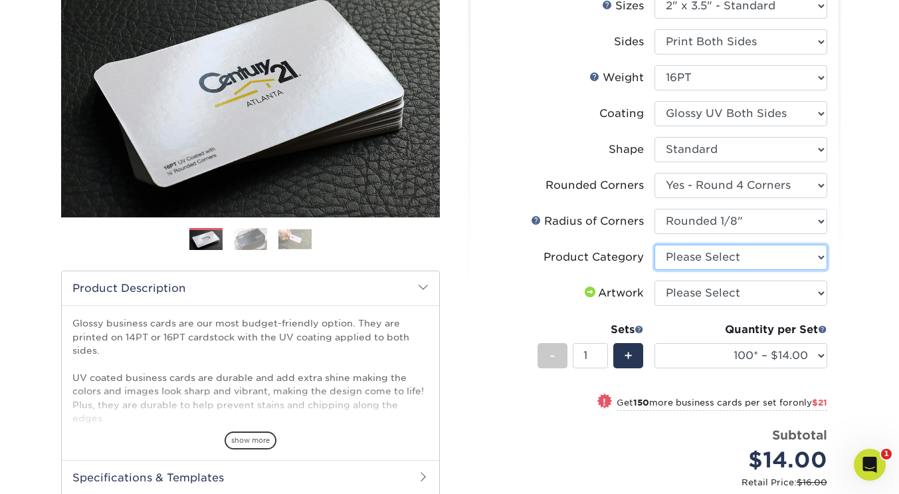
click at [709, 255] on select "Please Select Business Cards" at bounding box center [741, 257] width 173 height 25
select select "3b5148f1-0588-4f88-a218-97bcfdce65c1"
click at [655, 245] on select "Please Select Business Cards" at bounding box center [741, 257] width 173 height 25
click at [707, 296] on select "Please Select I will upload files I need a design - $100" at bounding box center [741, 293] width 173 height 25
select select "upload"
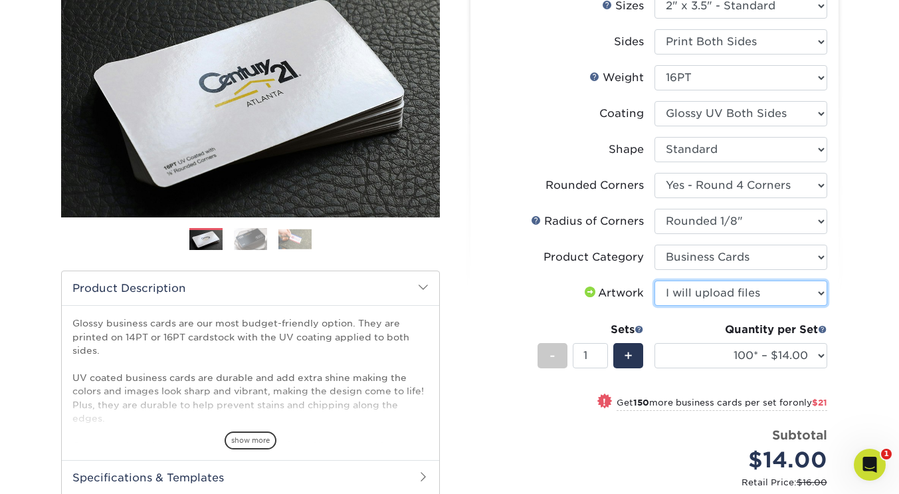
click at [655, 281] on select "Please Select I will upload files I need a design - $100" at bounding box center [741, 293] width 173 height 25
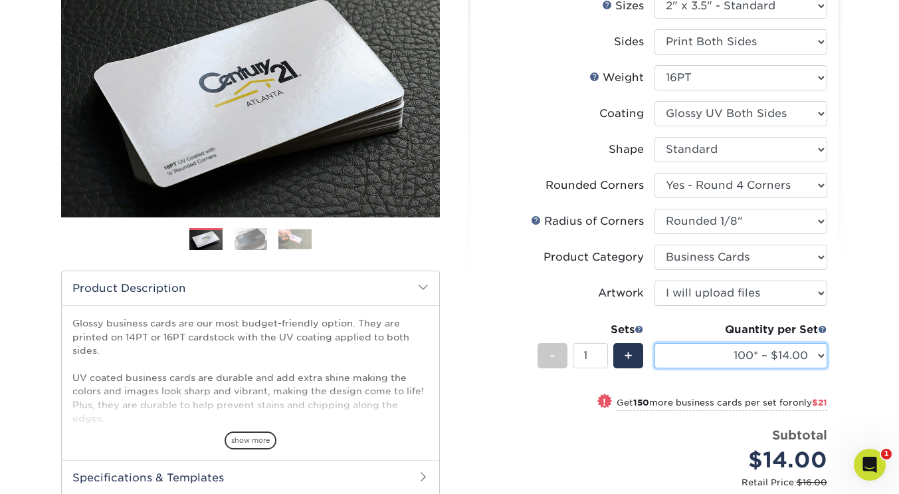
click at [729, 360] on select "100* – $14.00 250* – $35.00 500 – $70.00 1000 – $86.00 2500 – $158.00 5000 – $2…" at bounding box center [741, 355] width 173 height 25
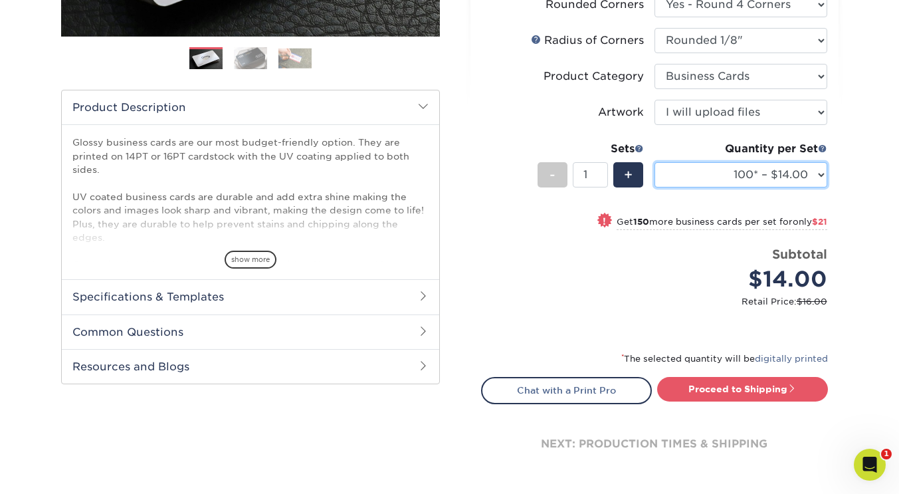
scroll to position [465, 0]
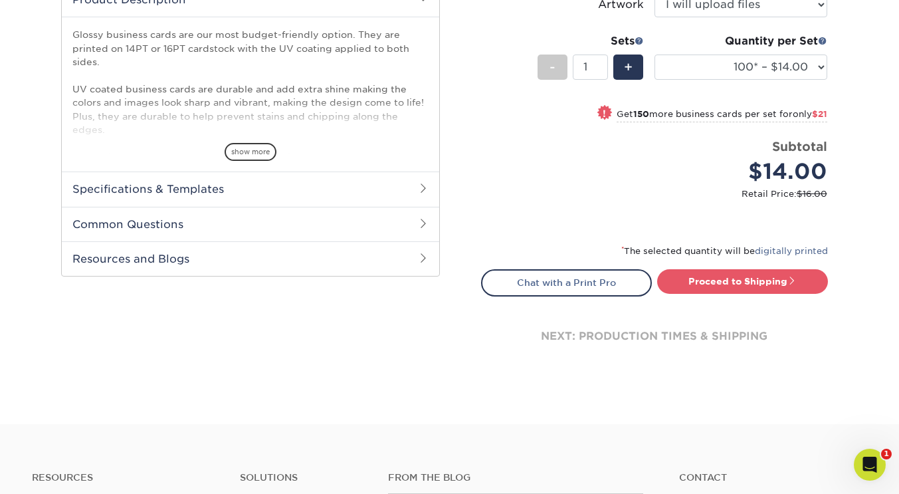
click at [194, 187] on h2 "Specifications & Templates" at bounding box center [251, 189] width 378 height 35
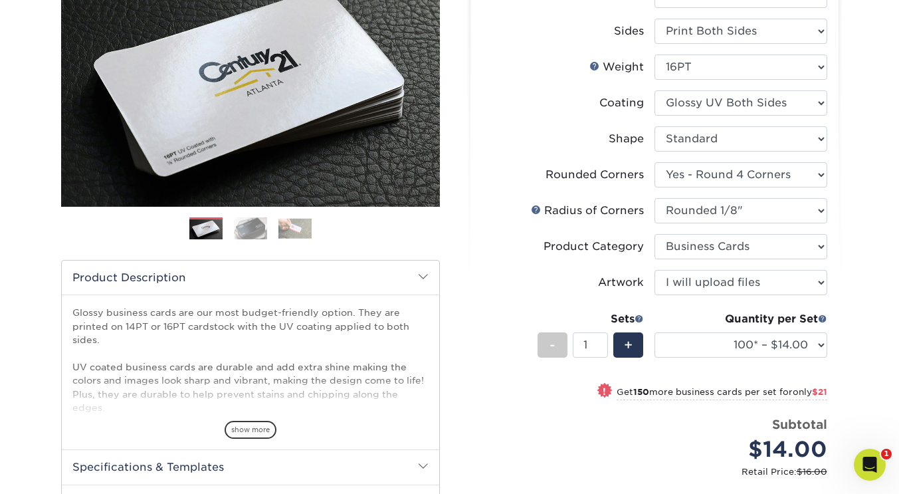
scroll to position [332, 0]
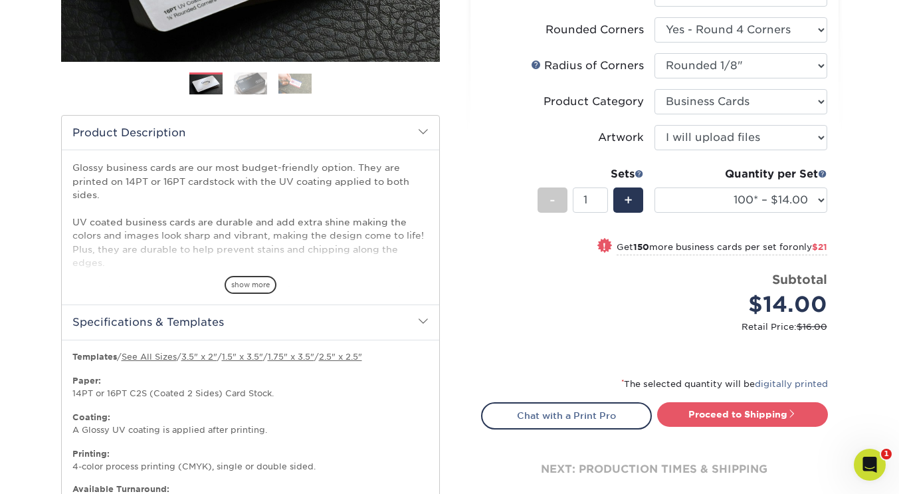
click at [203, 357] on link "3.5" x 2"" at bounding box center [199, 357] width 36 height 10
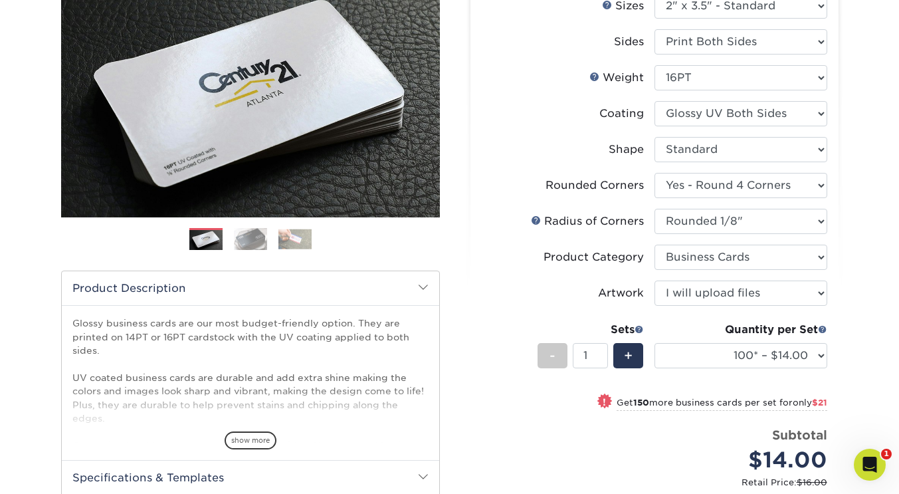
scroll to position [0, 0]
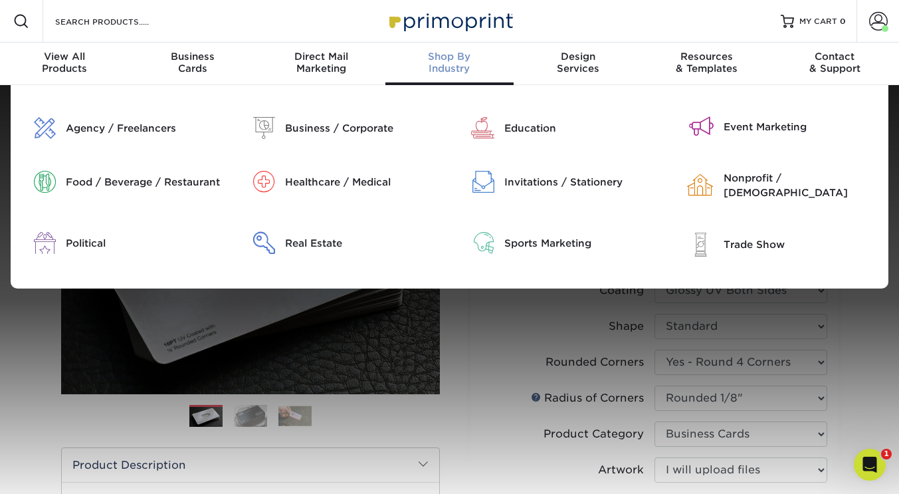
click at [356, 128] on div "Business / Corporate" at bounding box center [362, 128] width 155 height 15
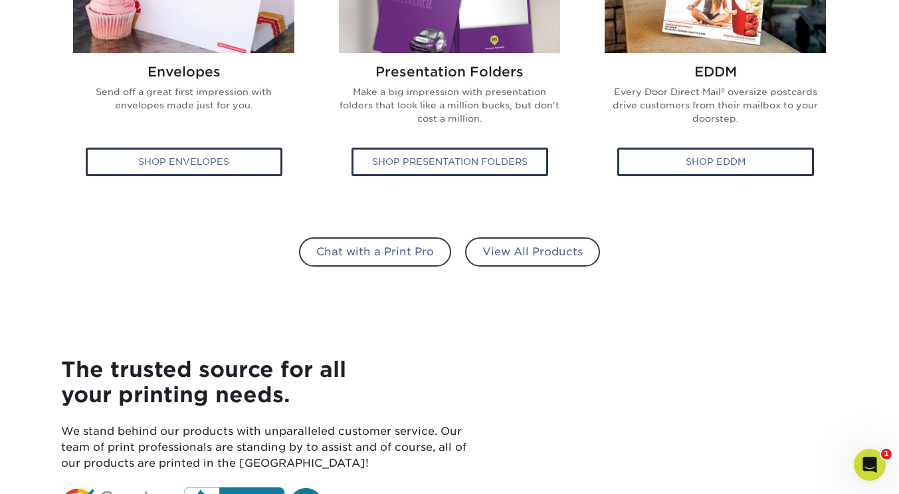
scroll to position [953, 0]
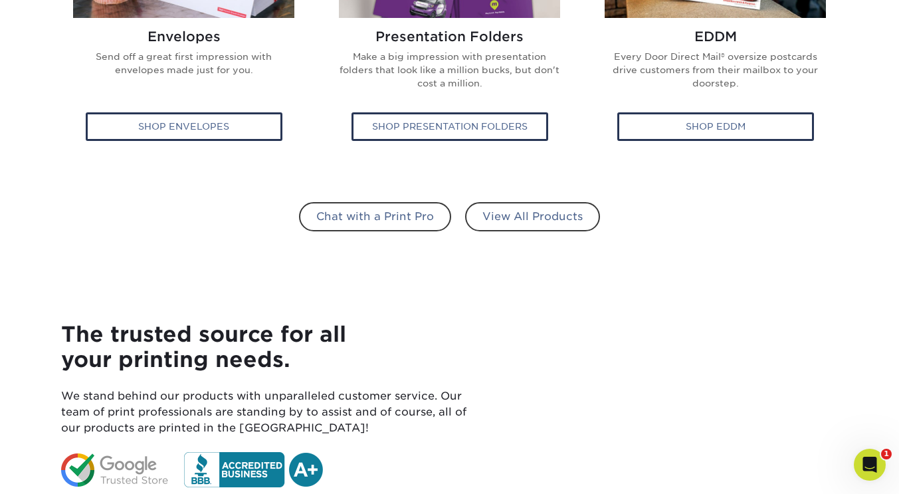
click at [546, 225] on link "View All Products" at bounding box center [532, 216] width 135 height 29
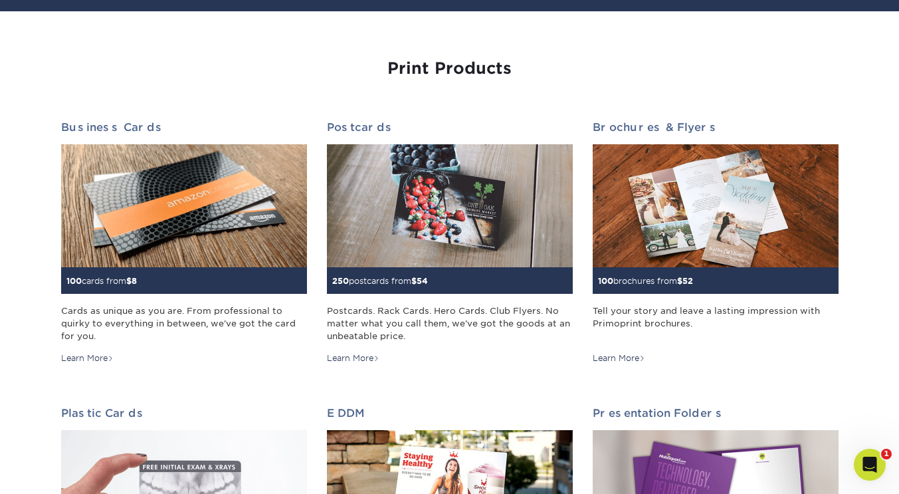
scroll to position [133, 0]
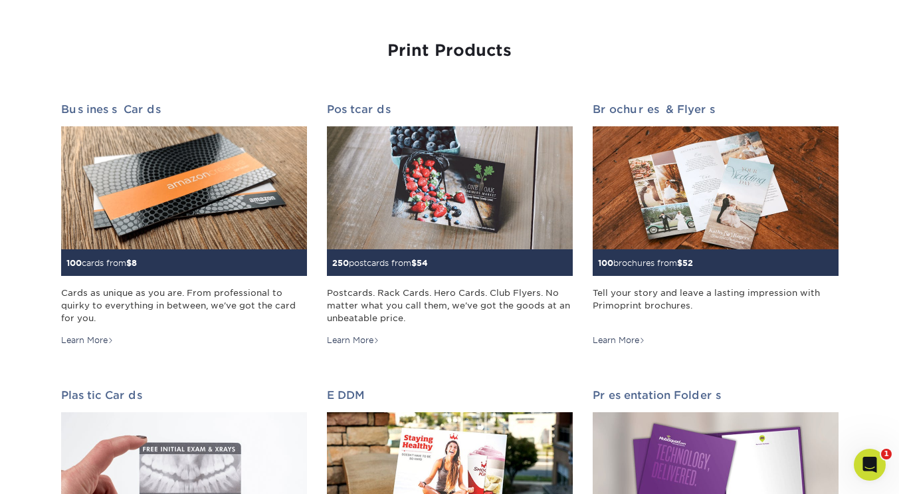
click at [437, 218] on img at bounding box center [450, 187] width 246 height 123
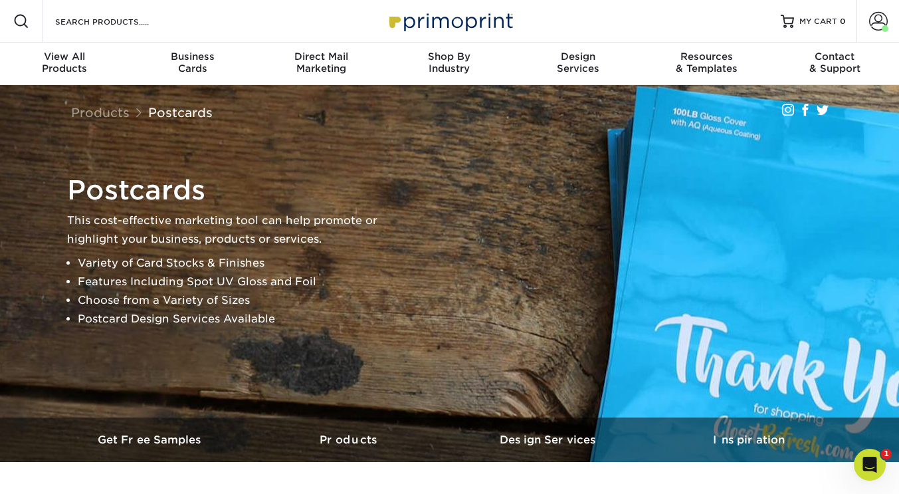
click at [872, 460] on icon "Open Intercom Messenger" at bounding box center [871, 465] width 22 height 22
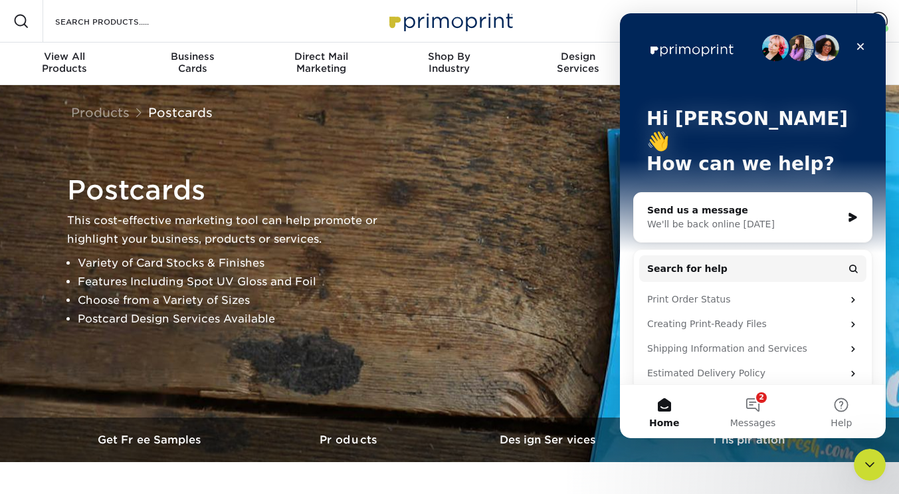
click at [864, 53] on div "Close" at bounding box center [861, 47] width 24 height 24
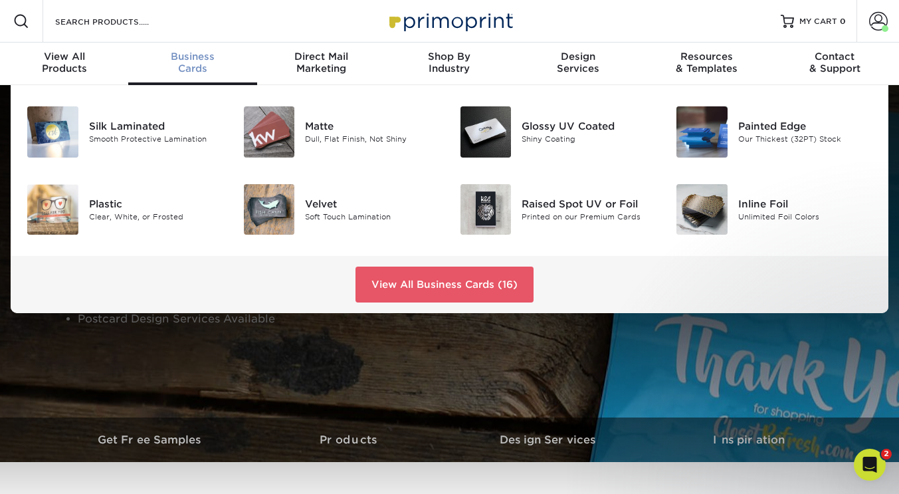
click at [469, 291] on link "View All Business Cards (16)" at bounding box center [445, 285] width 178 height 36
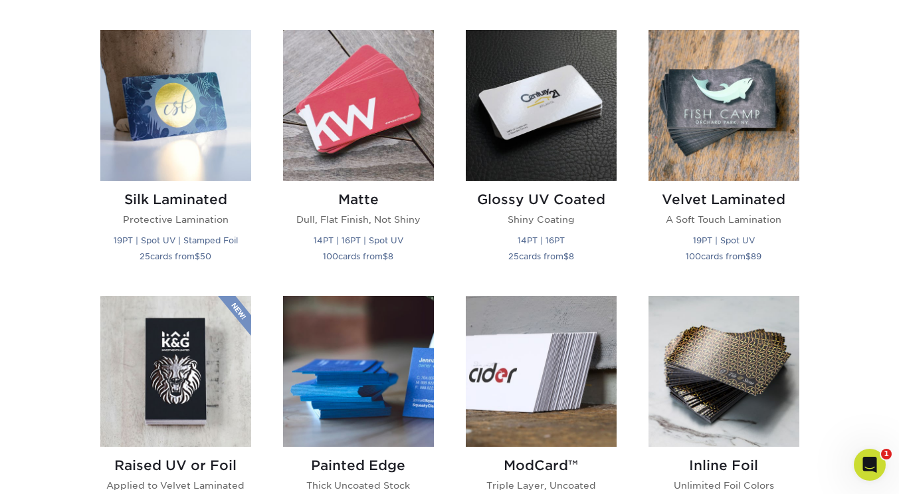
click at [534, 199] on h2 "Glossy UV Coated" at bounding box center [541, 199] width 151 height 16
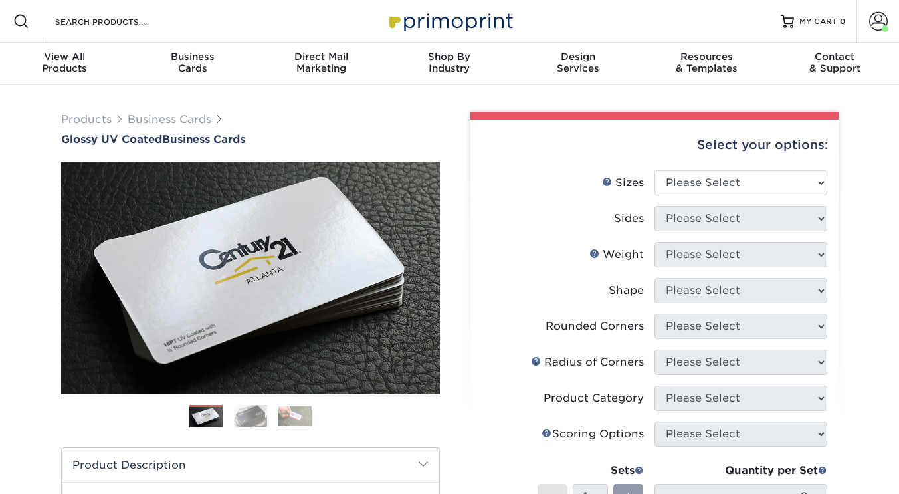
click at [769, 168] on div "Select your options:" at bounding box center [654, 145] width 347 height 51
click at [765, 182] on select "Please Select 1.5" x 3.5" - Mini 1.75" x 3.5" - Mini 2" x 2" - Square 2" x 3" -…" at bounding box center [741, 182] width 173 height 25
select select "2.00x3.50"
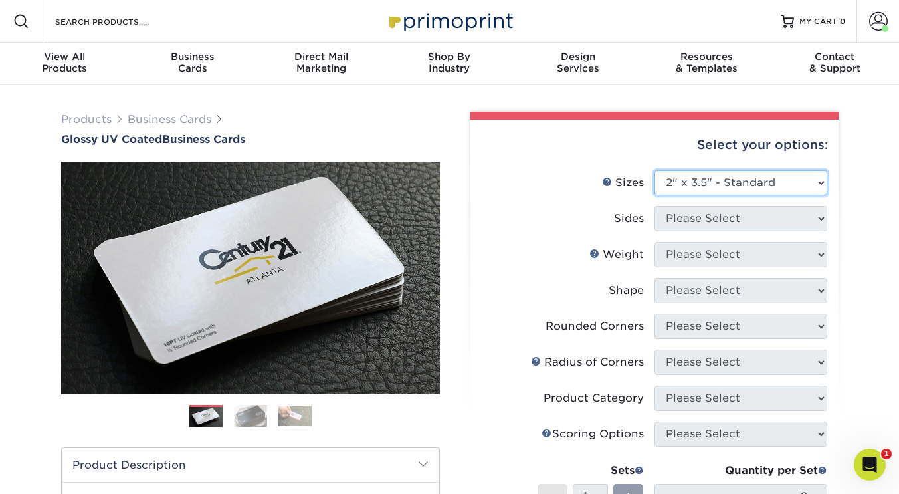
click at [655, 170] on select "Please Select 1.5" x 3.5" - Mini 1.75" x 3.5" - Mini 2" x 2" - Square 2" x 3" -…" at bounding box center [741, 182] width 173 height 25
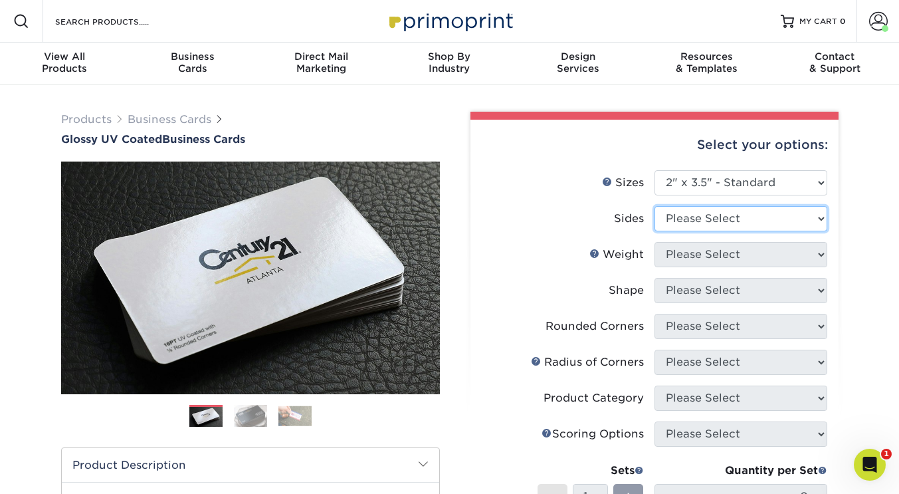
click at [747, 217] on select "Please Select Print Both Sides Print Front Only" at bounding box center [741, 218] width 173 height 25
select select "13abbda7-1d64-4f25-8bb2-c179b224825d"
click at [655, 206] on select "Please Select Print Both Sides Print Front Only" at bounding box center [741, 218] width 173 height 25
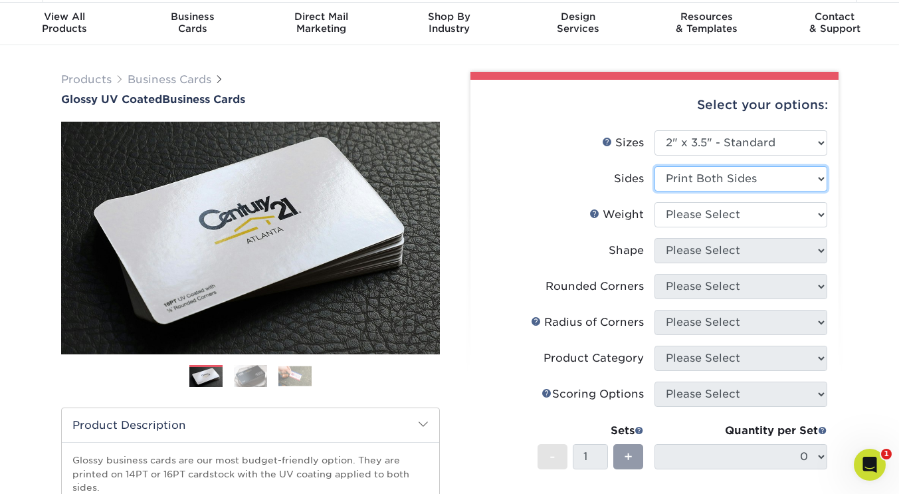
scroll to position [44, 0]
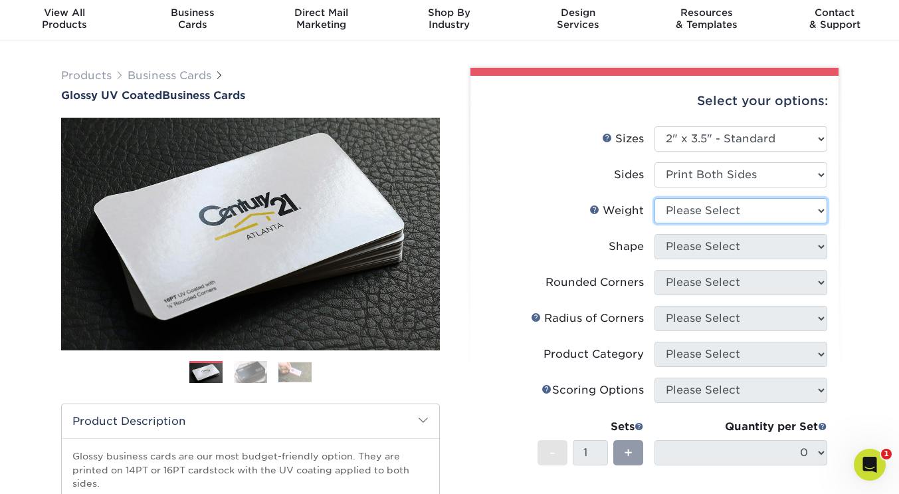
click at [758, 213] on select "Please Select 16PT 14PT" at bounding box center [741, 210] width 173 height 25
select select "16PT"
click at [655, 198] on select "Please Select 16PT 14PT" at bounding box center [741, 210] width 173 height 25
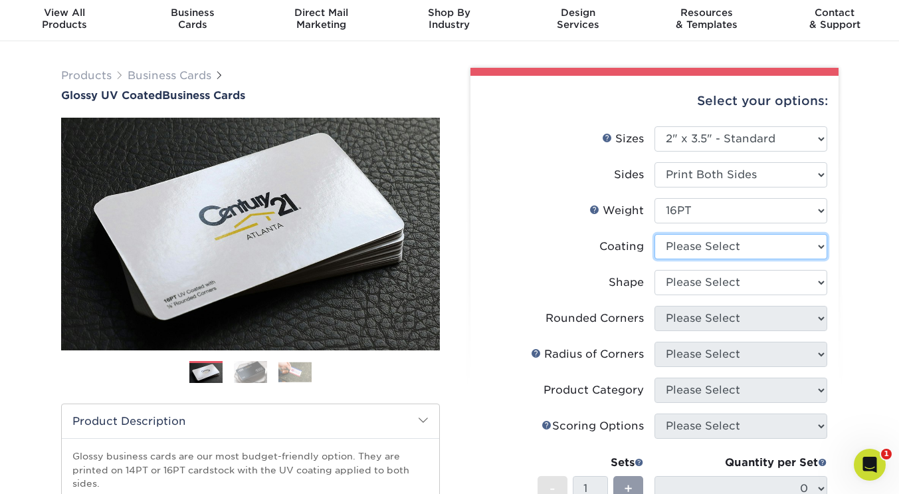
click at [725, 250] on select at bounding box center [741, 246] width 173 height 25
select select "1e8116af-acfc-44b1-83dc-8181aa338834"
click at [655, 234] on select at bounding box center [741, 246] width 173 height 25
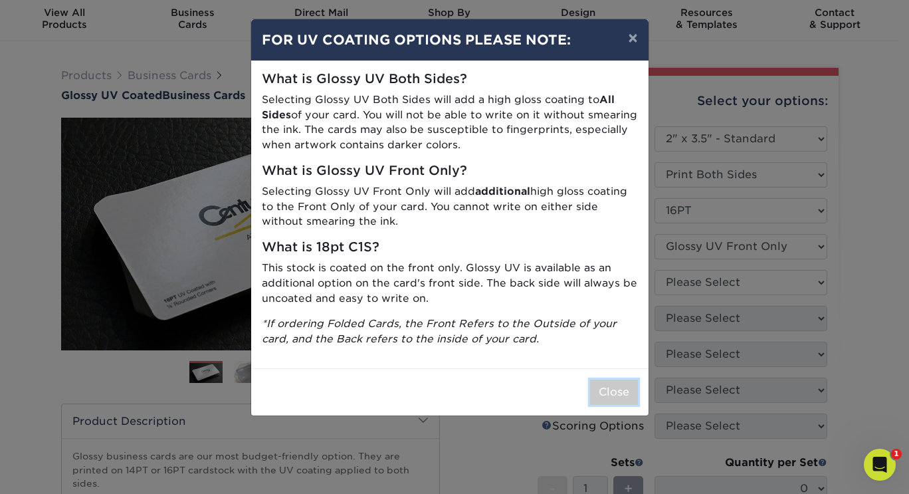
click at [619, 392] on button "Close" at bounding box center [614, 392] width 48 height 25
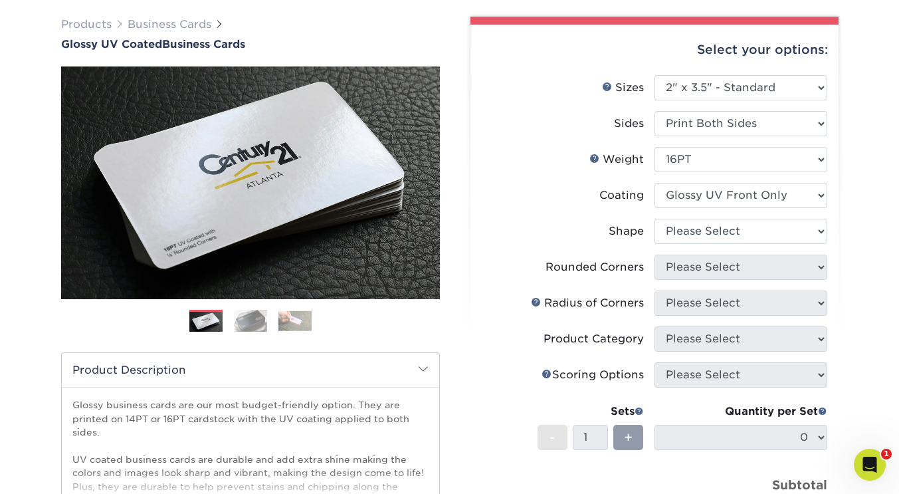
scroll to position [110, 0]
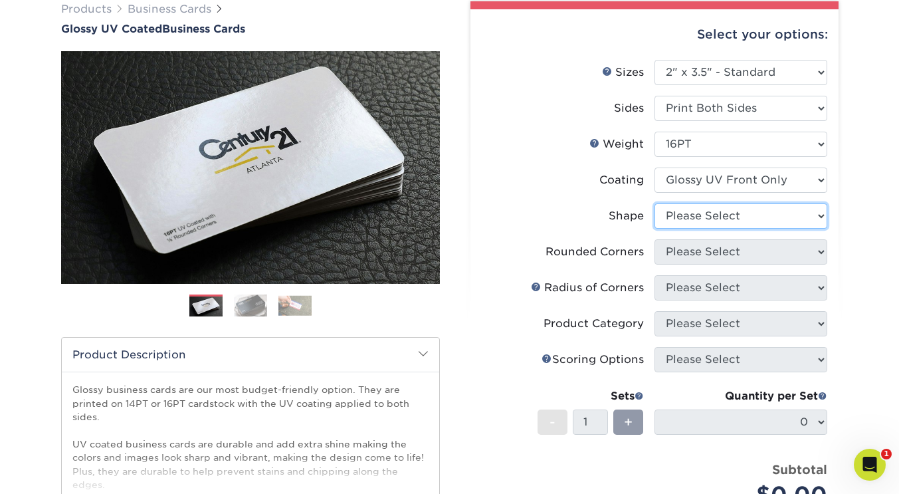
click at [715, 218] on select "Please Select Standard" at bounding box center [741, 215] width 173 height 25
select select "standard"
click at [655, 203] on select "Please Select Standard" at bounding box center [741, 215] width 173 height 25
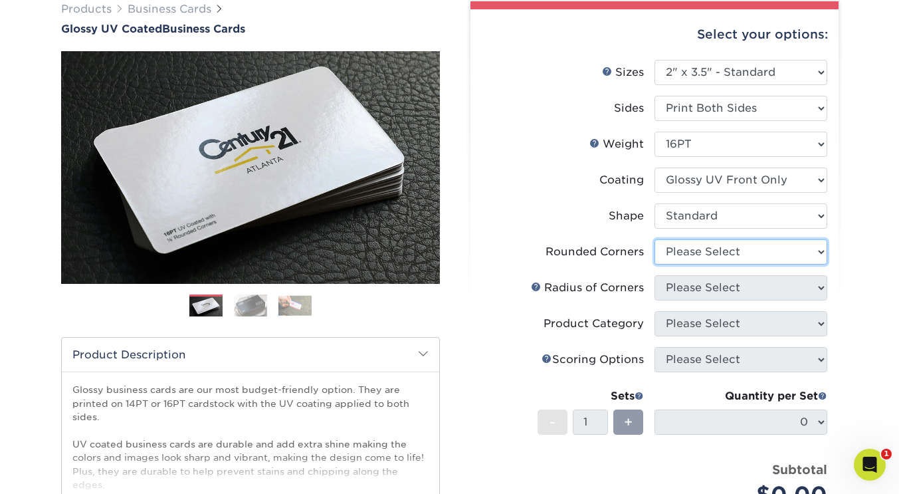
click at [715, 252] on select "Please Select Yes - Round 2 Corners Yes - Round 4 Corners No" at bounding box center [741, 251] width 173 height 25
select select "7672df9e-0e0a-464d-8e1f-920c575e4da3"
click at [655, 239] on select "Please Select Yes - Round 2 Corners Yes - Round 4 Corners No" at bounding box center [741, 251] width 173 height 25
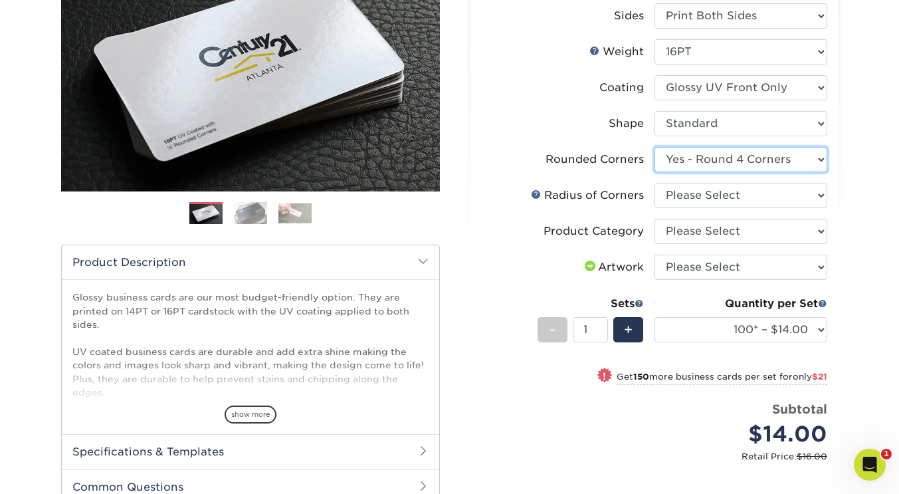
scroll to position [221, 0]
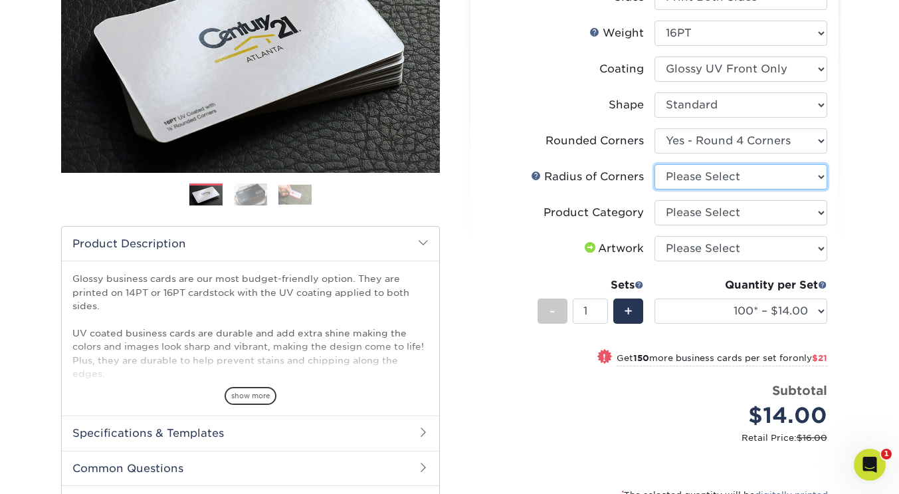
click at [727, 176] on select "Please Select Rounded 1/8" Rounded 1/4"" at bounding box center [741, 176] width 173 height 25
select select "589680c7-ee9a-431b-9d12-d7aeb1386a97"
click at [655, 164] on select "Please Select Rounded 1/8" Rounded 1/4"" at bounding box center [741, 176] width 173 height 25
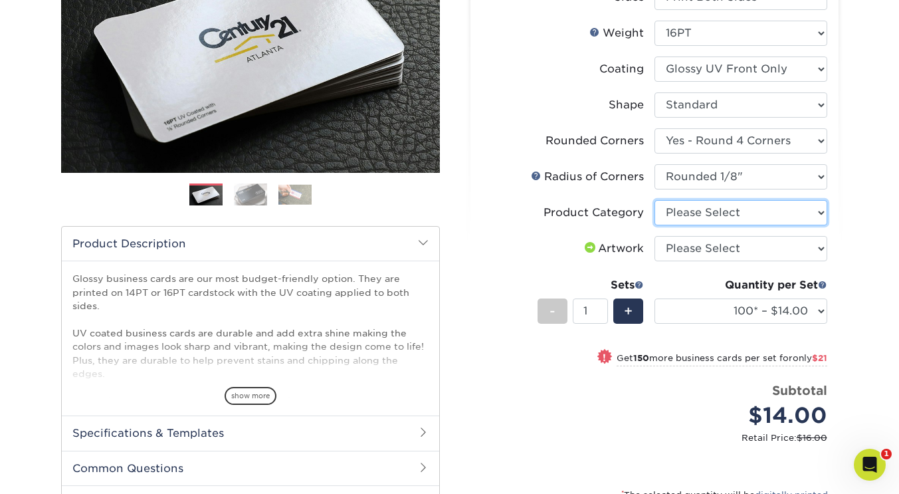
click at [723, 218] on select "Please Select Business Cards" at bounding box center [741, 212] width 173 height 25
select select "3b5148f1-0588-4f88-a218-97bcfdce65c1"
click at [655, 200] on select "Please Select Business Cards" at bounding box center [741, 212] width 173 height 25
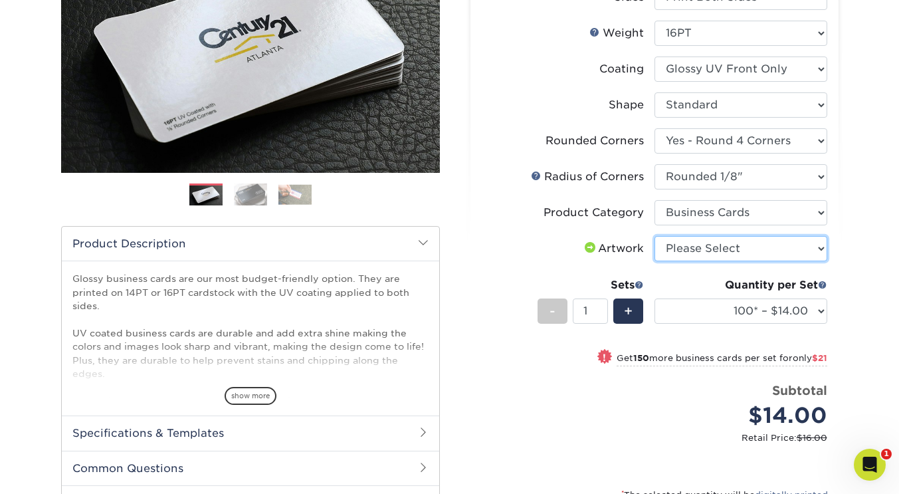
click at [716, 259] on select "Please Select I will upload files I need a design - $100" at bounding box center [741, 248] width 173 height 25
select select "upload"
click at [655, 236] on select "Please Select I will upload files I need a design - $100" at bounding box center [741, 248] width 173 height 25
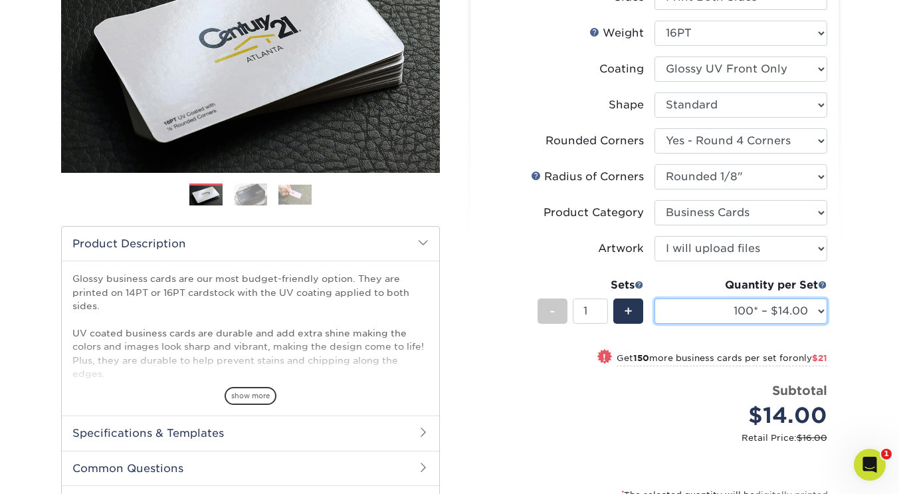
click at [813, 311] on select "100* – $14.00 250* – $35.00 500 – $70.00 1000 – $86.00 2500 – $158.00 5000 – $2…" at bounding box center [741, 310] width 173 height 25
click at [655, 298] on select "100* – $14.00 250* – $35.00 500 – $70.00 1000 – $86.00 2500 – $158.00 5000 – $2…" at bounding box center [741, 310] width 173 height 25
click at [796, 311] on select "100* – $14.00 250* – $35.00 500 – $70.00 1000 – $86.00 2500 – $158.00 5000 – $2…" at bounding box center [741, 310] width 173 height 25
click at [655, 298] on select "100* – $14.00 250* – $35.00 500 – $70.00 1000 – $86.00 2500 – $158.00 5000 – $2…" at bounding box center [741, 310] width 173 height 25
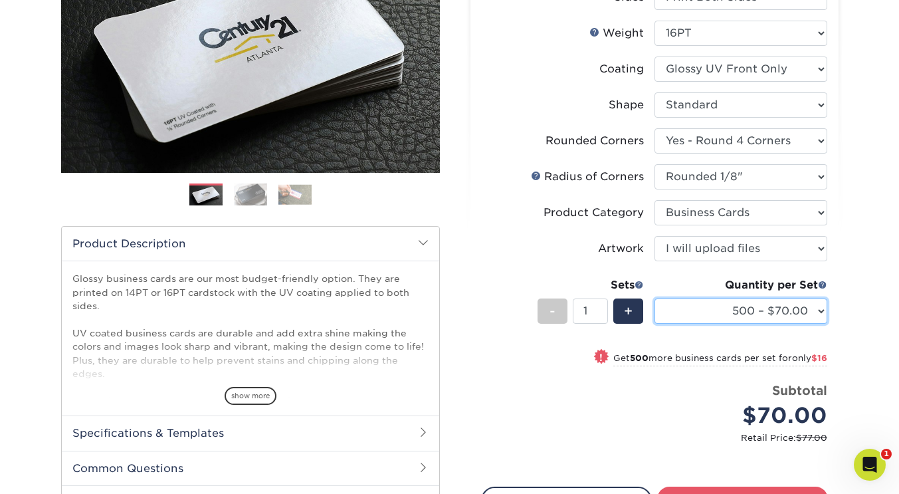
click at [761, 317] on select "100* – $14.00 250* – $35.00 500 – $70.00 1000 – $86.00 2500 – $158.00 5000 – $2…" at bounding box center [741, 310] width 173 height 25
select select "250* – $35.00"
click at [655, 298] on select "100* – $14.00 250* – $35.00 500 – $70.00 1000 – $86.00 2500 – $158.00 5000 – $2…" at bounding box center [741, 310] width 173 height 25
